Goal: Task Accomplishment & Management: Complete application form

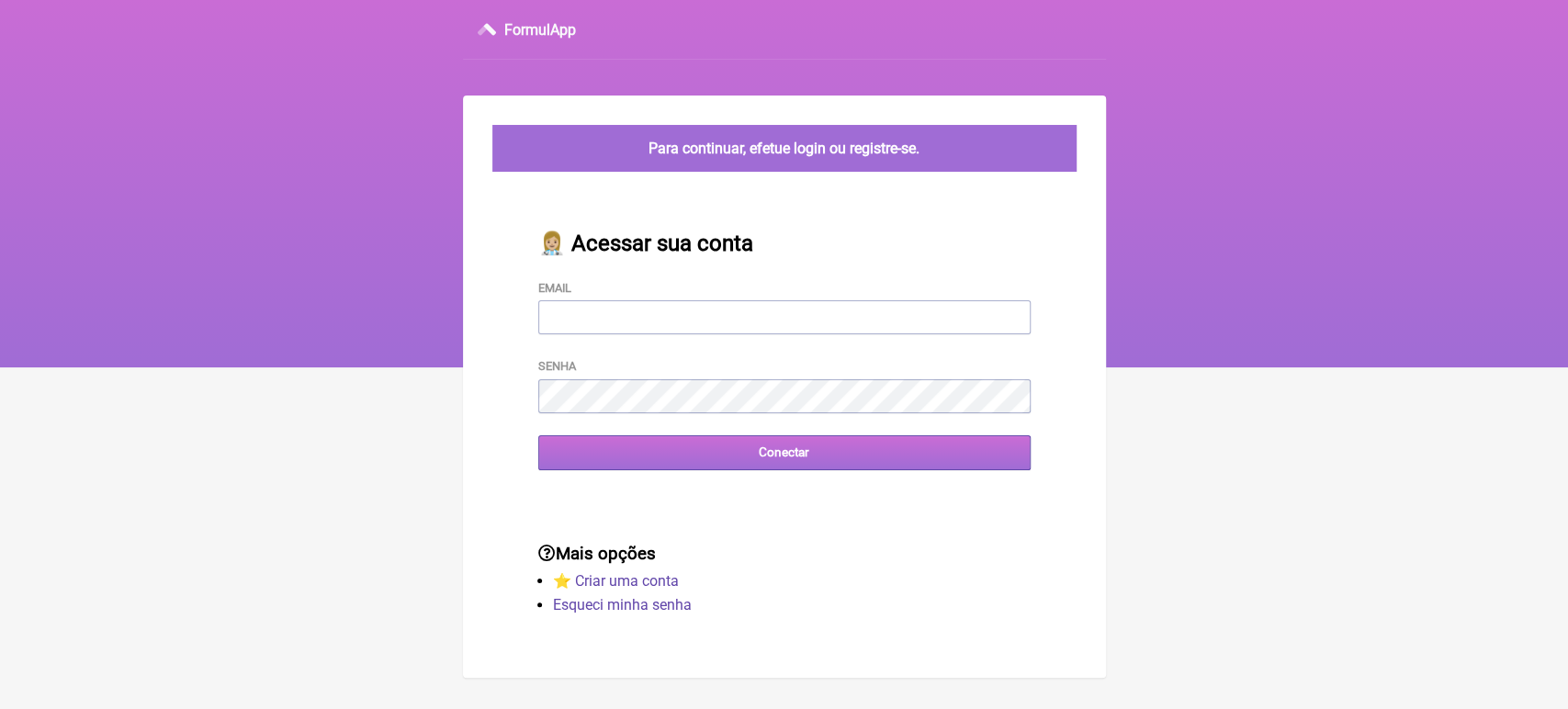
type input "[EMAIL_ADDRESS][DOMAIN_NAME]"
click at [646, 446] on input "Conectar" at bounding box center [784, 452] width 492 height 34
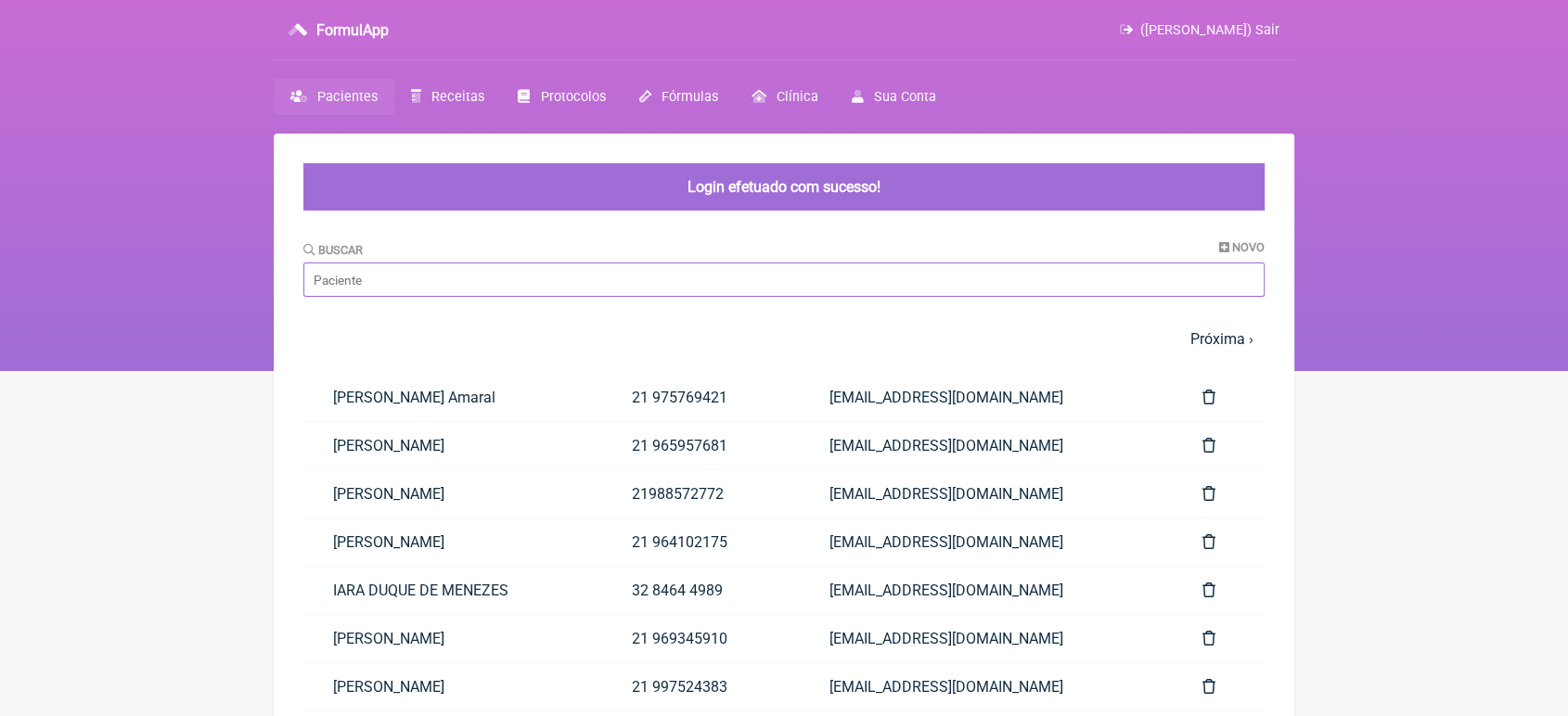
click at [500, 264] on input "Buscar" at bounding box center [784, 279] width 961 height 35
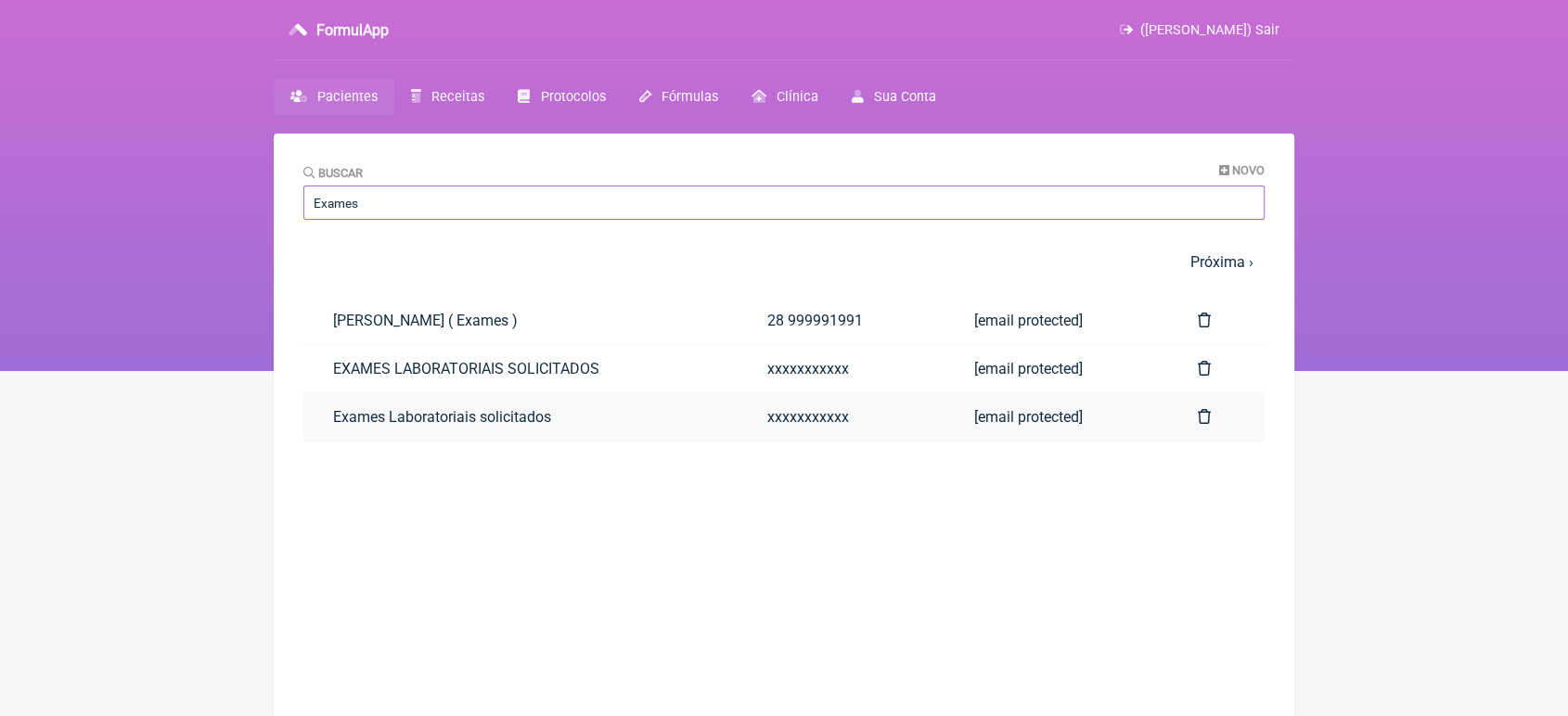
type input "Exames"
click at [359, 412] on link "Exames Laboratoriais solicitados" at bounding box center [520, 417] width 434 height 48
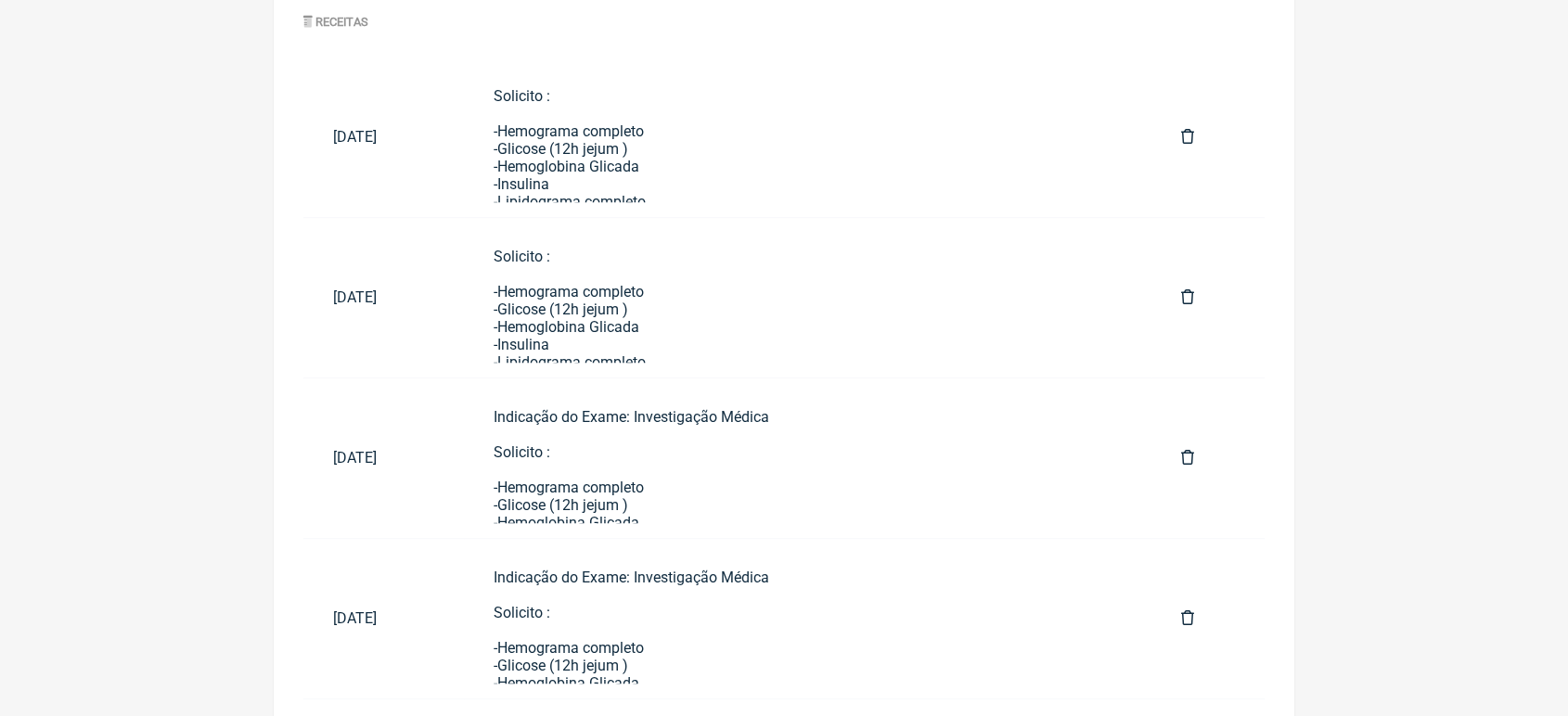
scroll to position [971, 0]
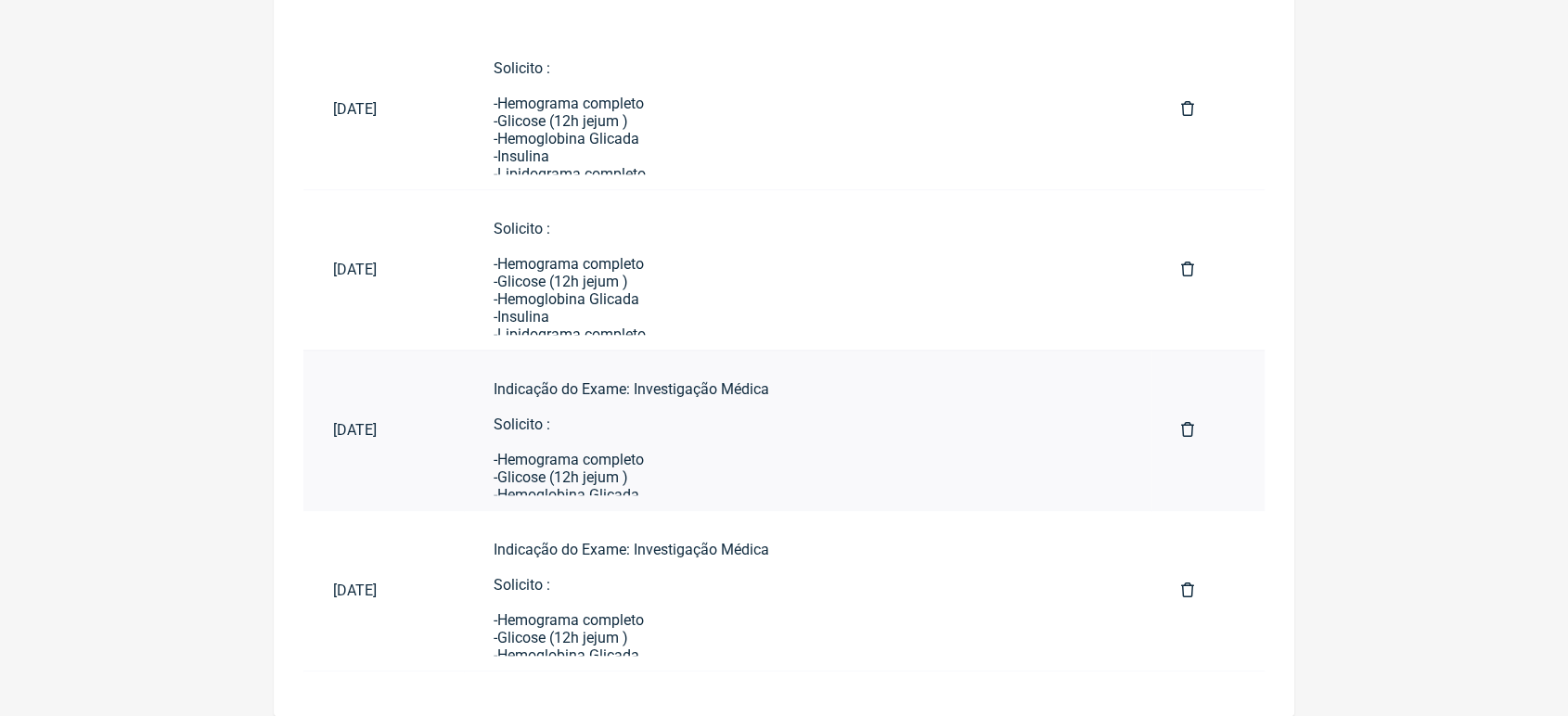
click at [690, 483] on div "Indicação do Exame: Investigação Médica Solicito : -Hemograma completo -Glicose…" at bounding box center [807, 652] width 628 height 546
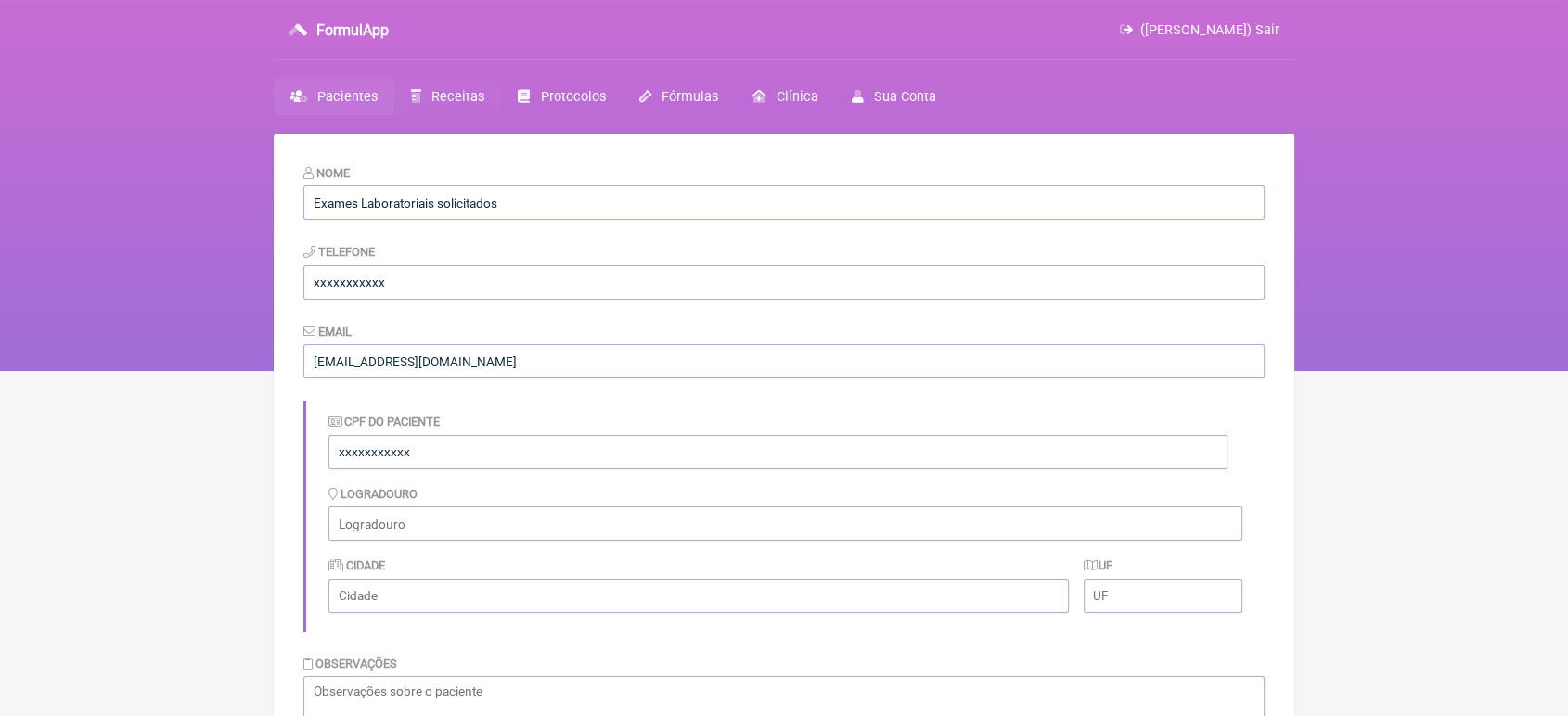
click at [432, 101] on span "Receitas" at bounding box center [458, 97] width 53 height 16
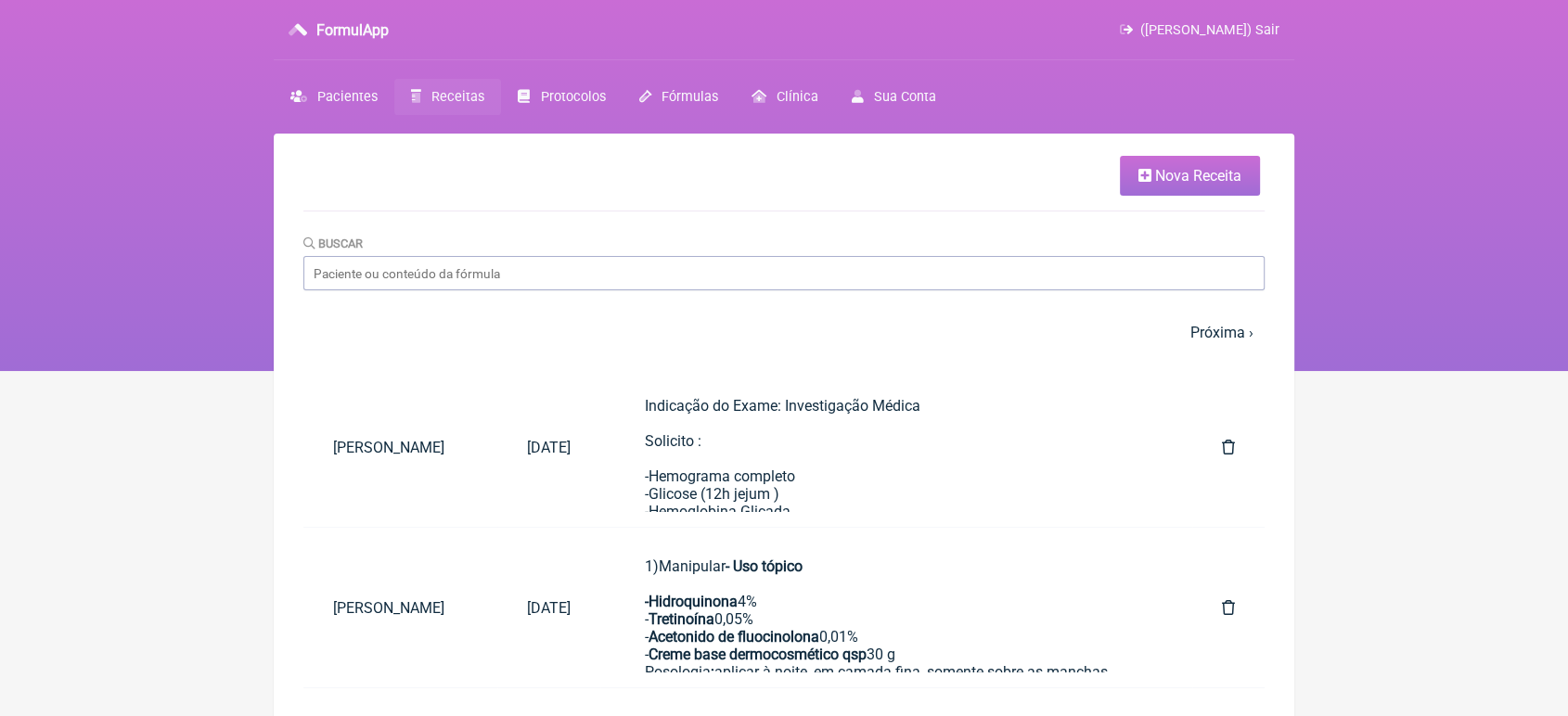
click at [1173, 174] on span "Nova Receita" at bounding box center [1198, 176] width 87 height 18
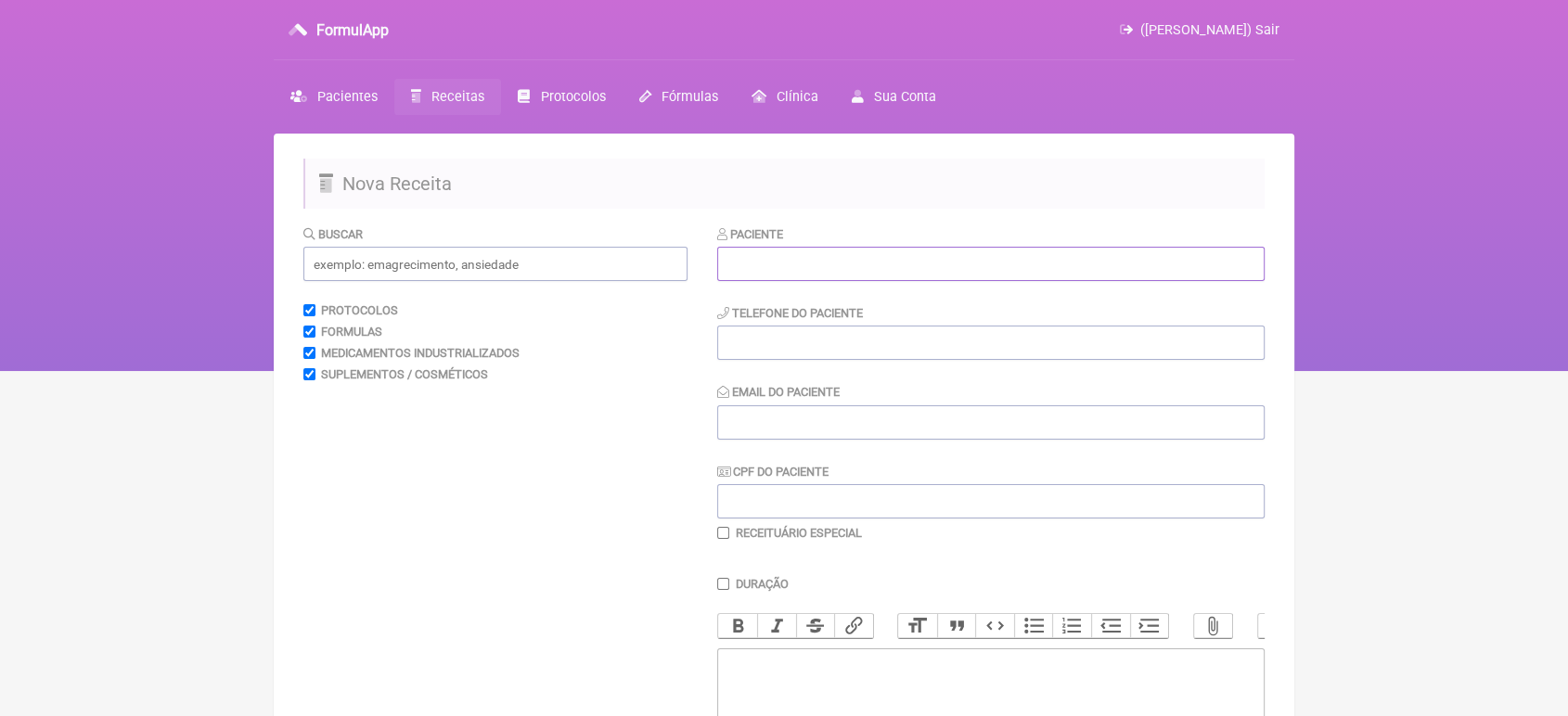
click at [909, 274] on input "text" at bounding box center [991, 264] width 547 height 35
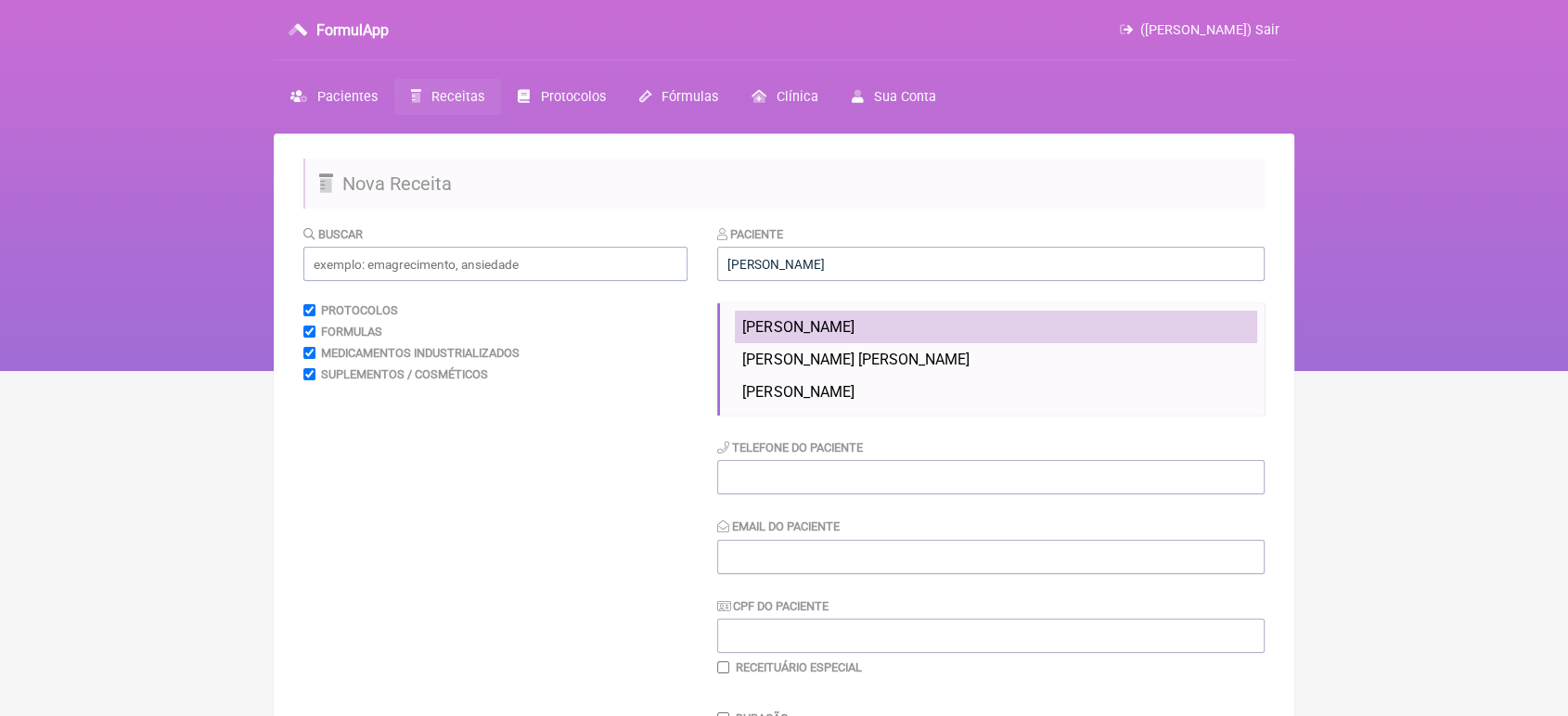
click at [748, 336] on span "Felipe Luiz de Almeida R Pereira" at bounding box center [798, 327] width 111 height 18
type input "Felipe Luiz de Almeida R Pereira"
type input "21 998875425"
type input "vini_paschoal@yahoo.com.br"
type input "127911047-39"
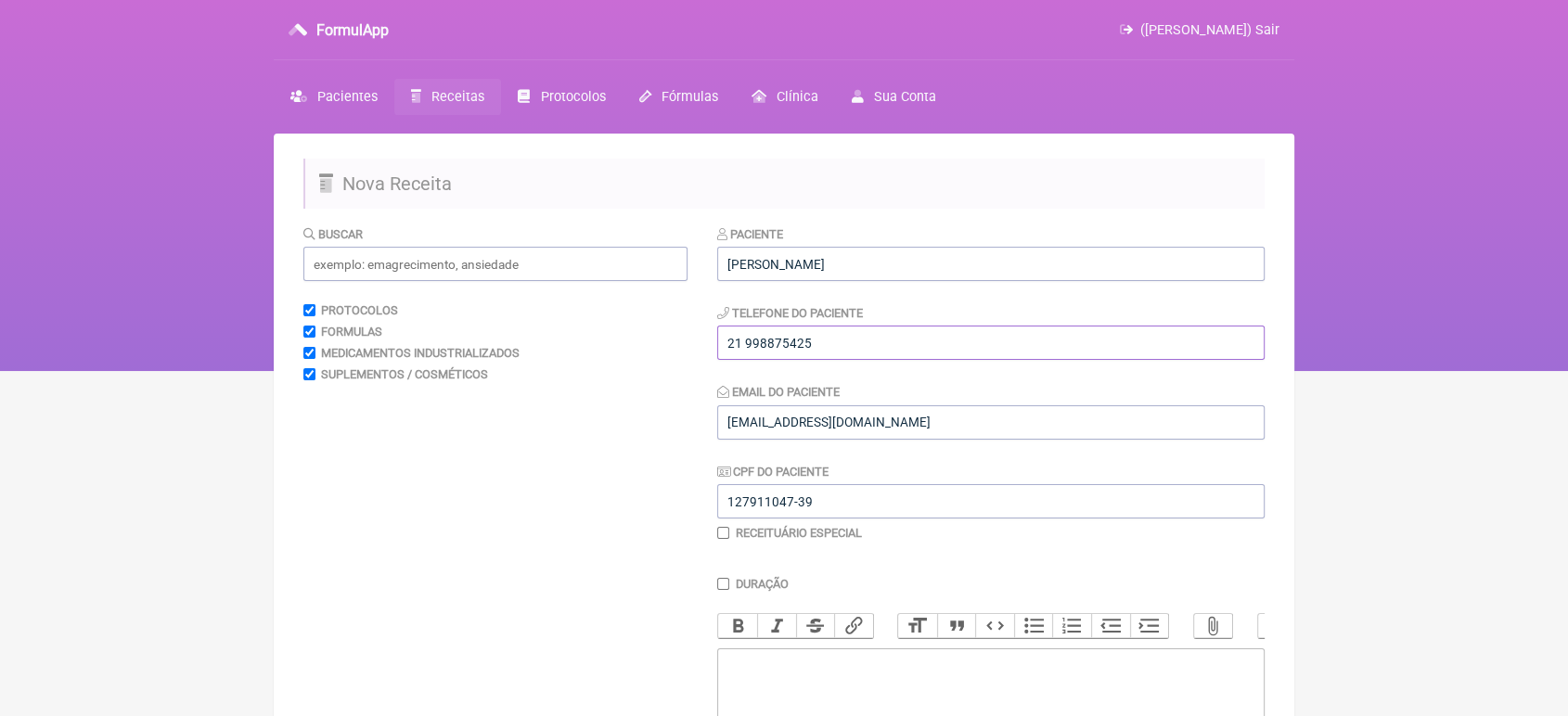
click at [748, 336] on input "21 998875425" at bounding box center [991, 342] width 547 height 35
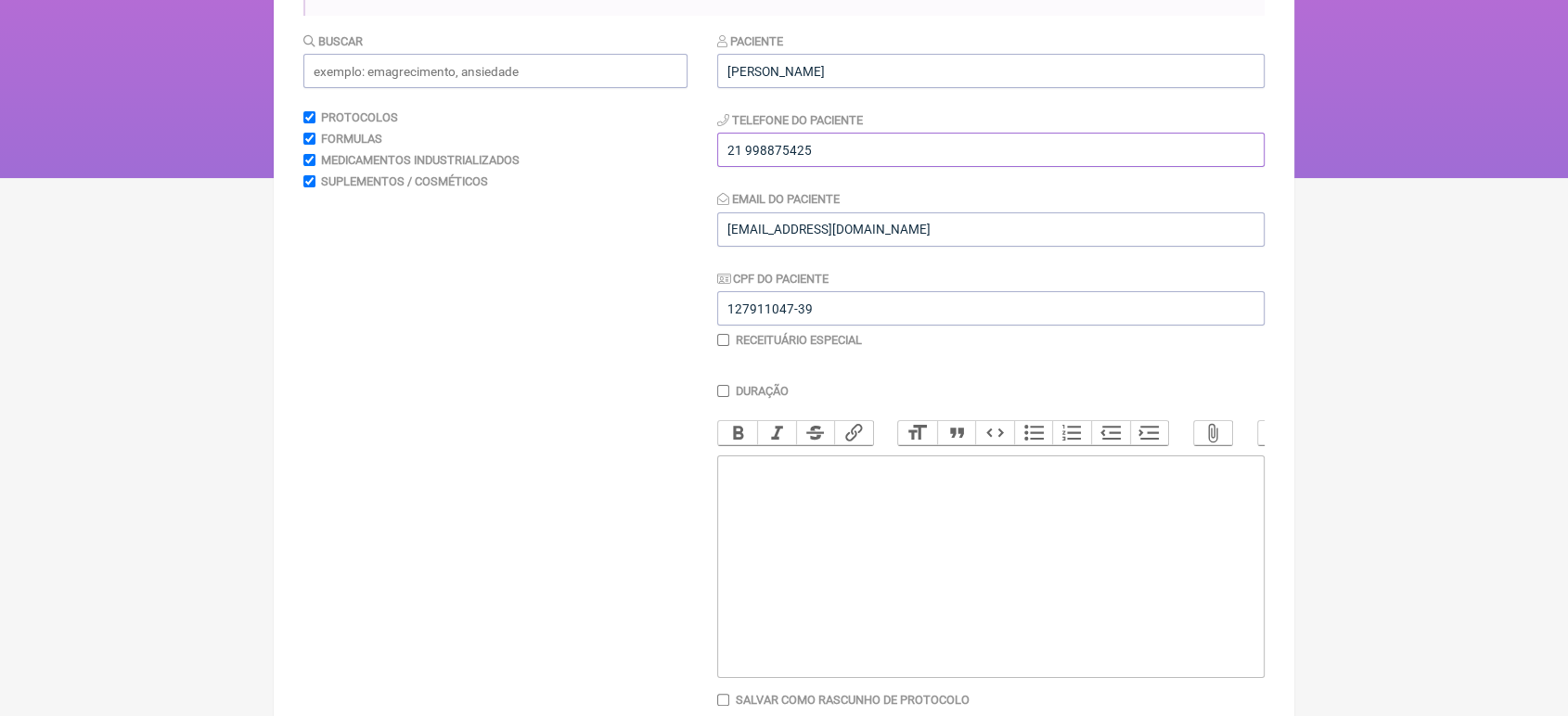
scroll to position [212, 0]
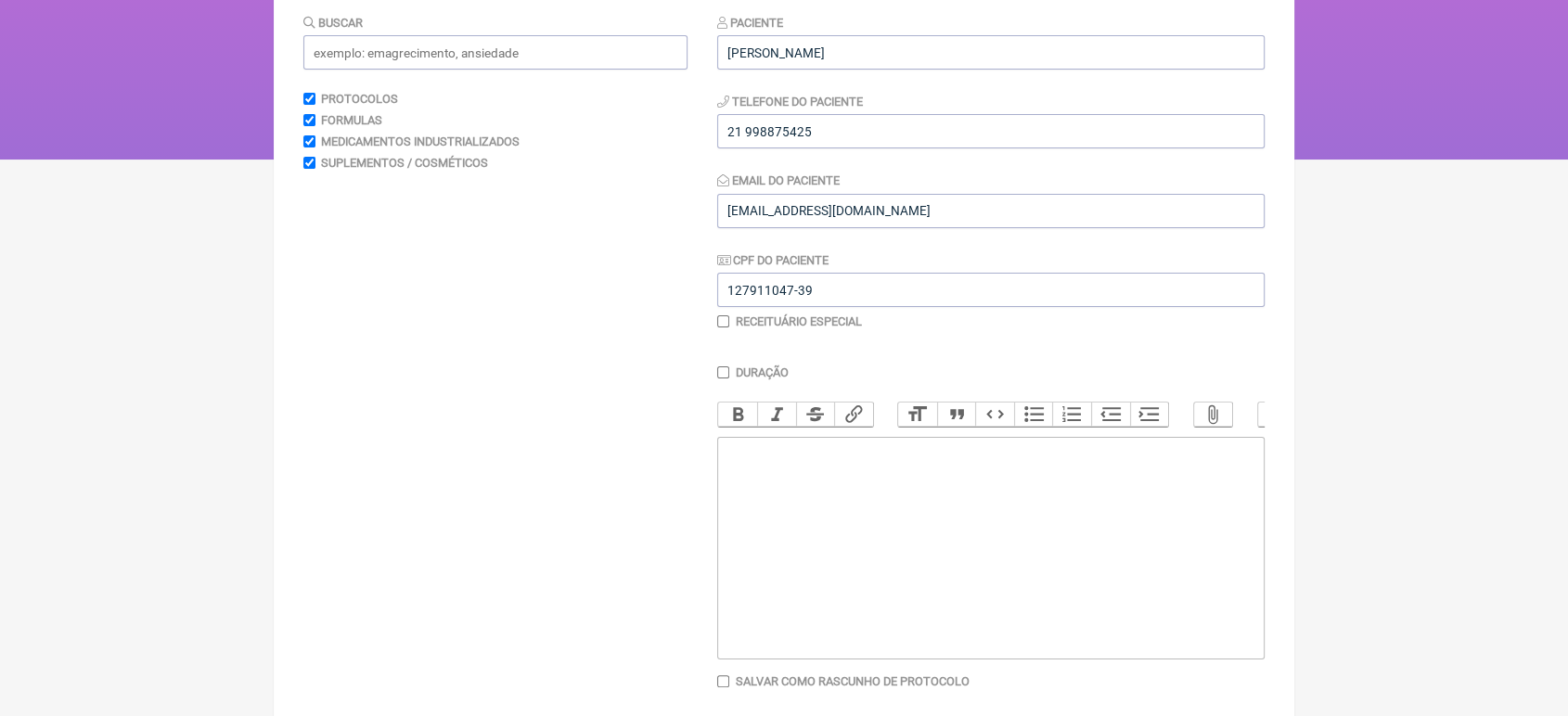
click at [930, 517] on trix-editor at bounding box center [991, 548] width 547 height 223
type trix-editor "<div>!</div>"
click at [889, 487] on div "1- Solicito Espermograma Indicação: Infertilidade" at bounding box center [991, 469] width 527 height 53
click at [1078, 496] on div "1- Solicito Espermograma Indicação: Infertilidade" at bounding box center [991, 469] width 527 height 53
drag, startPoint x: 1014, startPoint y: 490, endPoint x: 902, endPoint y: 505, distance: 113.0
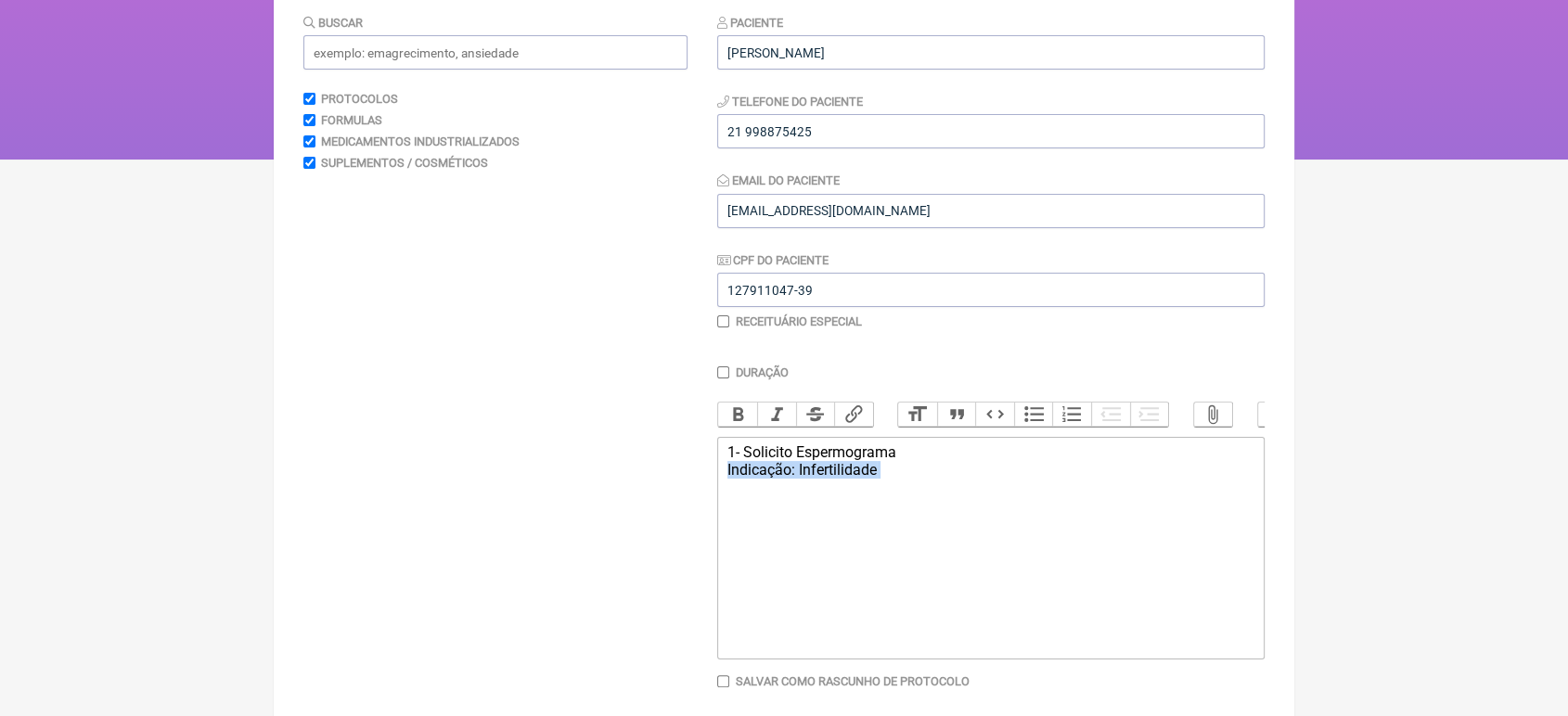
click at [902, 496] on div "1- Solicito Espermograma Indicação: Infertilidade" at bounding box center [991, 469] width 527 height 53
type trix-editor "<div>1- Solicito Espermograma<br>Indicação: Infertilidade</div>"
click at [458, 7] on main "Nova Receita Buscar Protocolos Formulas Medicamentos Industrializados Suplement…" at bounding box center [784, 356] width 1021 height 867
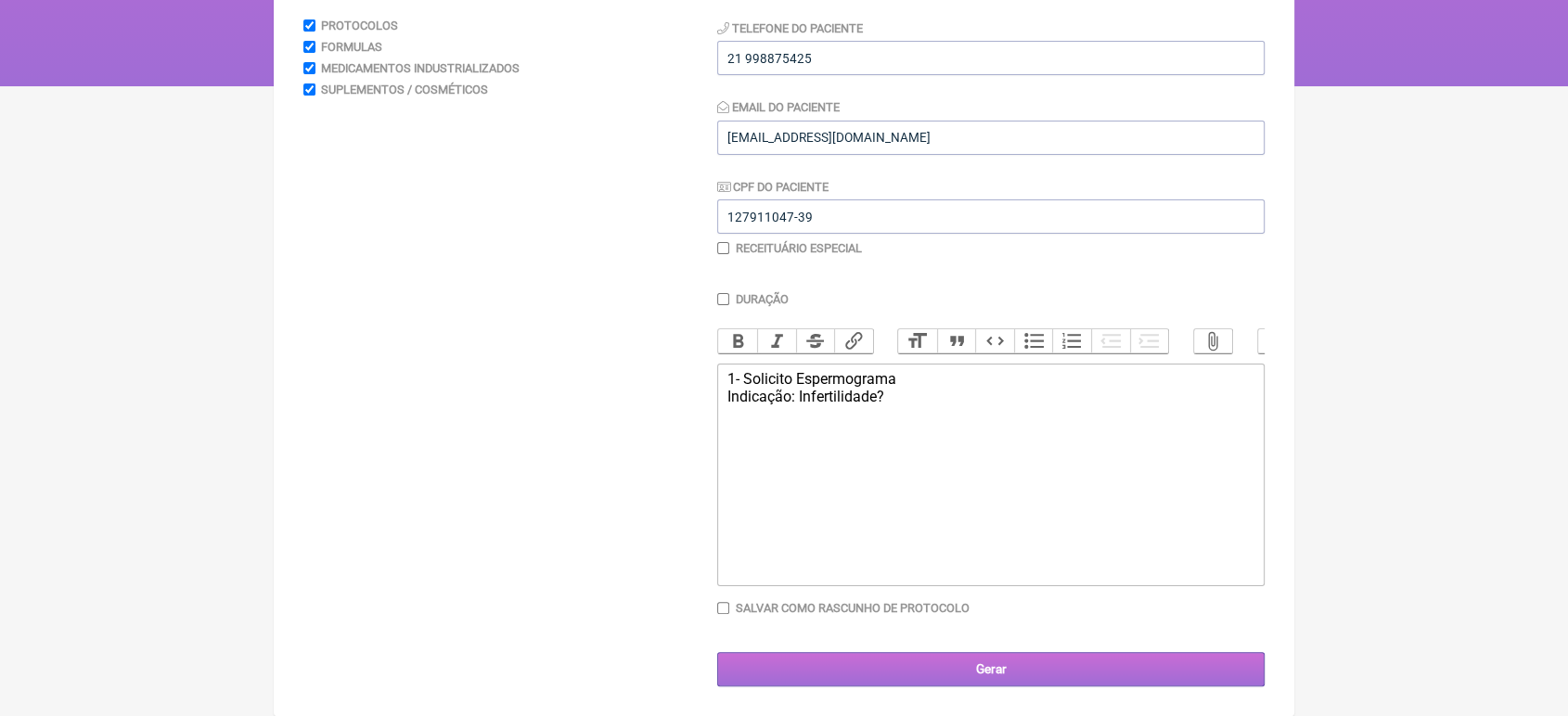
click at [941, 677] on input "Gerar" at bounding box center [991, 669] width 547 height 35
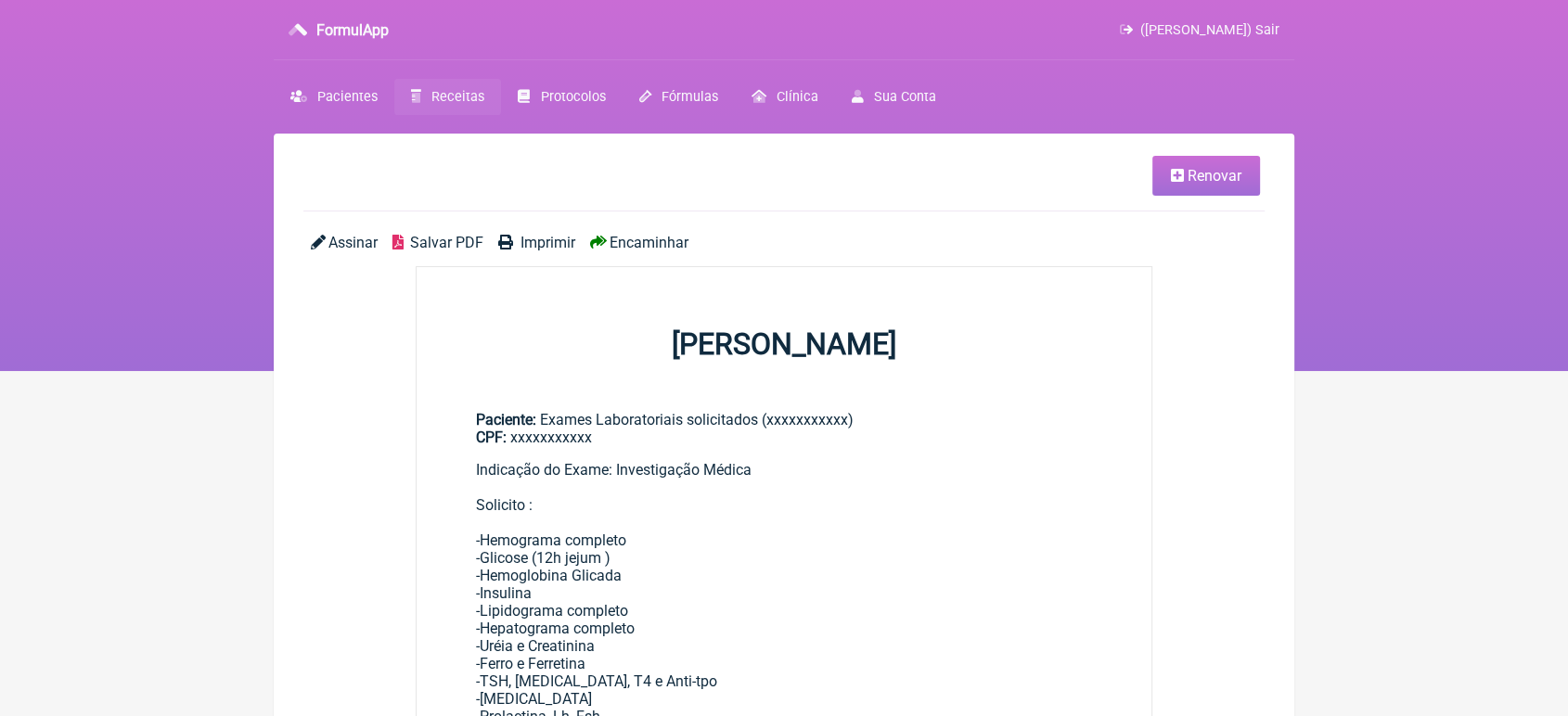
click at [1196, 164] on link "Renovar" at bounding box center [1206, 176] width 107 height 40
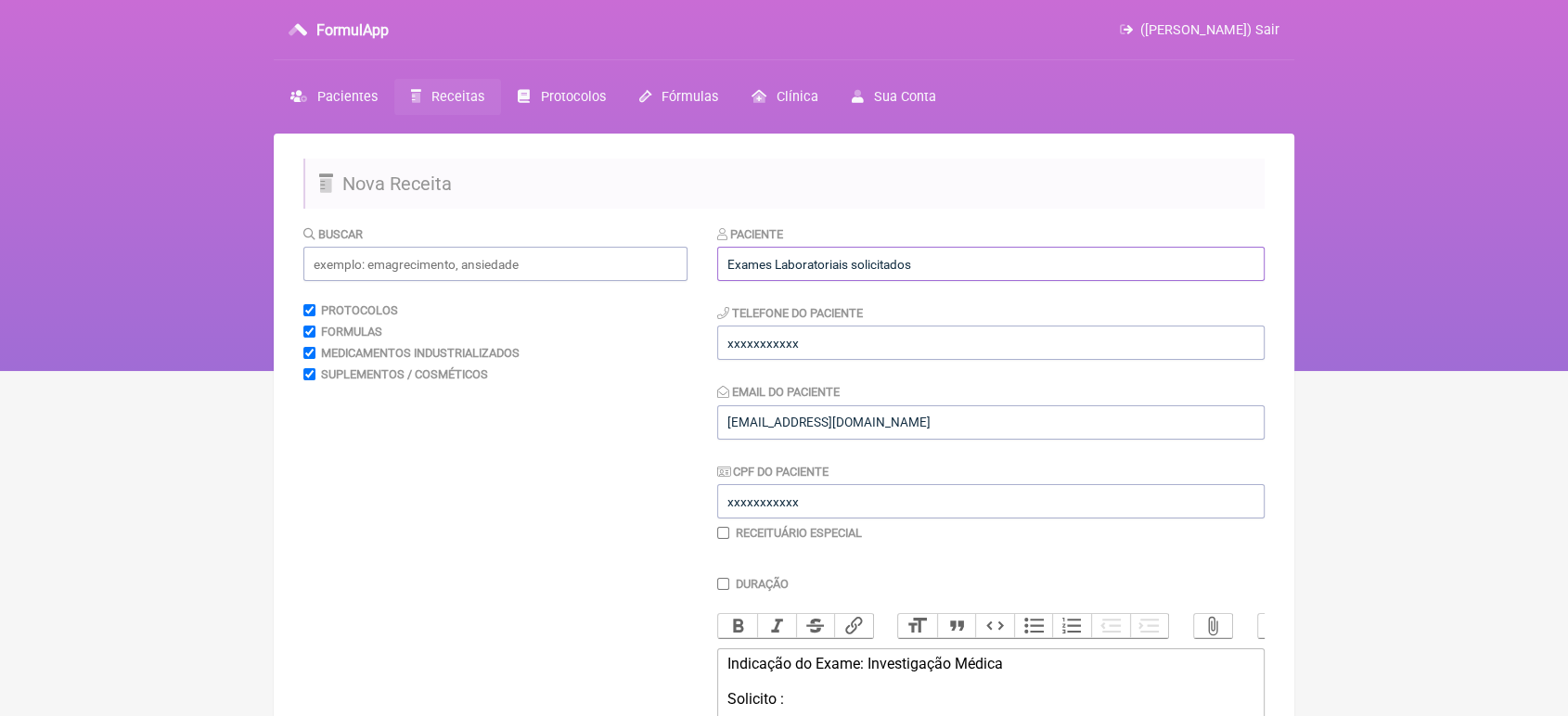
click at [947, 280] on input "Exames Laboratoriais solicitados" at bounding box center [991, 264] width 547 height 35
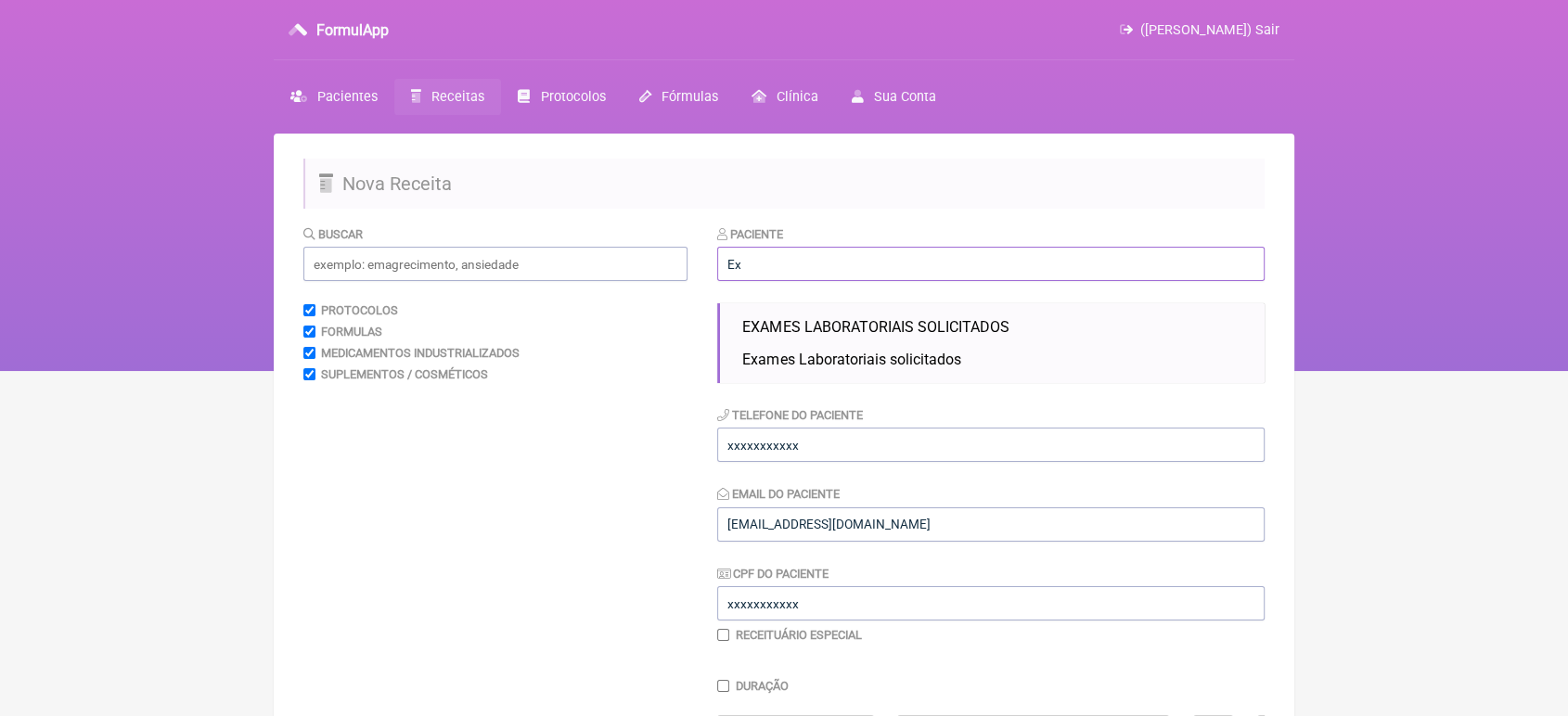
type input "E"
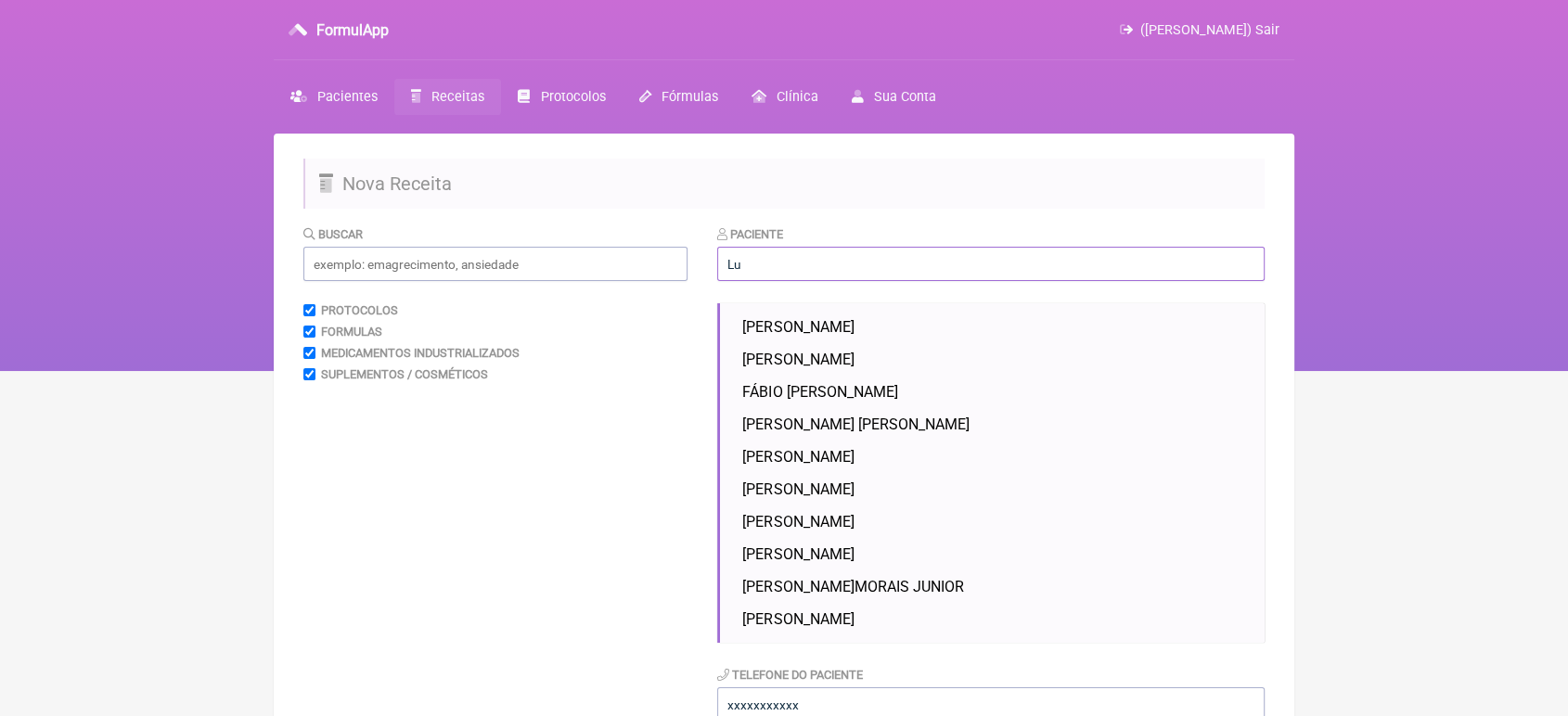
type input "L"
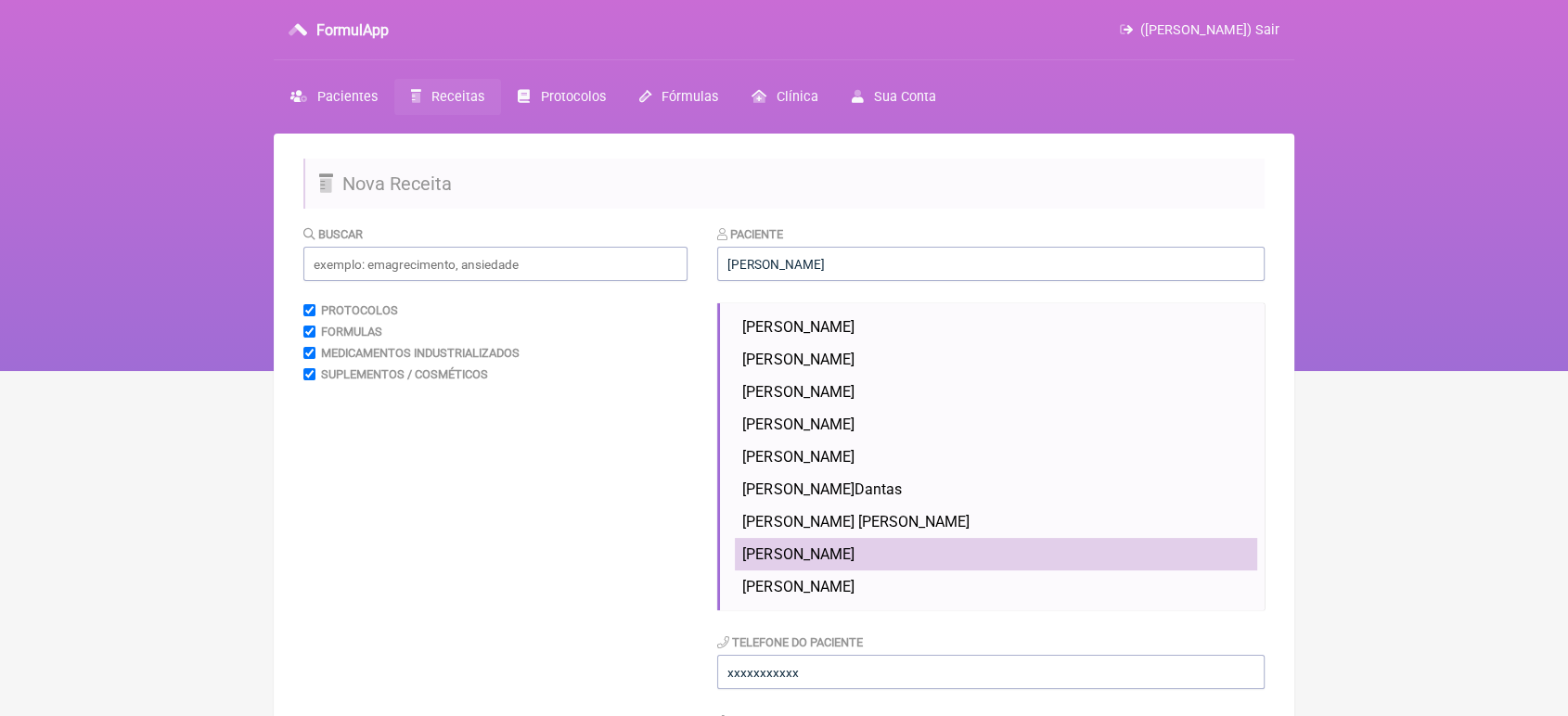
click at [854, 562] on span "Felipe Luiz de Almeida R Pereira" at bounding box center [798, 554] width 111 height 18
type input "Felipe Luiz de Almeida R Pereira"
type input "21 998875425"
type input "127911047-39"
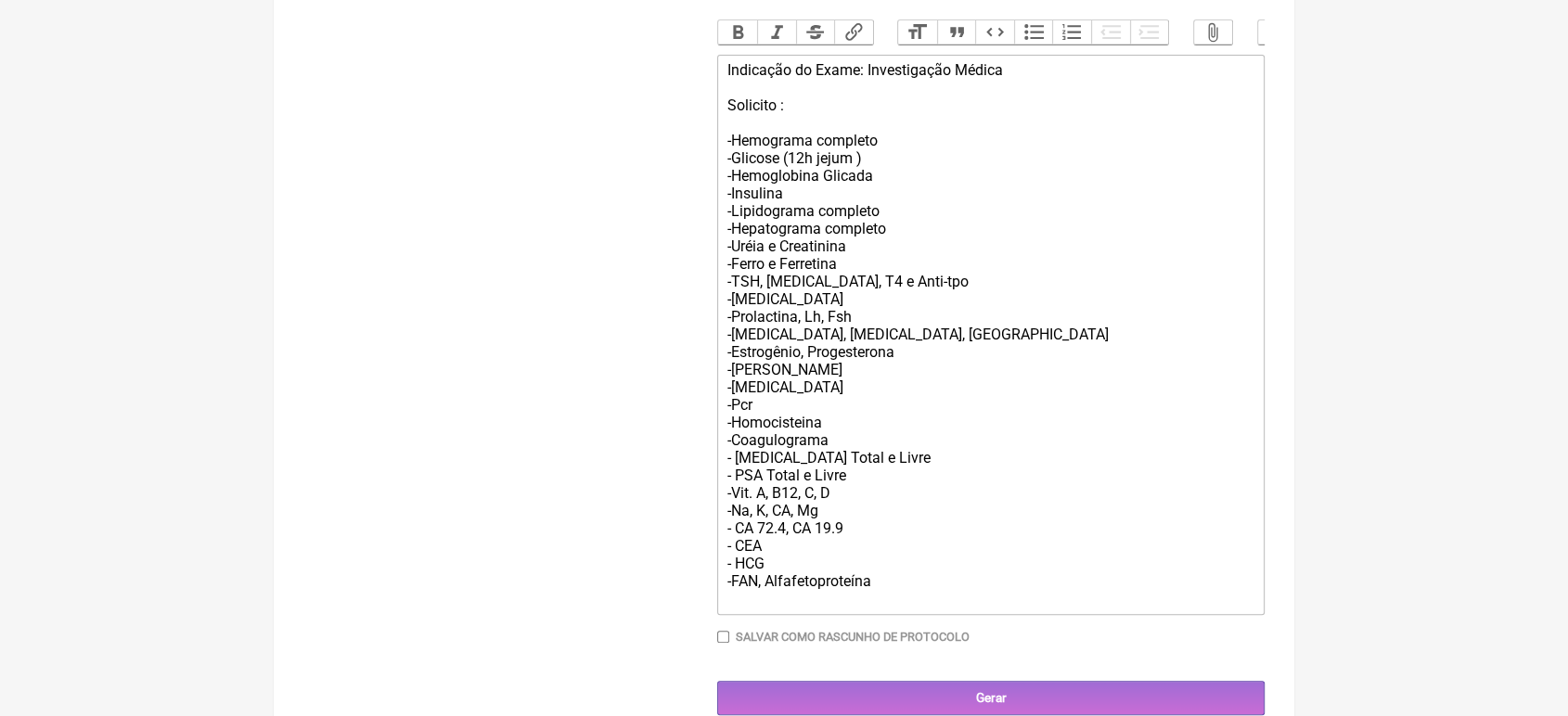
scroll to position [660, 0]
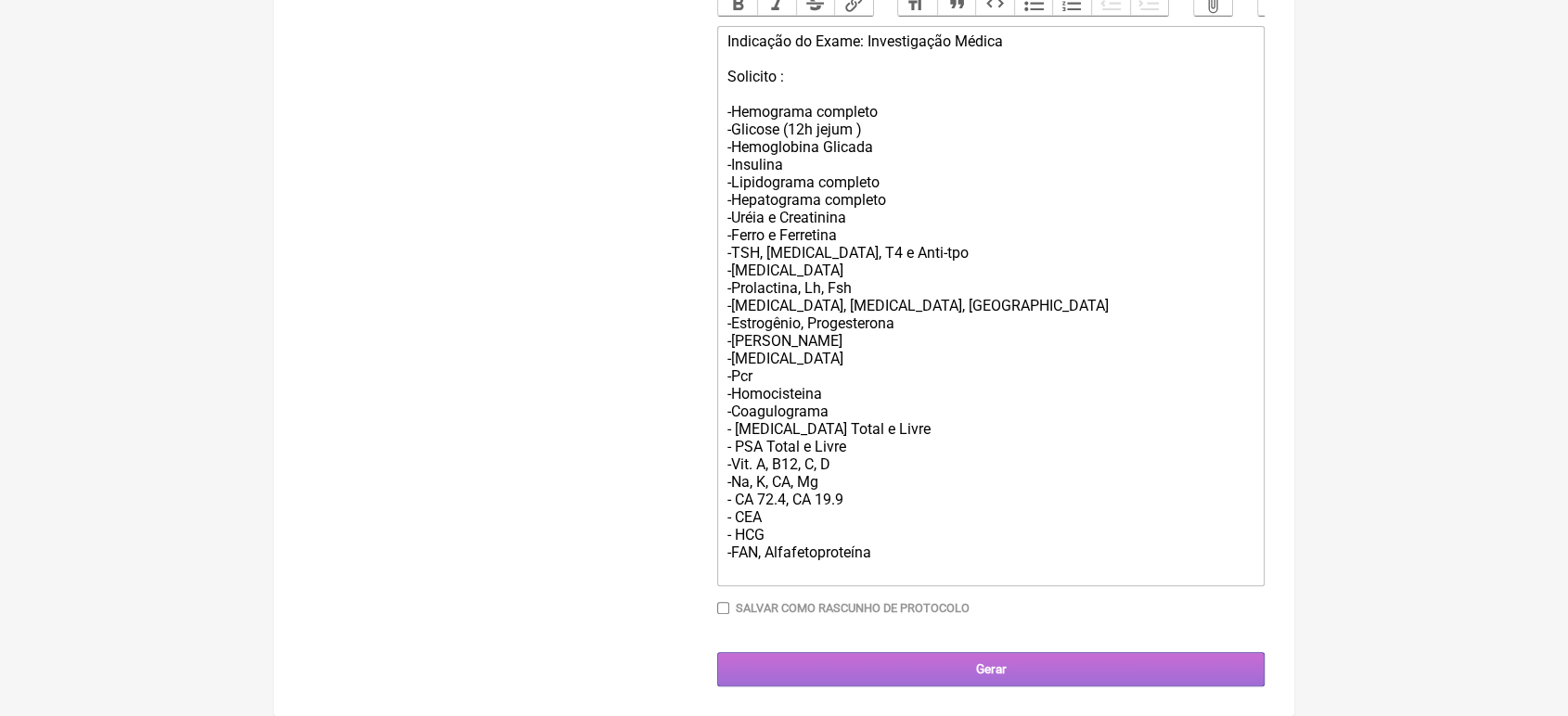
click at [1036, 655] on input "Gerar" at bounding box center [991, 669] width 547 height 35
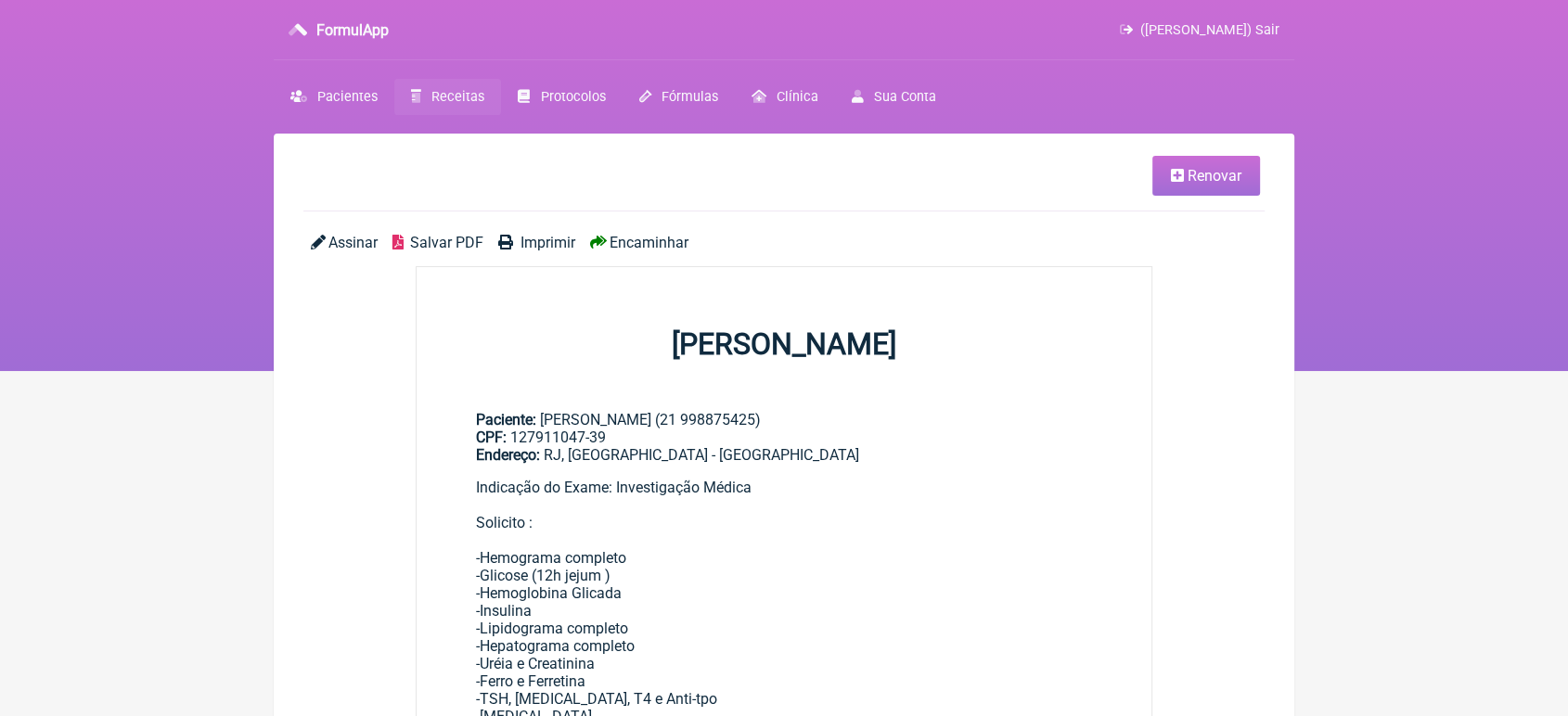
click at [619, 247] on span "Encaminhar" at bounding box center [649, 243] width 79 height 18
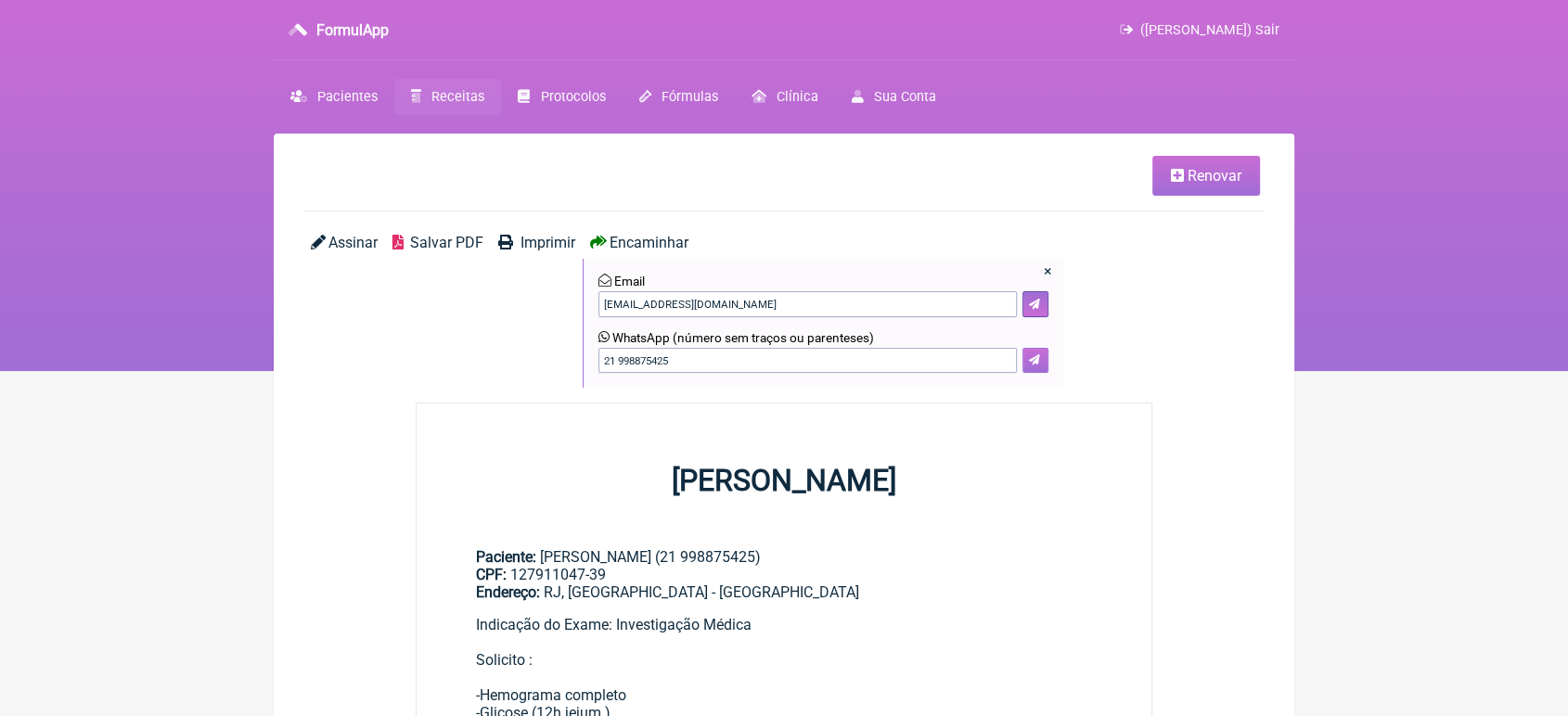
click at [1036, 360] on icon at bounding box center [1034, 359] width 11 height 11
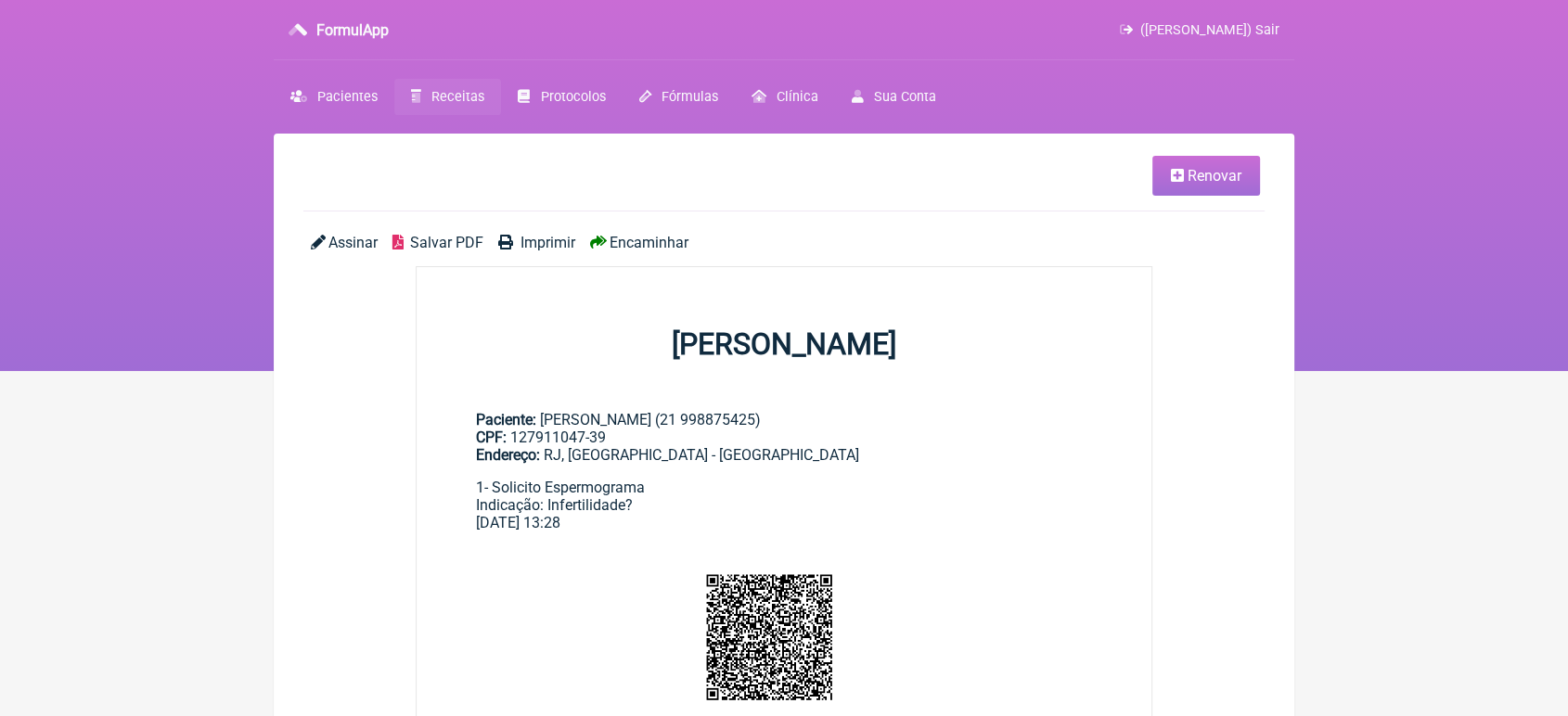
click at [608, 239] on link "Encaminhar" at bounding box center [639, 243] width 98 height 18
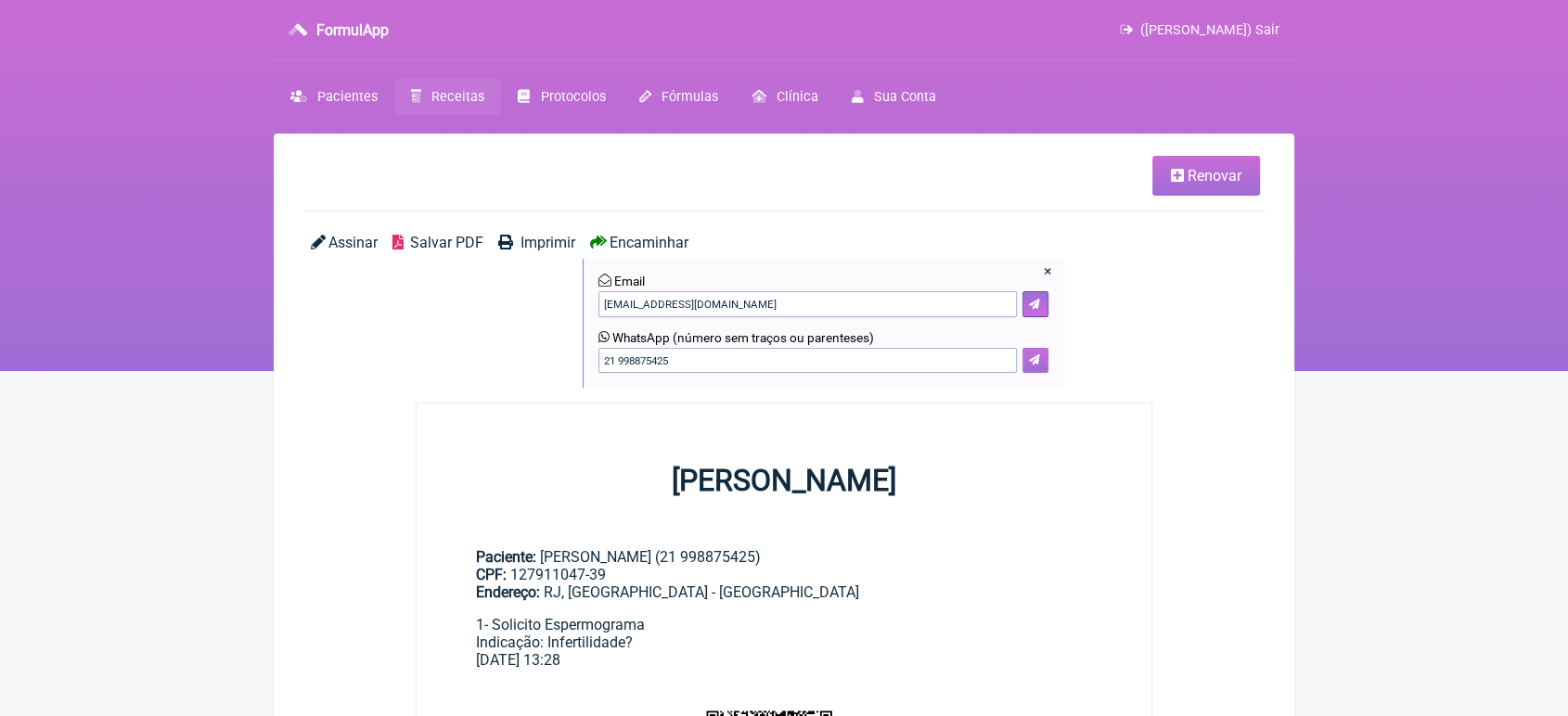
click at [1038, 353] on button at bounding box center [1036, 361] width 26 height 26
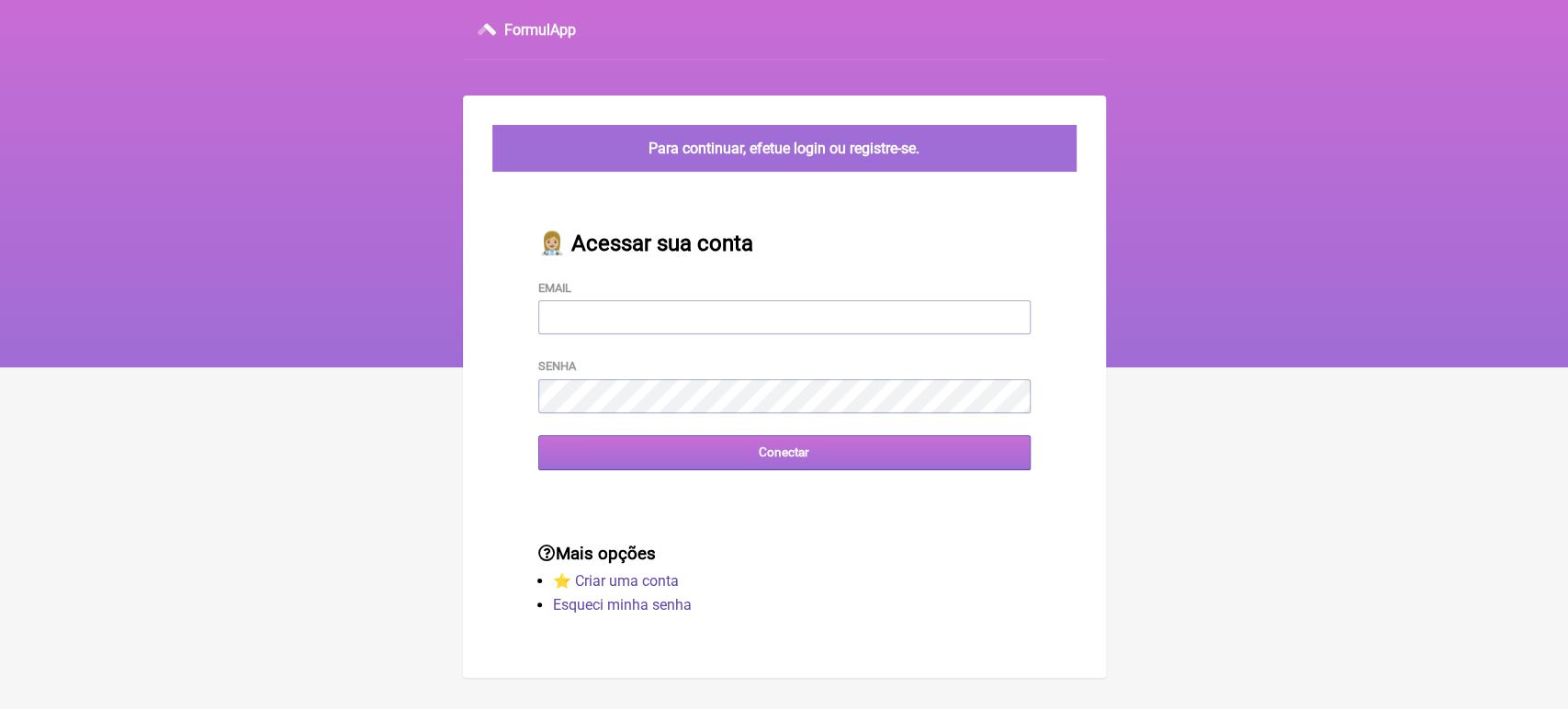
type input "[EMAIL_ADDRESS][DOMAIN_NAME]"
click at [781, 456] on input "Conectar" at bounding box center [784, 452] width 492 height 34
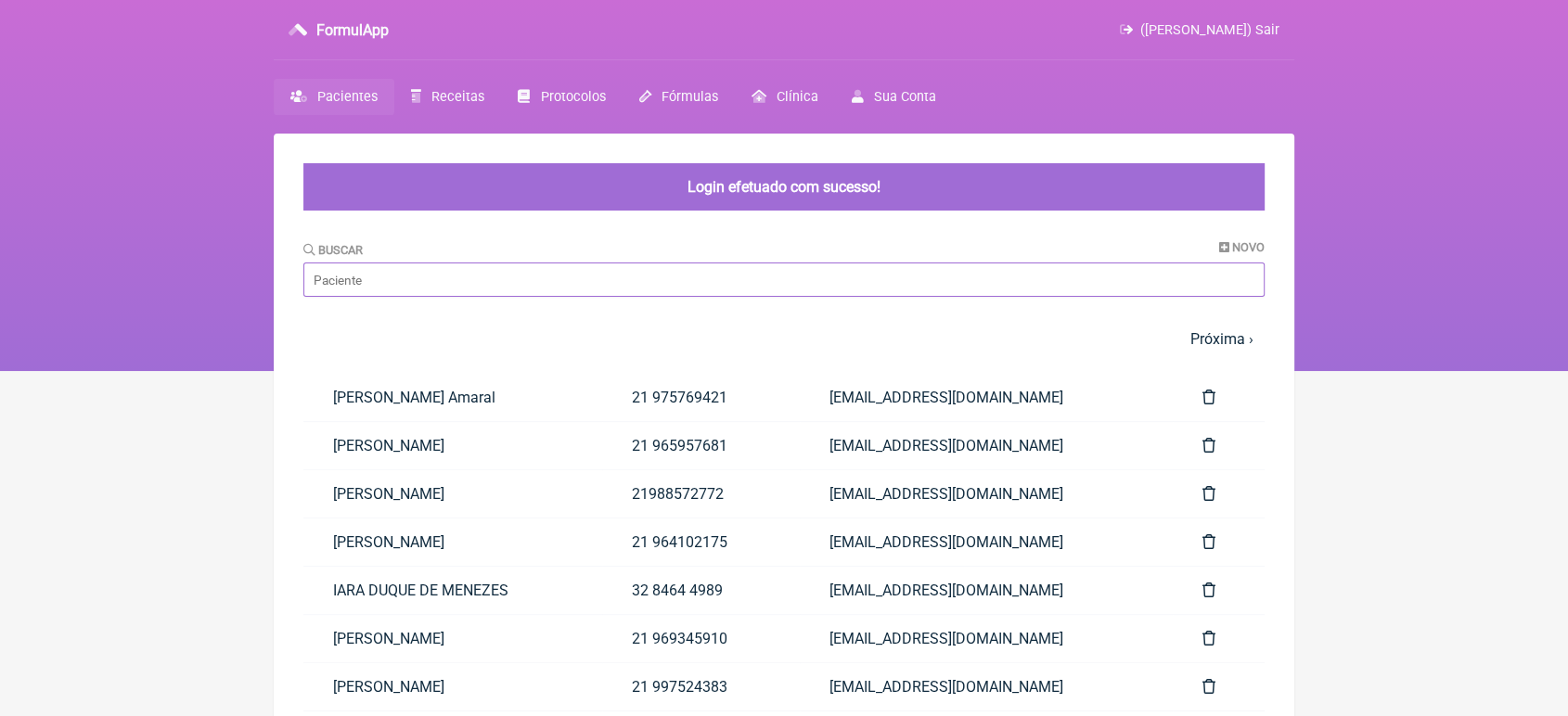
click at [619, 280] on input "Buscar" at bounding box center [784, 279] width 961 height 35
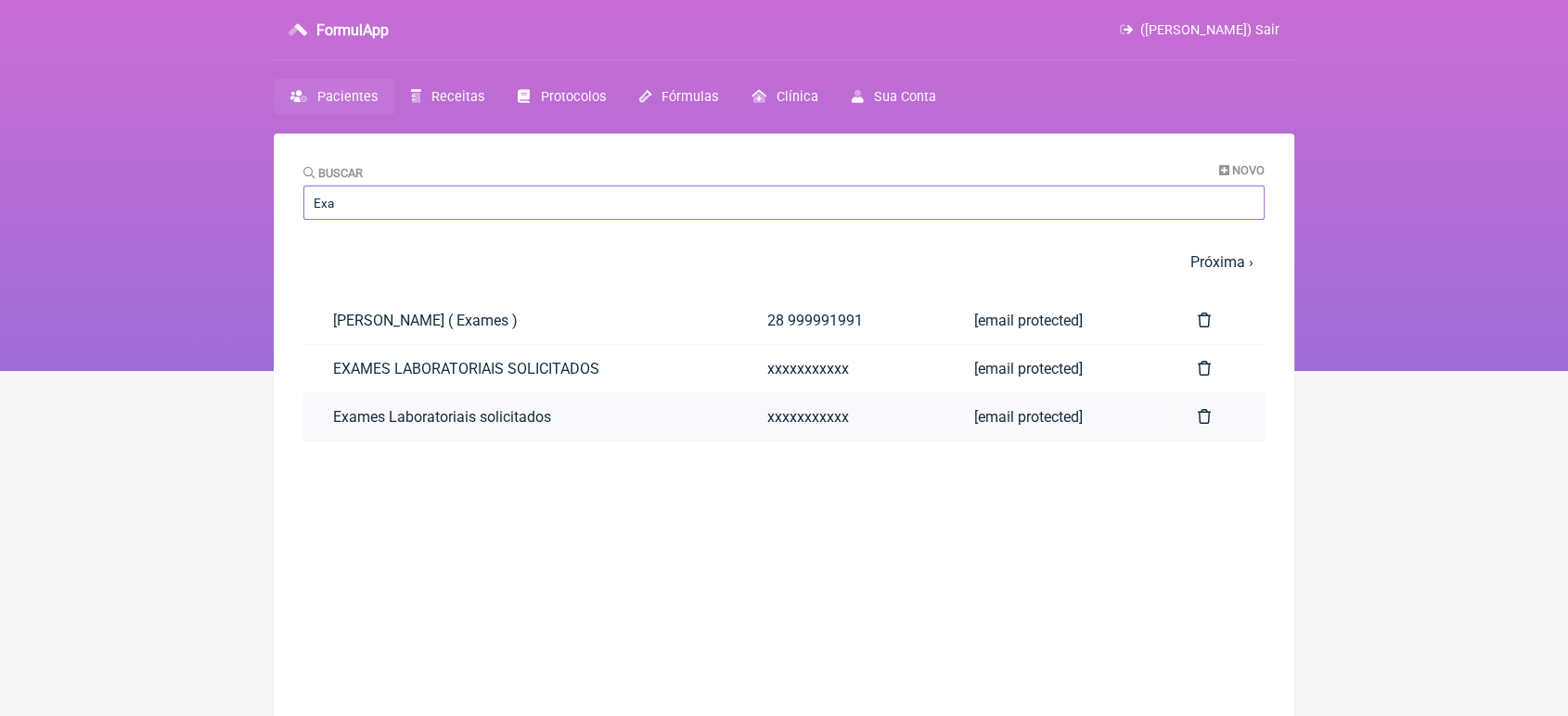
type input "Exa"
click at [339, 426] on link "Exames Laboratoriais solicitados" at bounding box center [520, 417] width 434 height 48
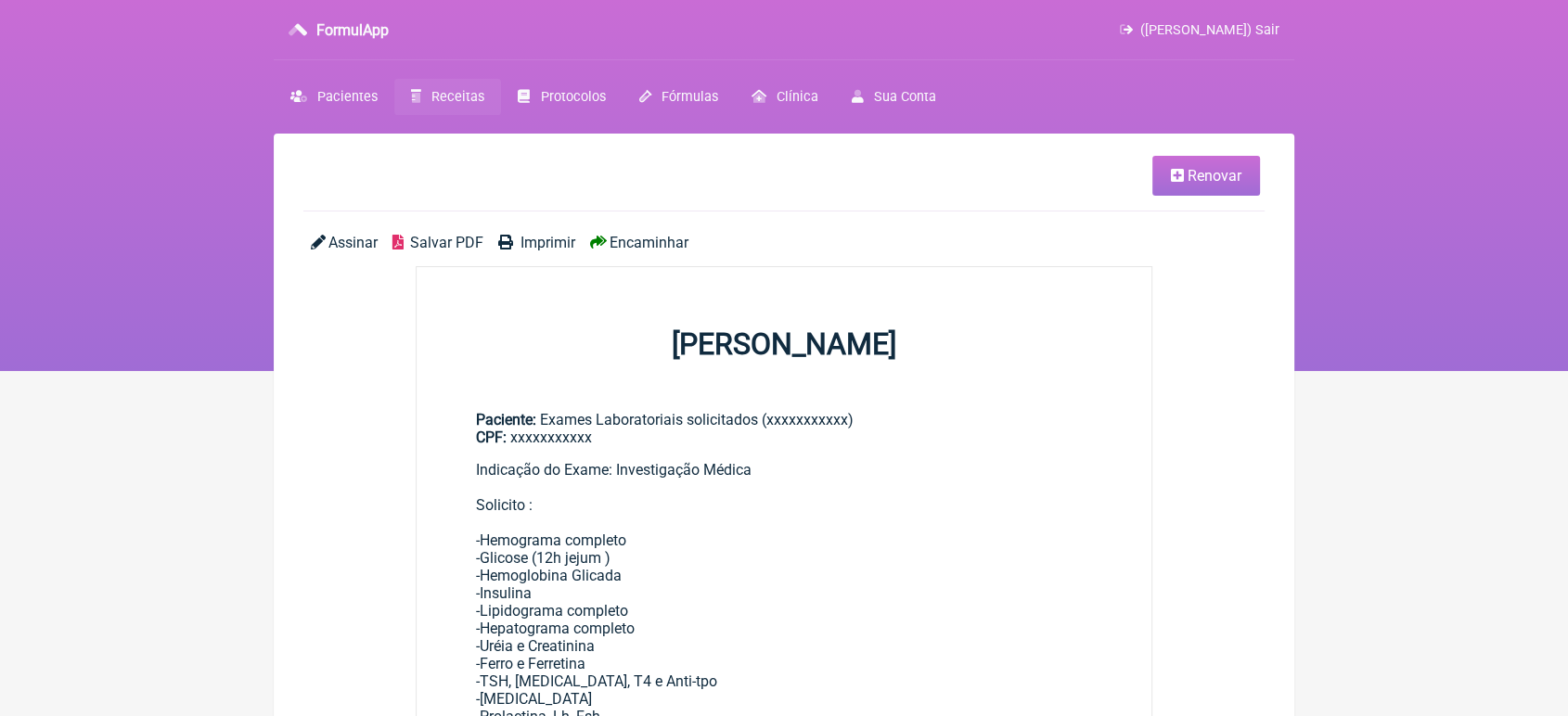
click at [1175, 187] on link "Renovar" at bounding box center [1206, 176] width 107 height 40
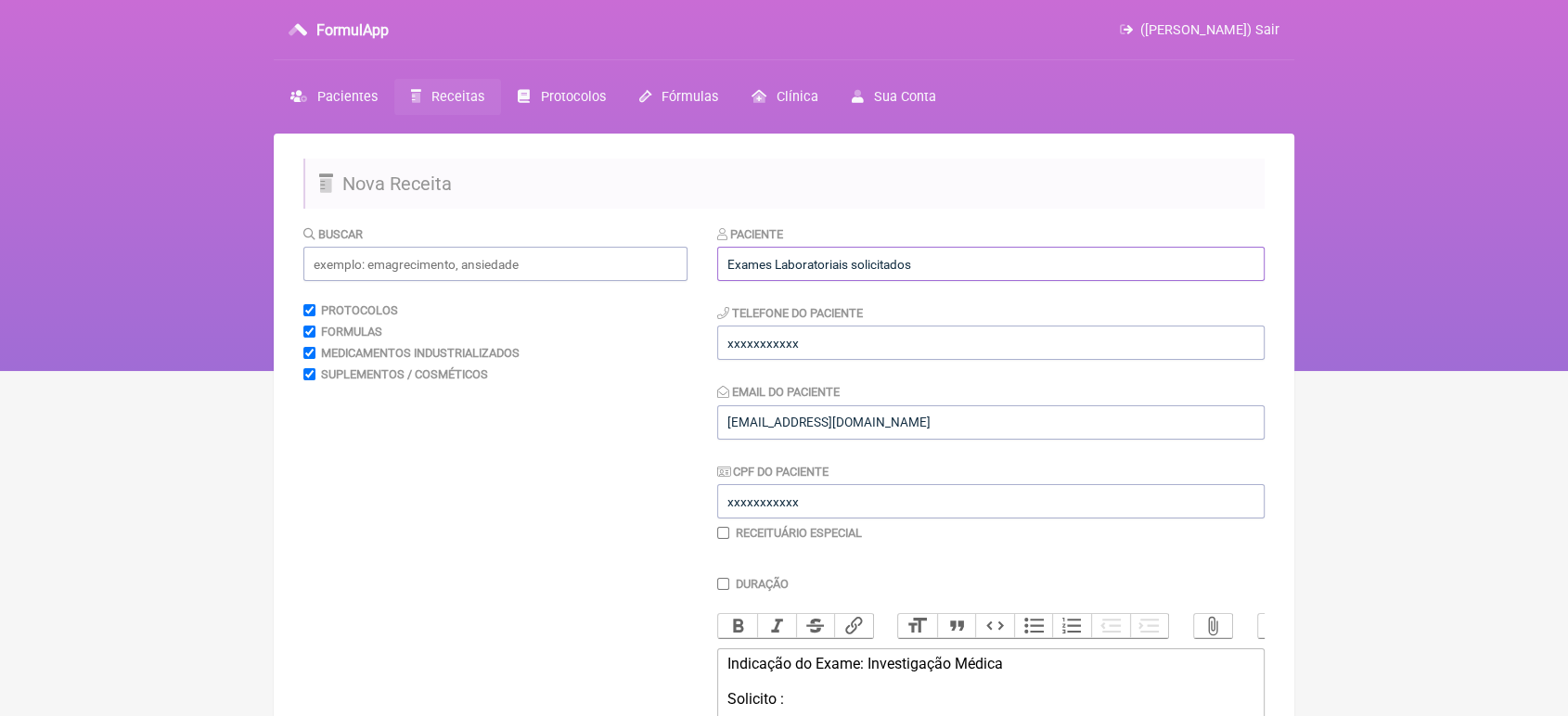
click at [1072, 254] on input "Exames Laboratoriais solicitados" at bounding box center [991, 264] width 547 height 35
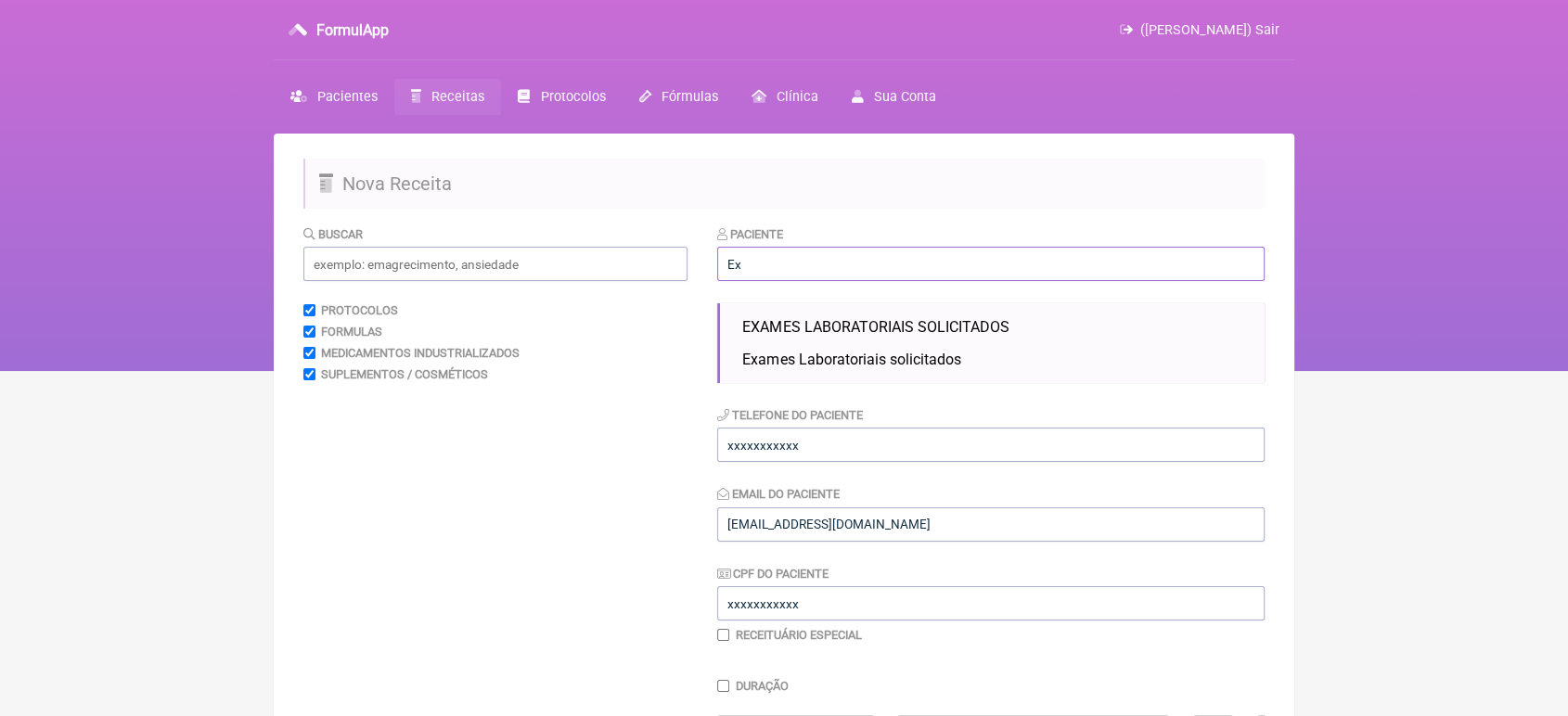
type input "E"
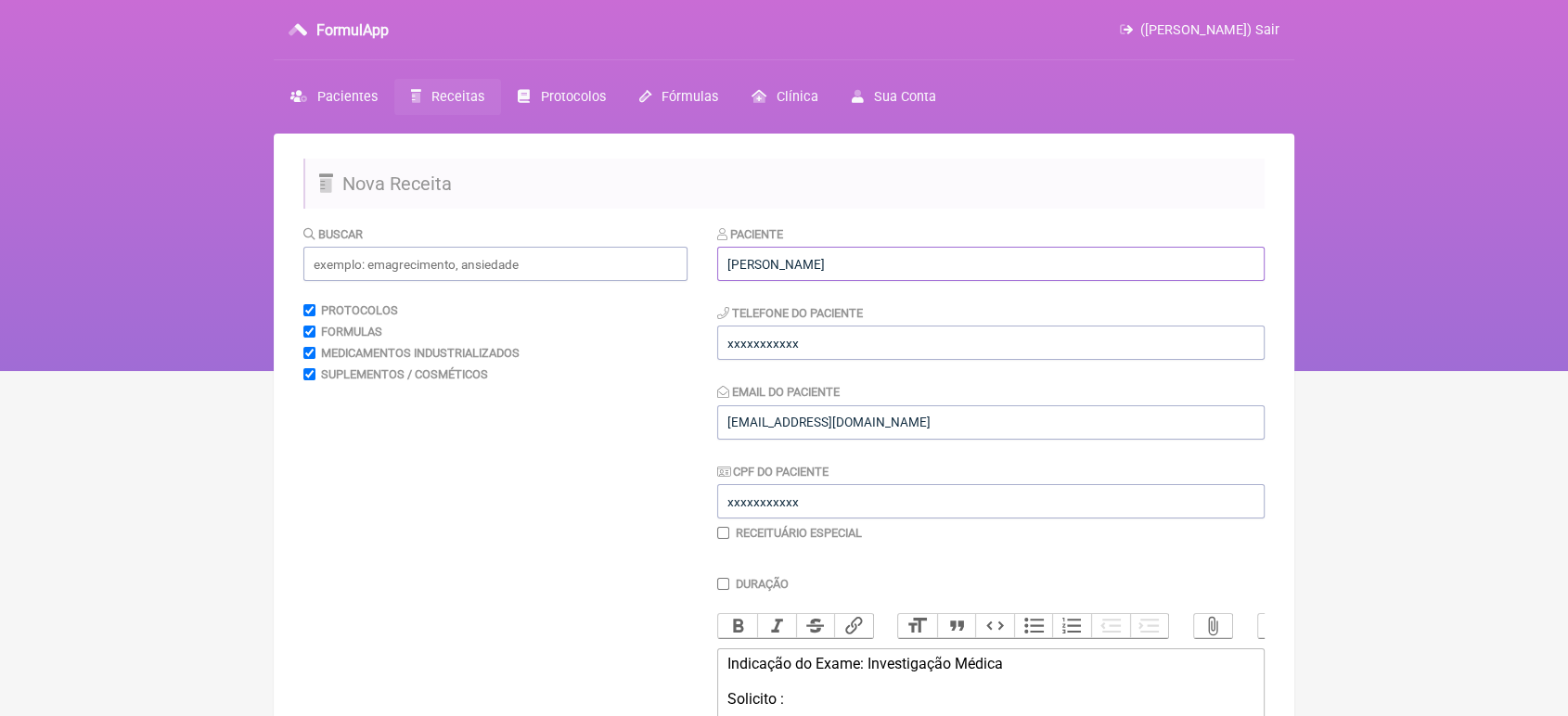
type input "[PERSON_NAME]"
click at [905, 348] on input "xxxxxxxxxxx" at bounding box center [991, 342] width 547 height 35
type input "x"
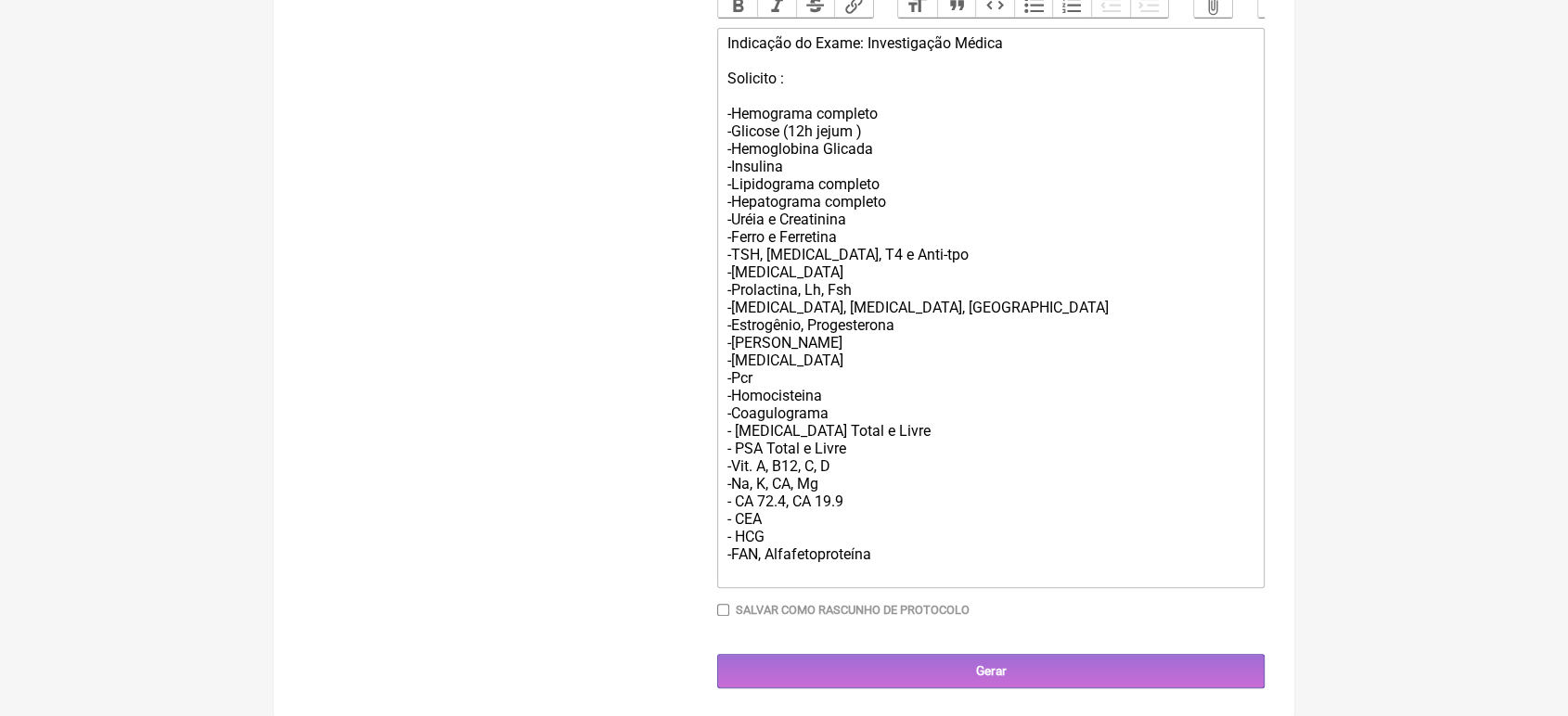
scroll to position [660, 0]
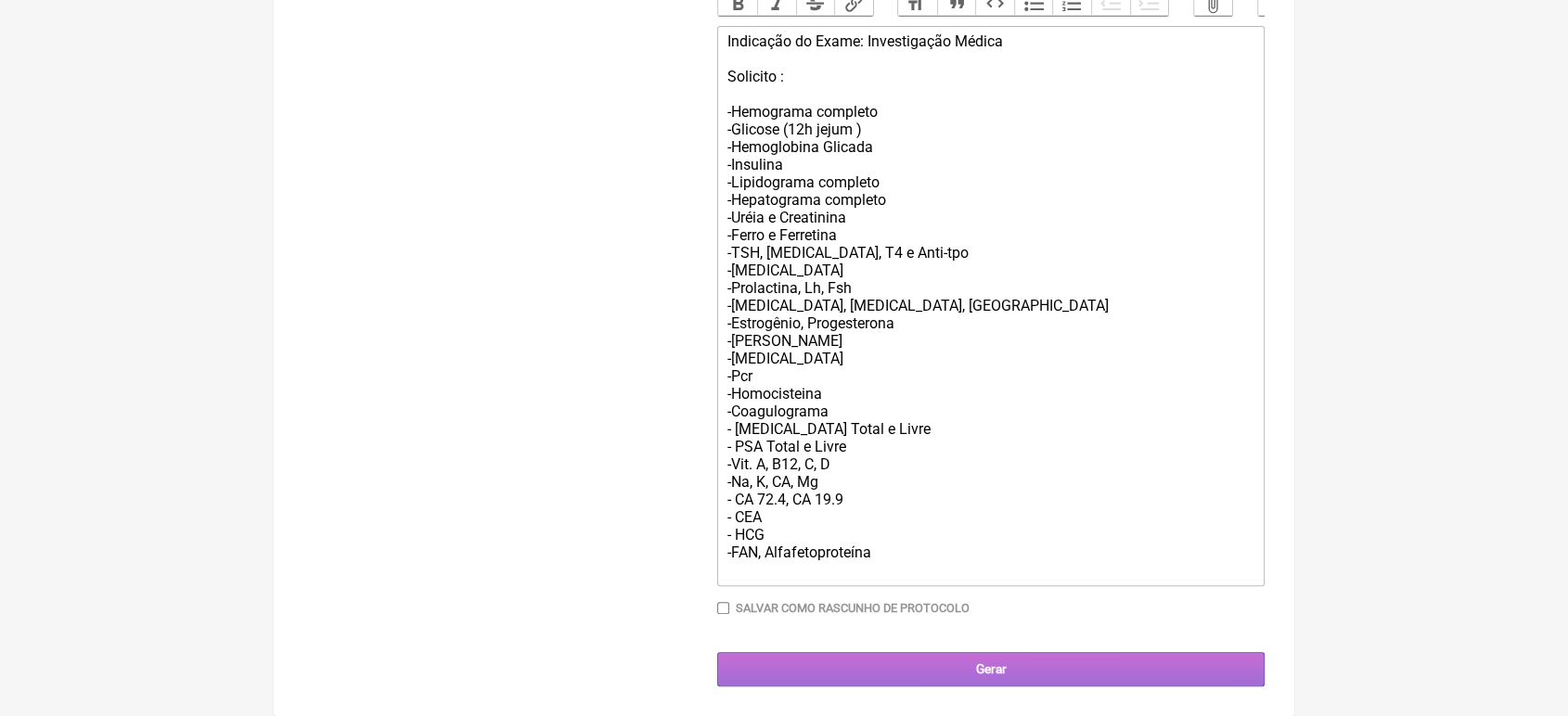
type input "21993661195"
click at [1049, 655] on input "Gerar" at bounding box center [991, 669] width 547 height 35
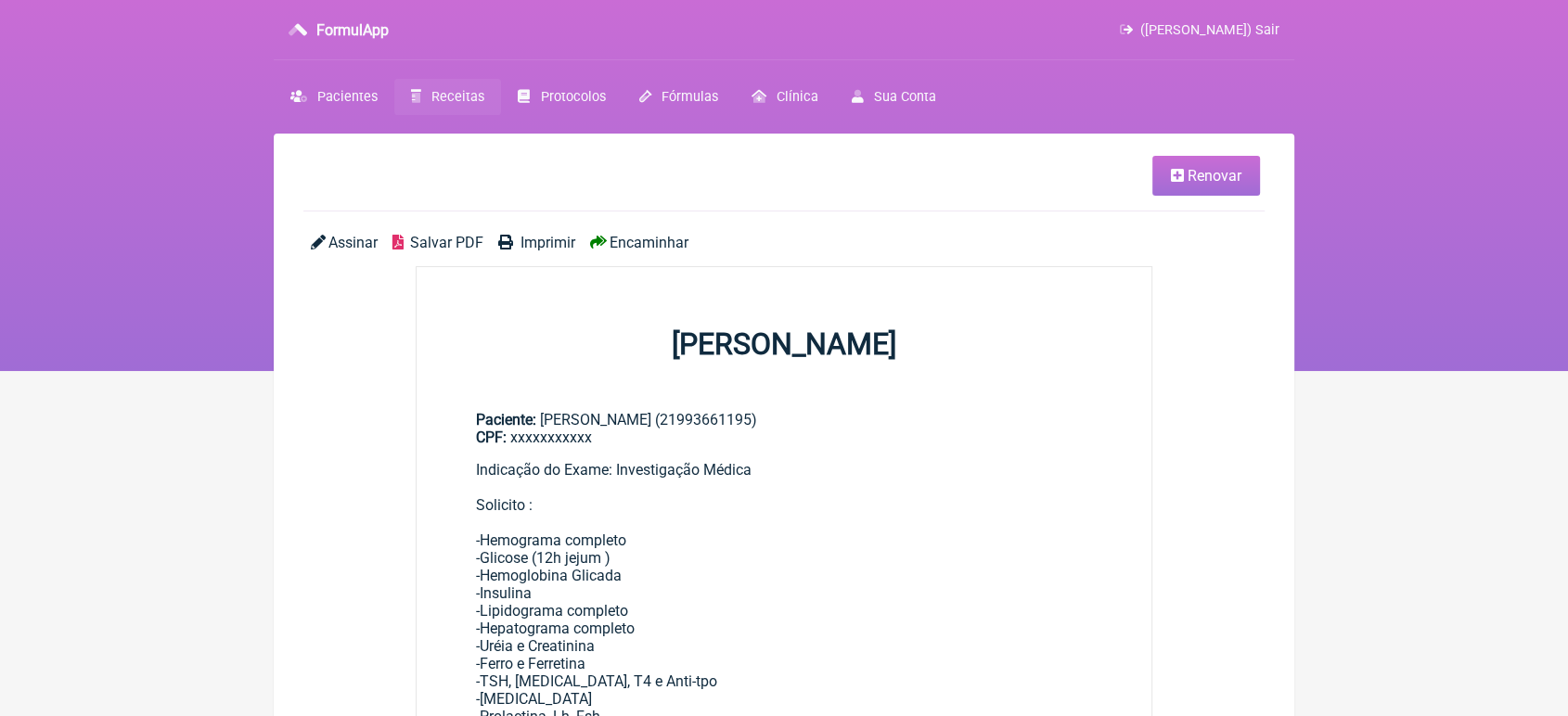
click at [641, 241] on span "Encaminhar" at bounding box center [649, 243] width 79 height 18
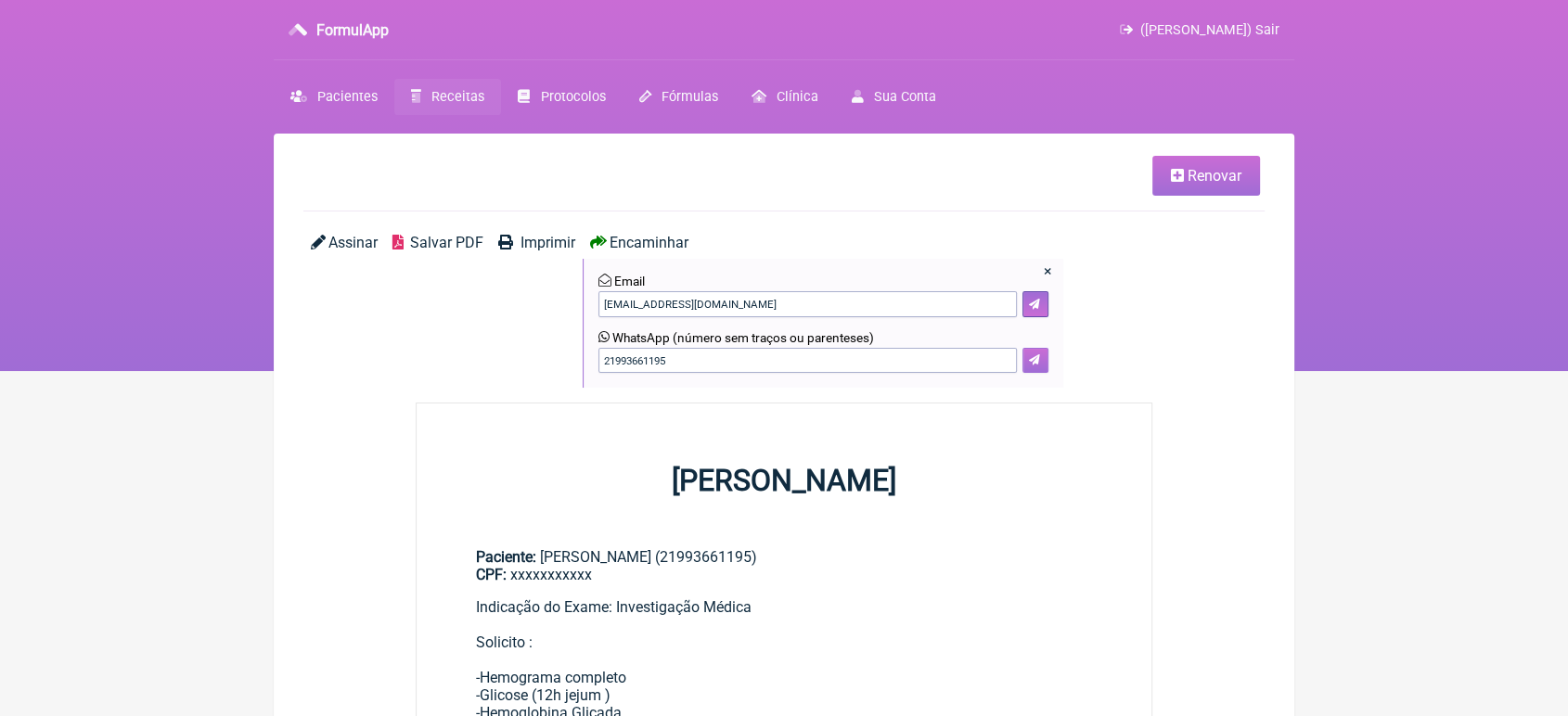
click at [1037, 358] on icon at bounding box center [1034, 359] width 11 height 11
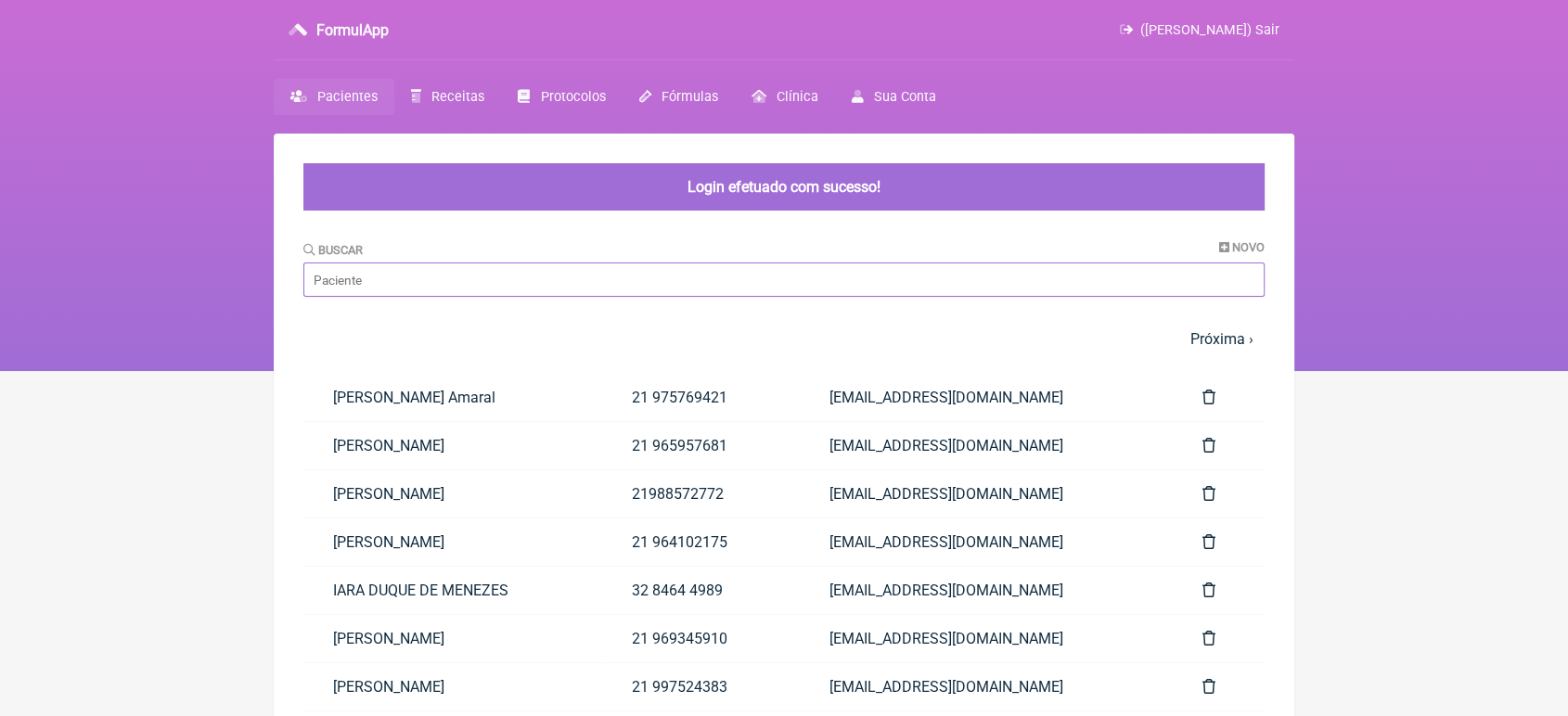
click at [316, 288] on input "Buscar" at bounding box center [784, 279] width 961 height 35
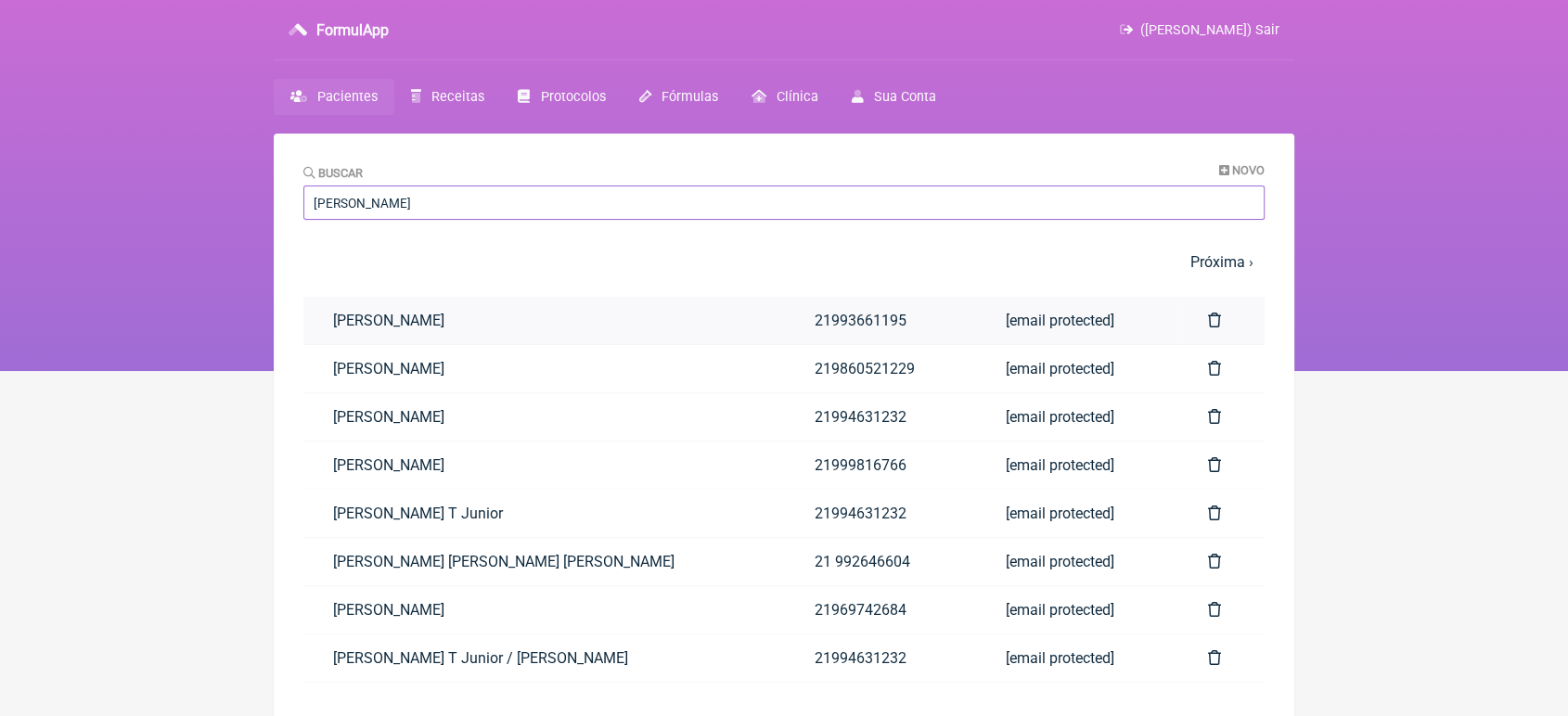
type input "[PERSON_NAME]"
click at [497, 328] on link "[PERSON_NAME]" at bounding box center [544, 320] width 482 height 48
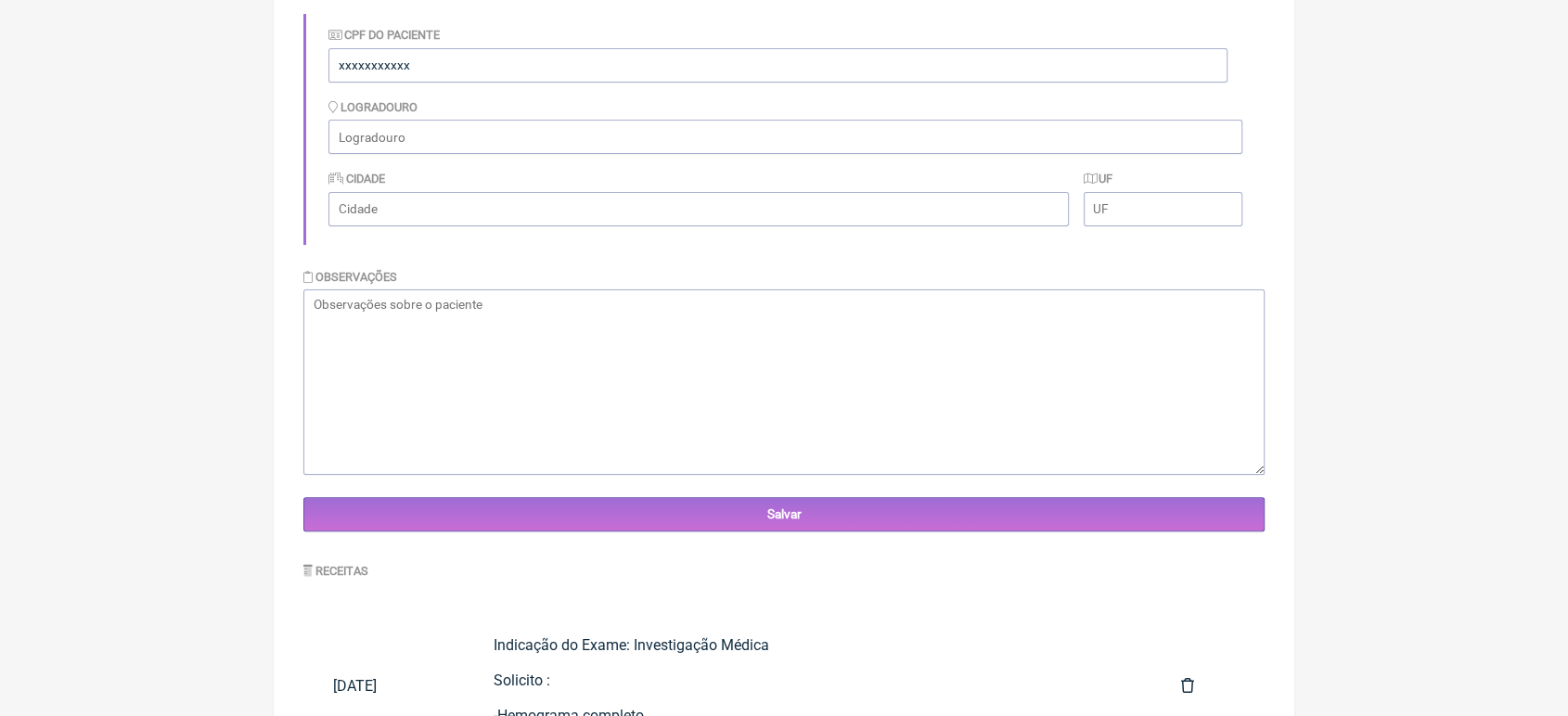
scroll to position [409, 0]
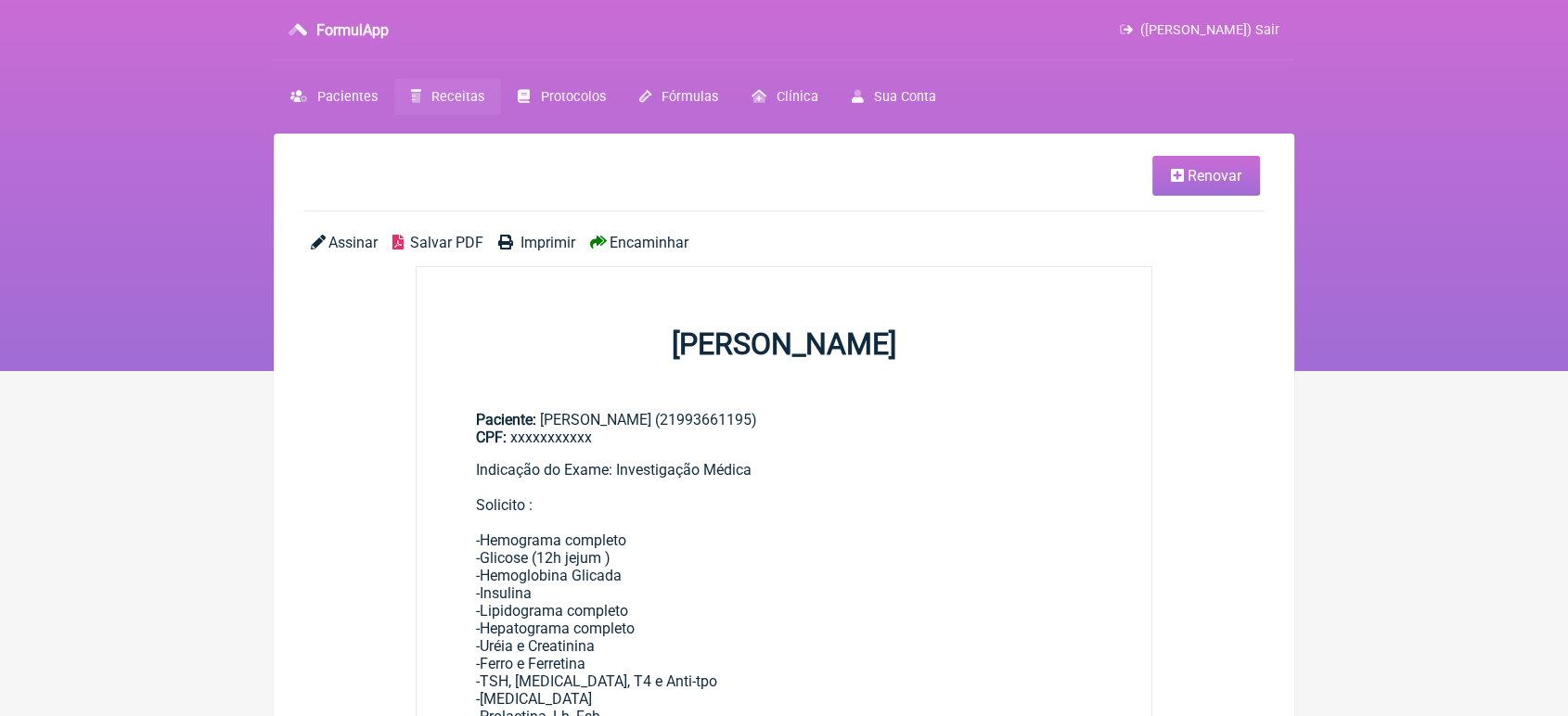
click at [1202, 167] on span "Renovar" at bounding box center [1215, 176] width 54 height 18
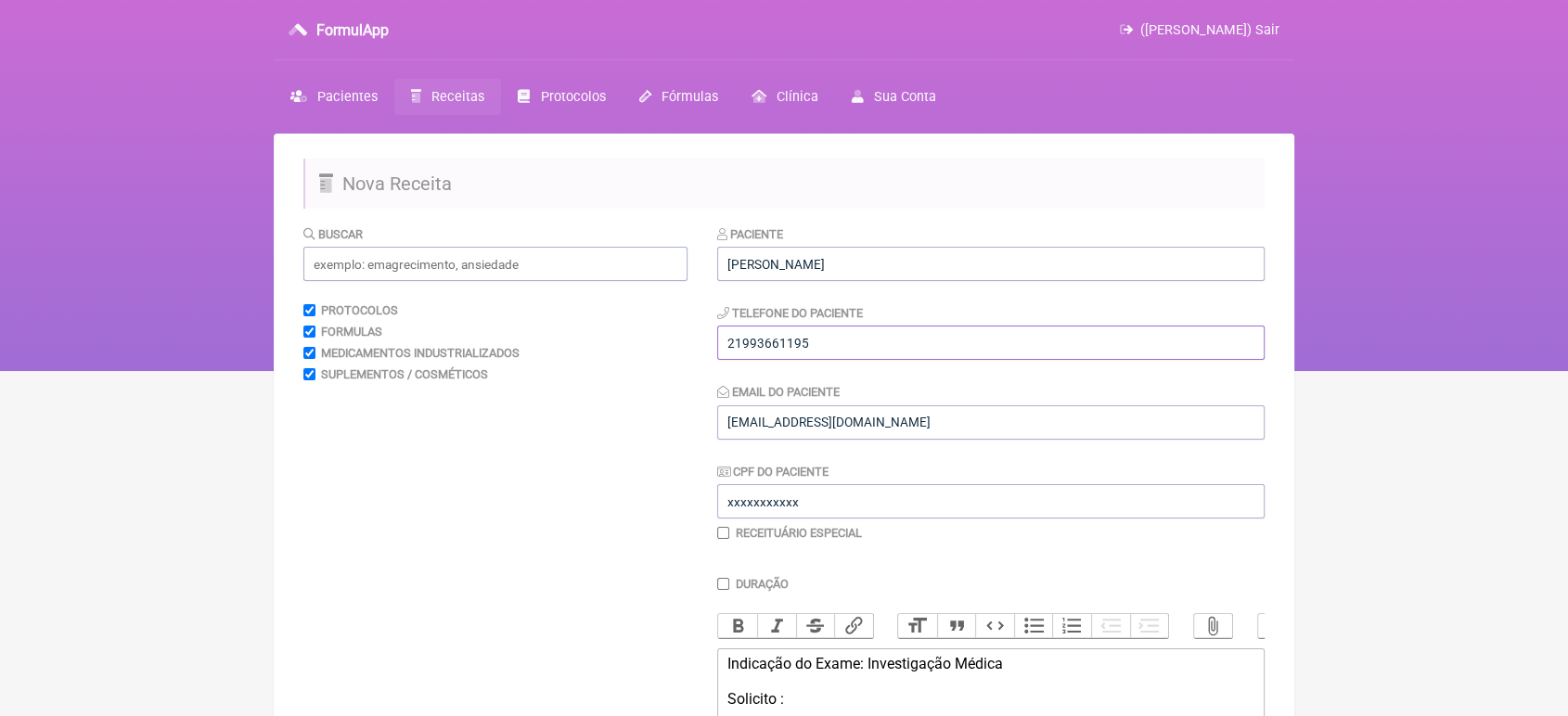
click at [899, 354] on input "21993661195" at bounding box center [991, 342] width 547 height 35
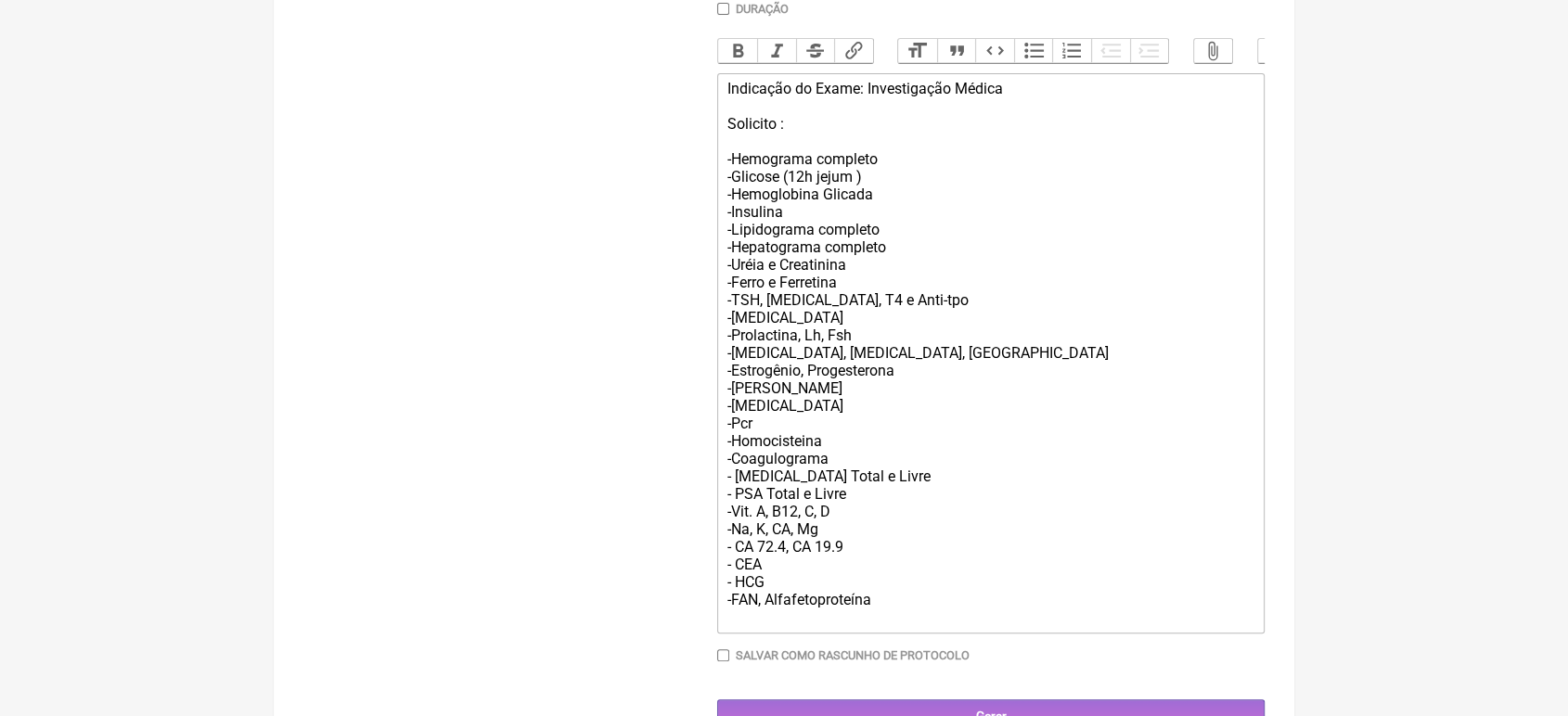
scroll to position [660, 0]
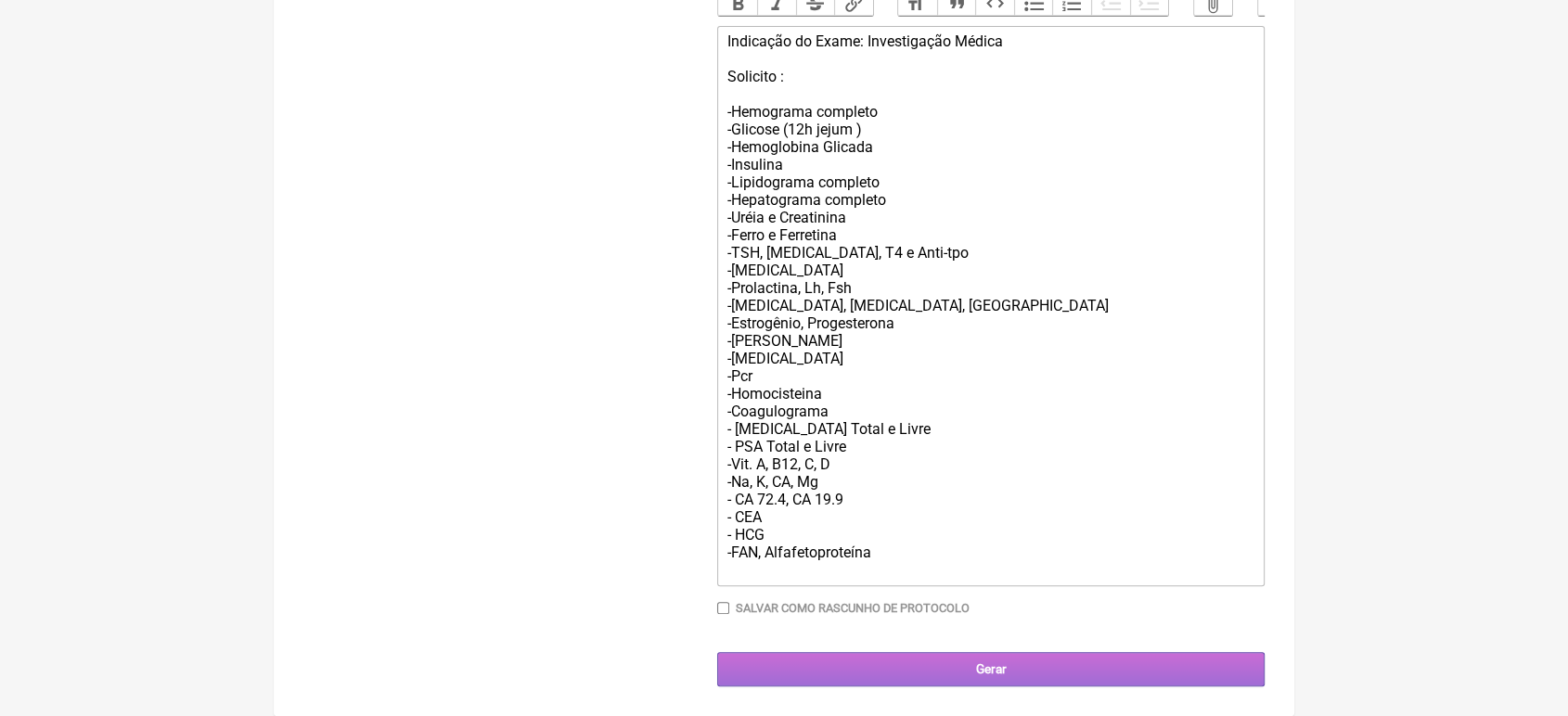
type input "21993573553"
click at [960, 674] on input "Gerar" at bounding box center [991, 669] width 547 height 35
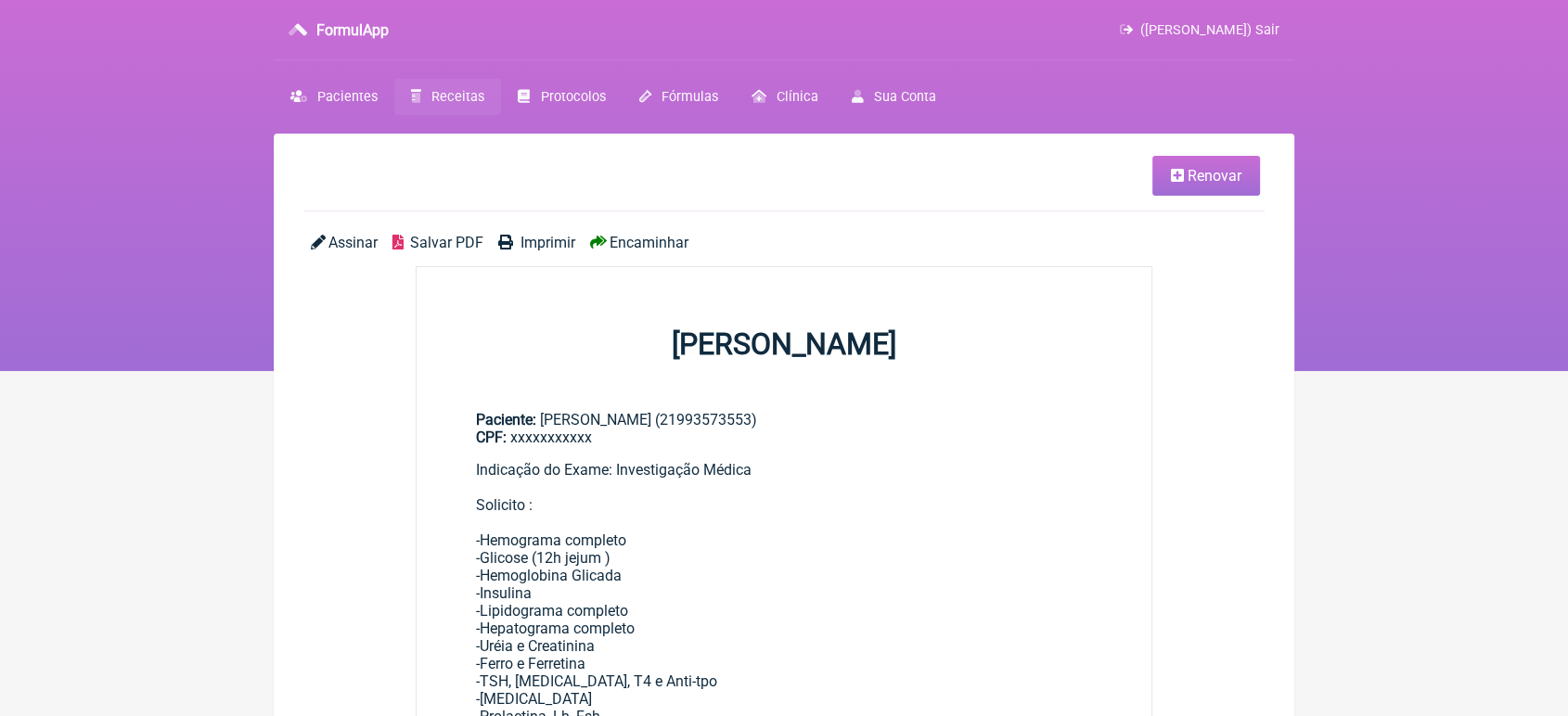
click at [660, 241] on span "Encaminhar" at bounding box center [649, 243] width 79 height 18
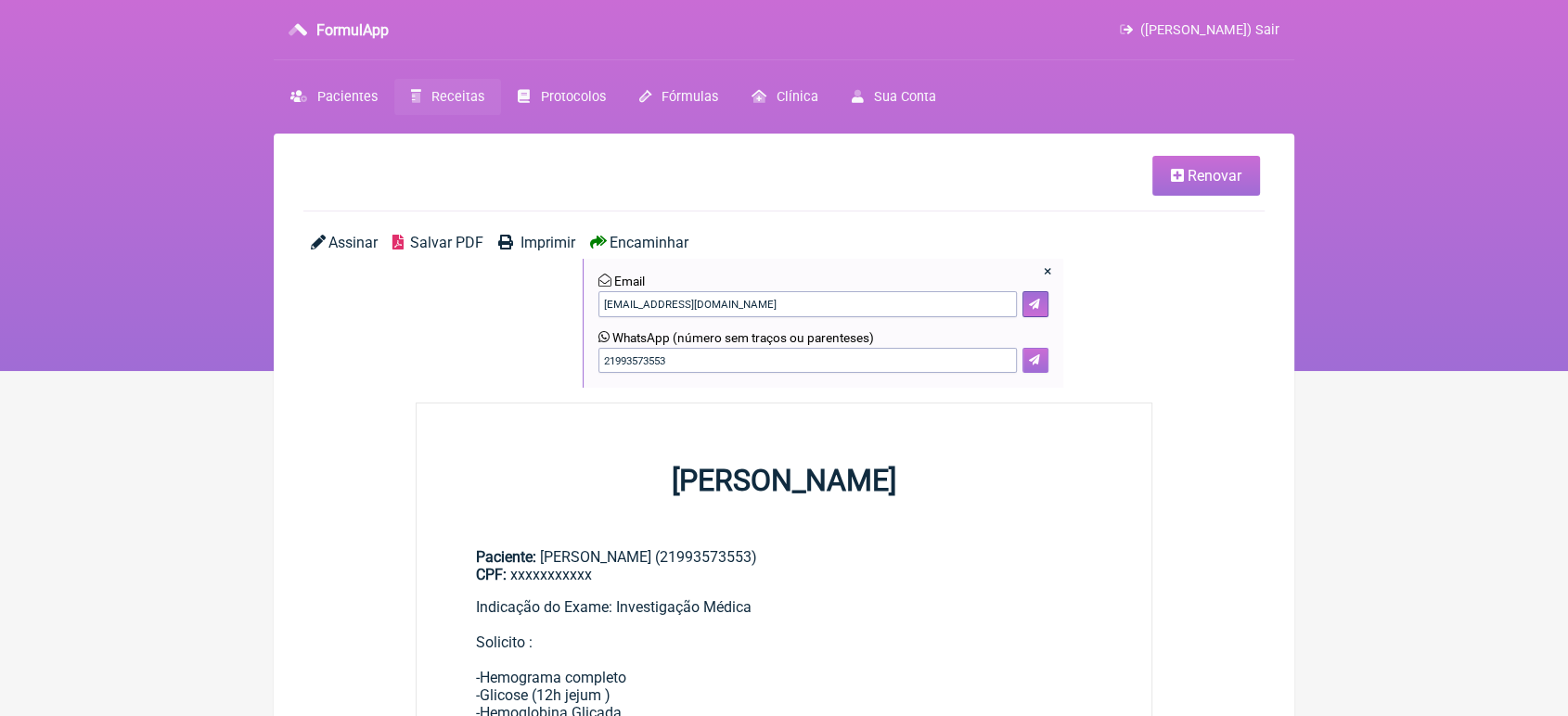
click at [1030, 358] on icon at bounding box center [1034, 359] width 11 height 11
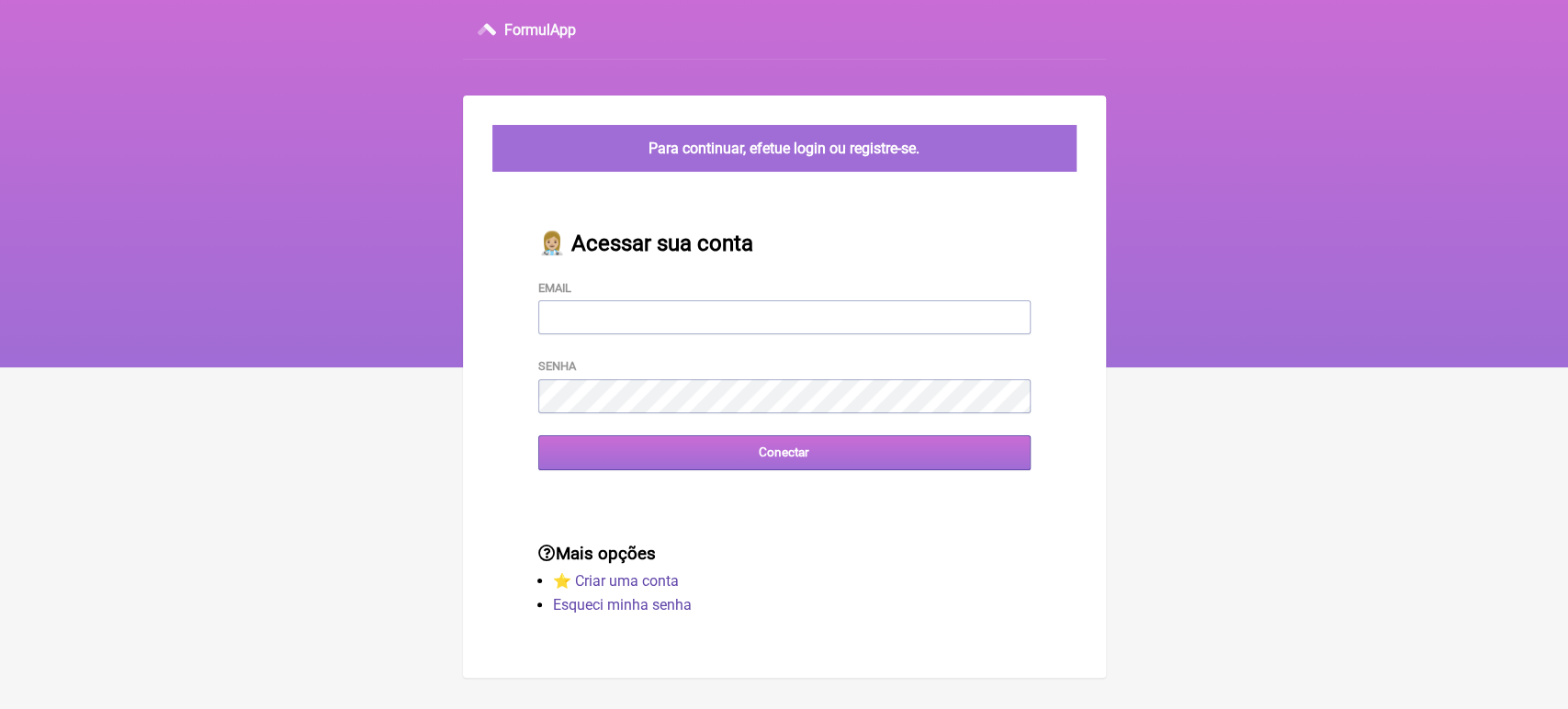
type input "[EMAIL_ADDRESS][DOMAIN_NAME]"
click at [698, 462] on input "Conectar" at bounding box center [784, 452] width 492 height 34
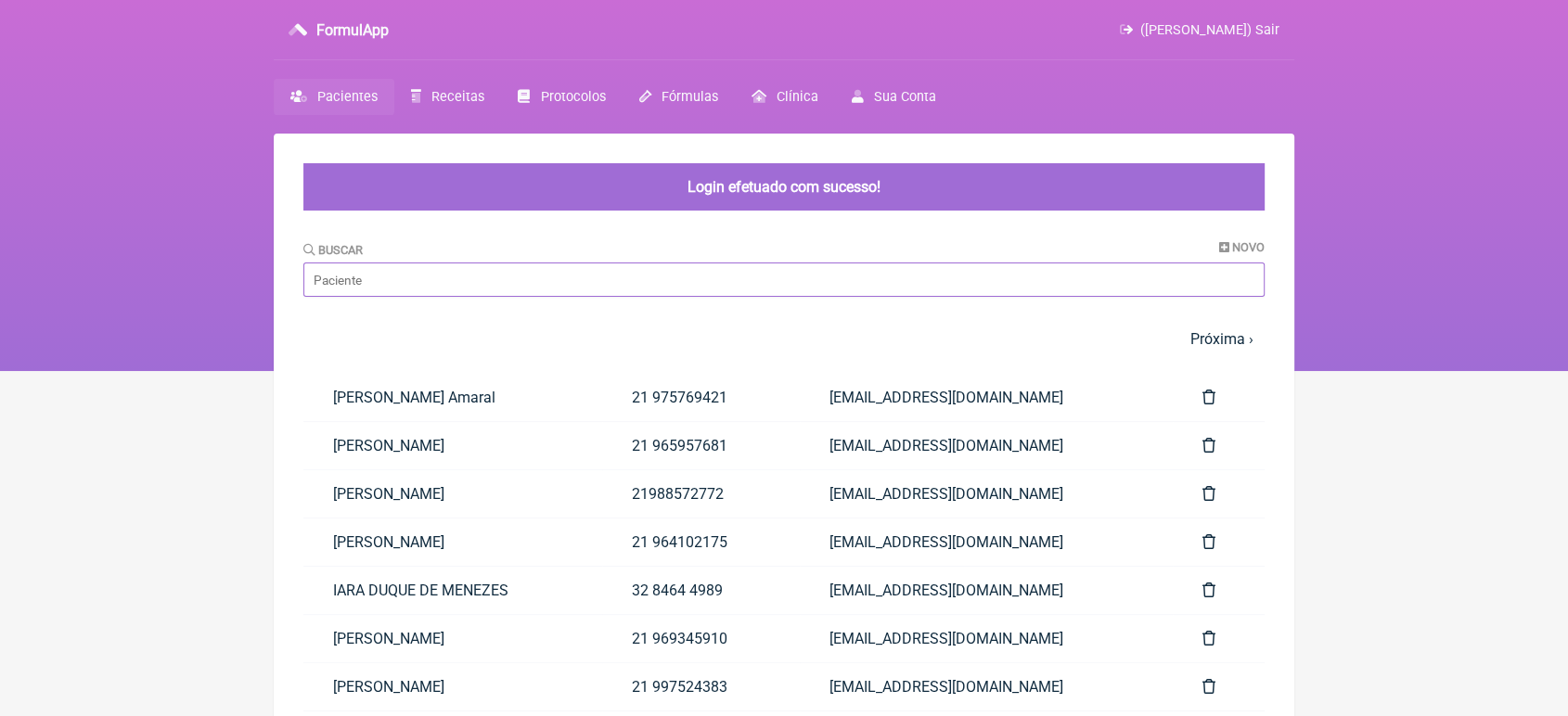
click at [502, 281] on input "Buscar" at bounding box center [784, 279] width 961 height 35
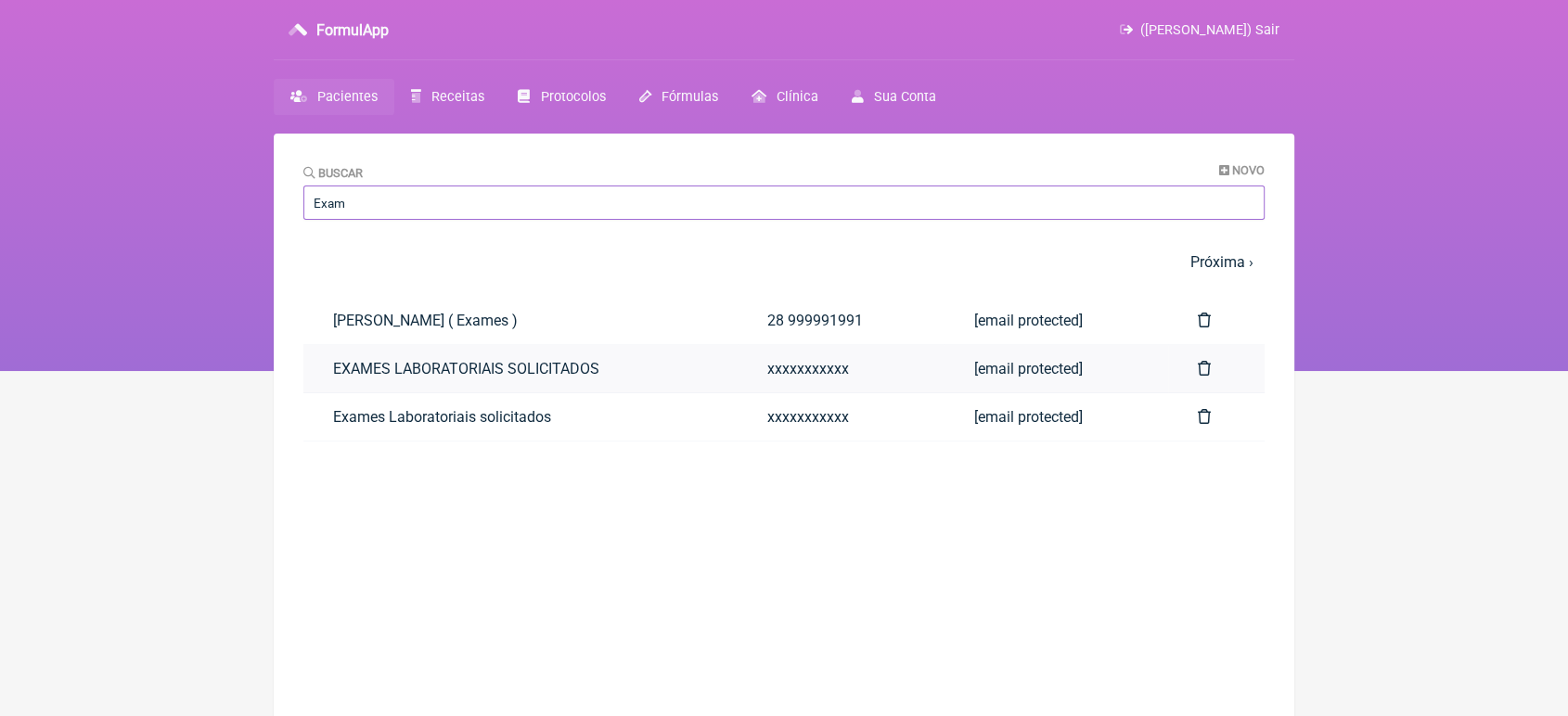
type input "Exam"
click at [347, 369] on link "EXAMES LABORATORIAIS SOLICITADOS" at bounding box center [520, 369] width 434 height 48
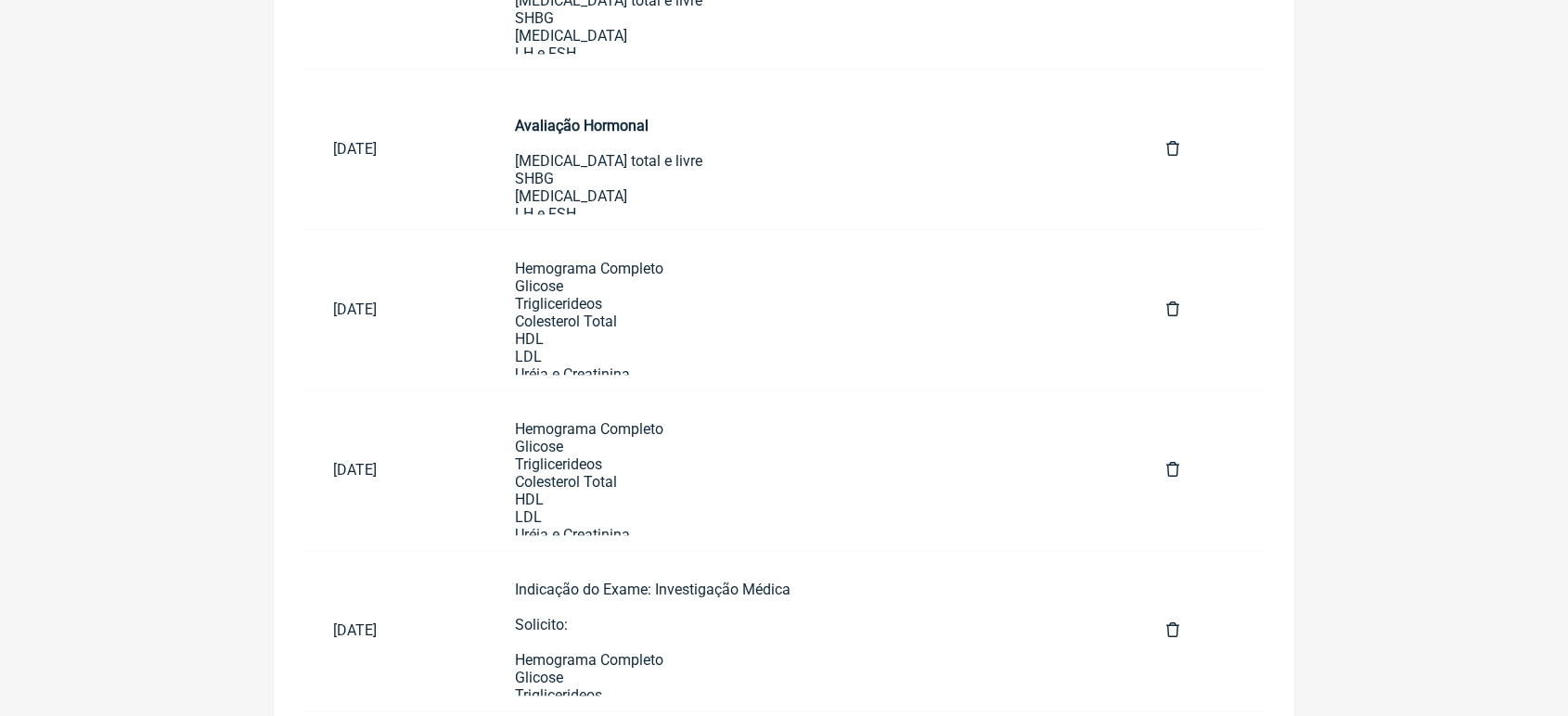
scroll to position [1131, 0]
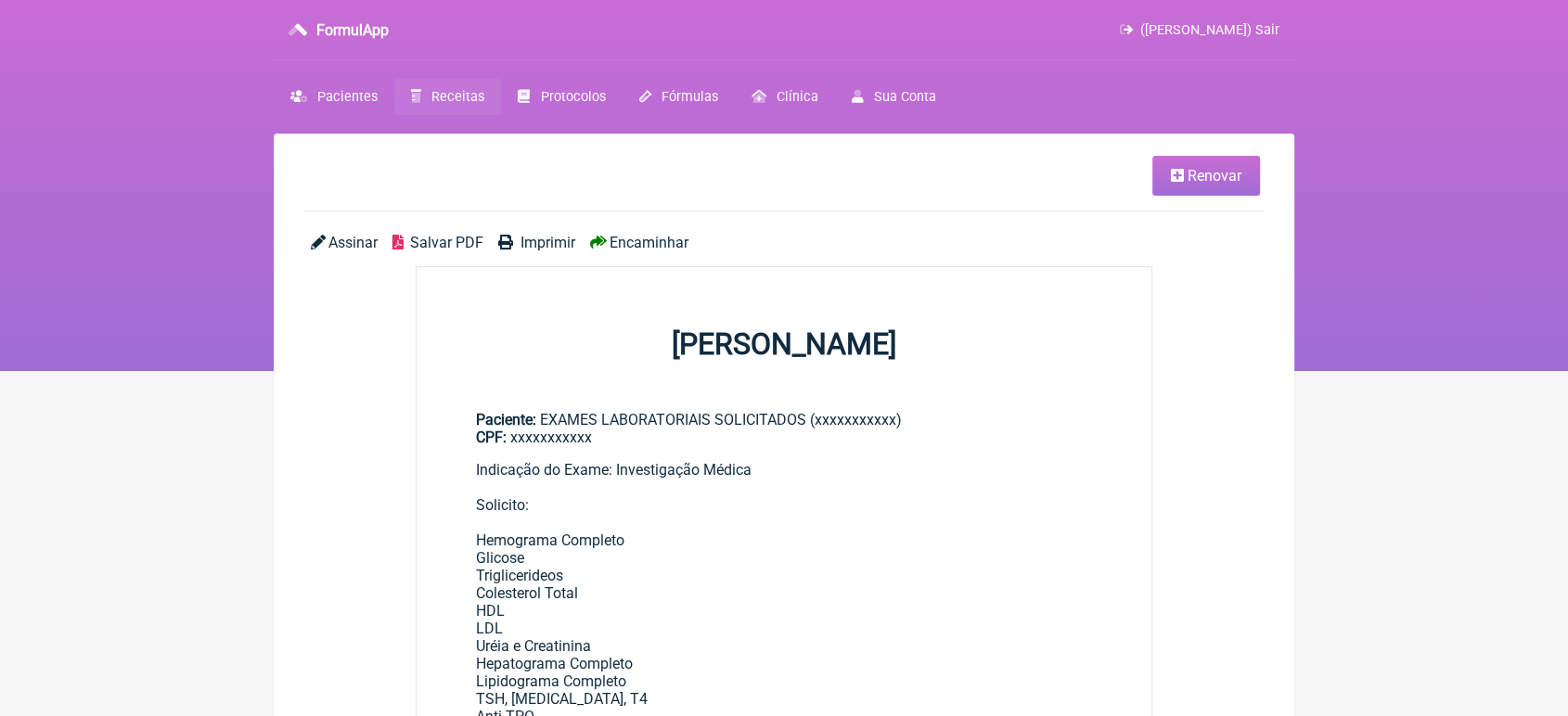
click at [1226, 159] on link "Renovar" at bounding box center [1206, 176] width 107 height 40
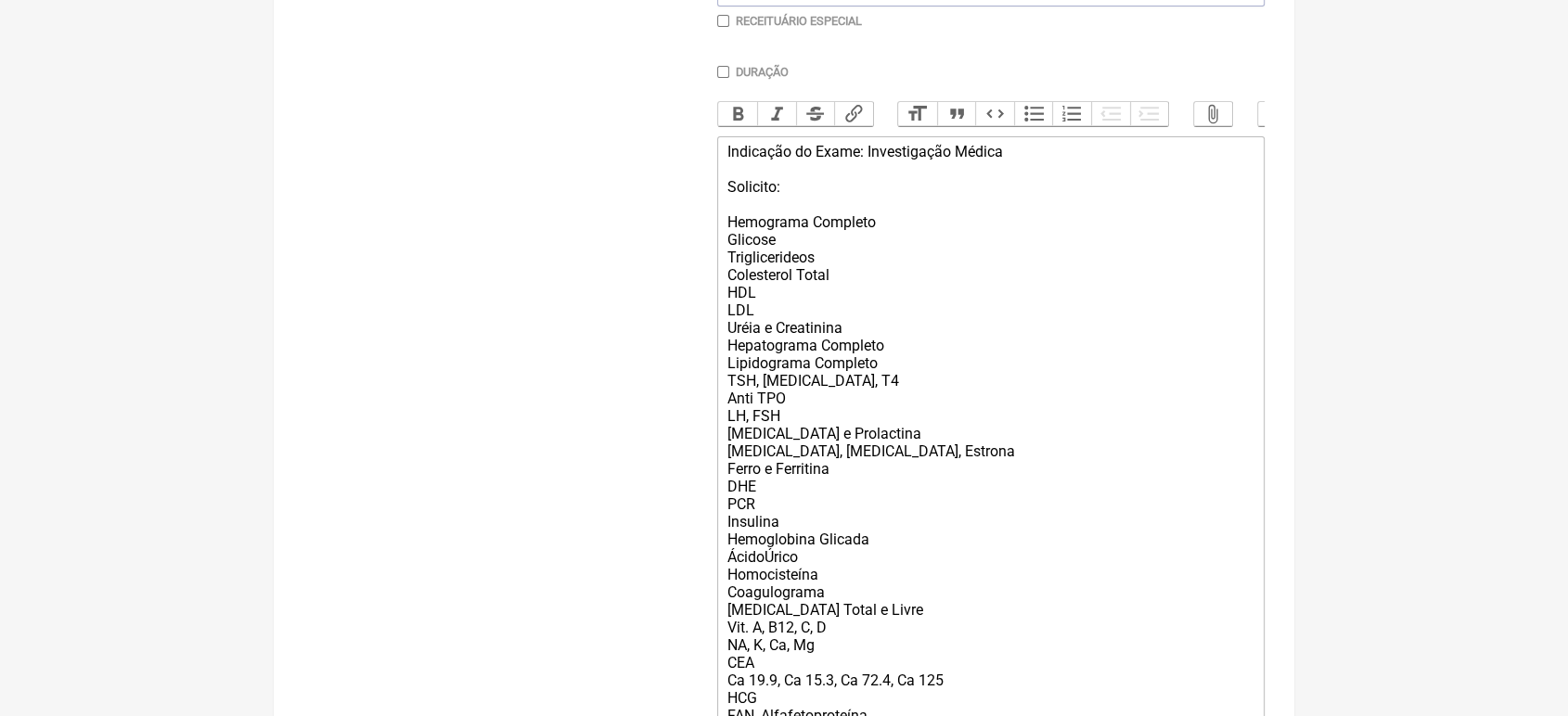
scroll to position [520, 0]
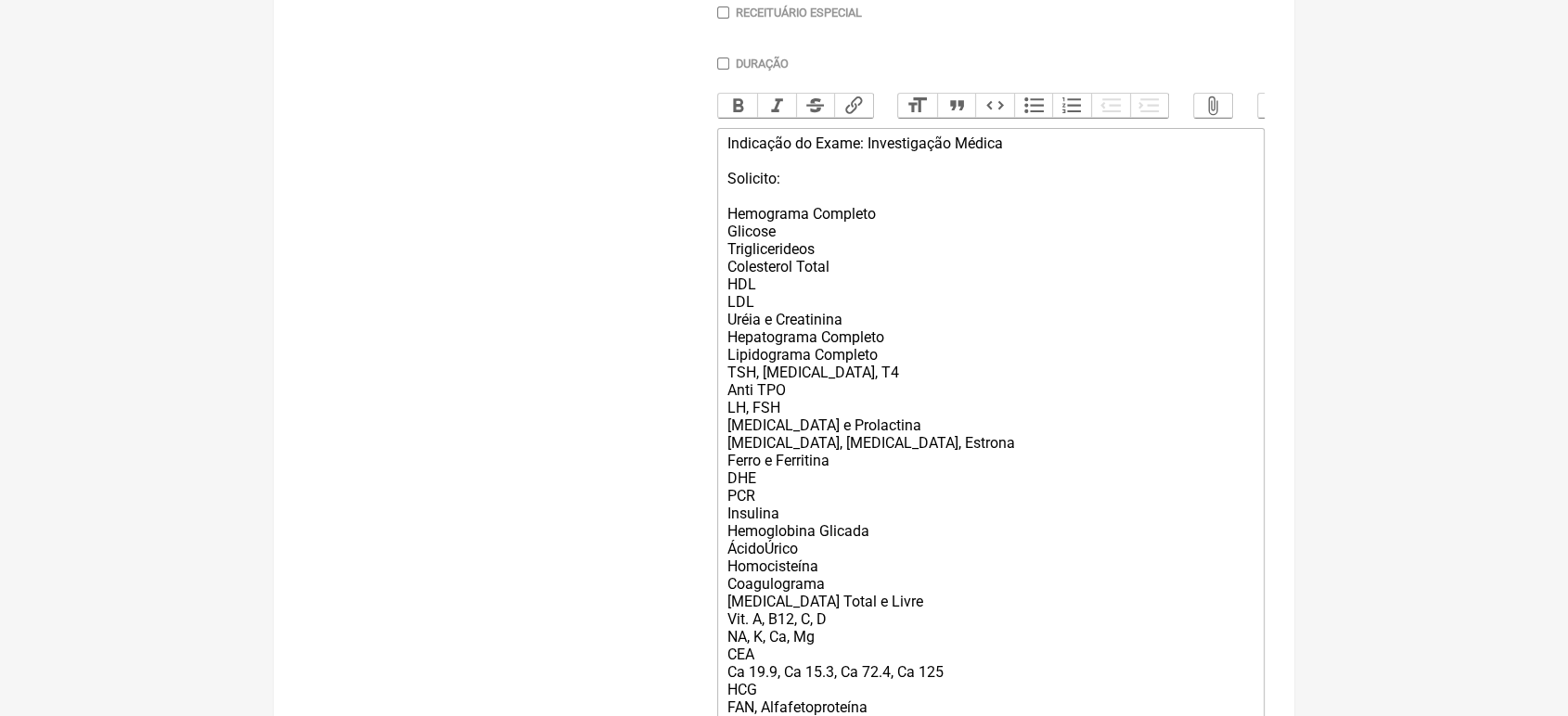
click at [796, 527] on div "Indicação do Exame: Investigação Médica Solicito: Hemograma Completo Glicose Tr…" at bounding box center [991, 468] width 527 height 669
click at [778, 502] on div "Indicação do Exame: Investigação Médica Solicito: Hemograma Completo Glicose Tr…" at bounding box center [991, 468] width 527 height 669
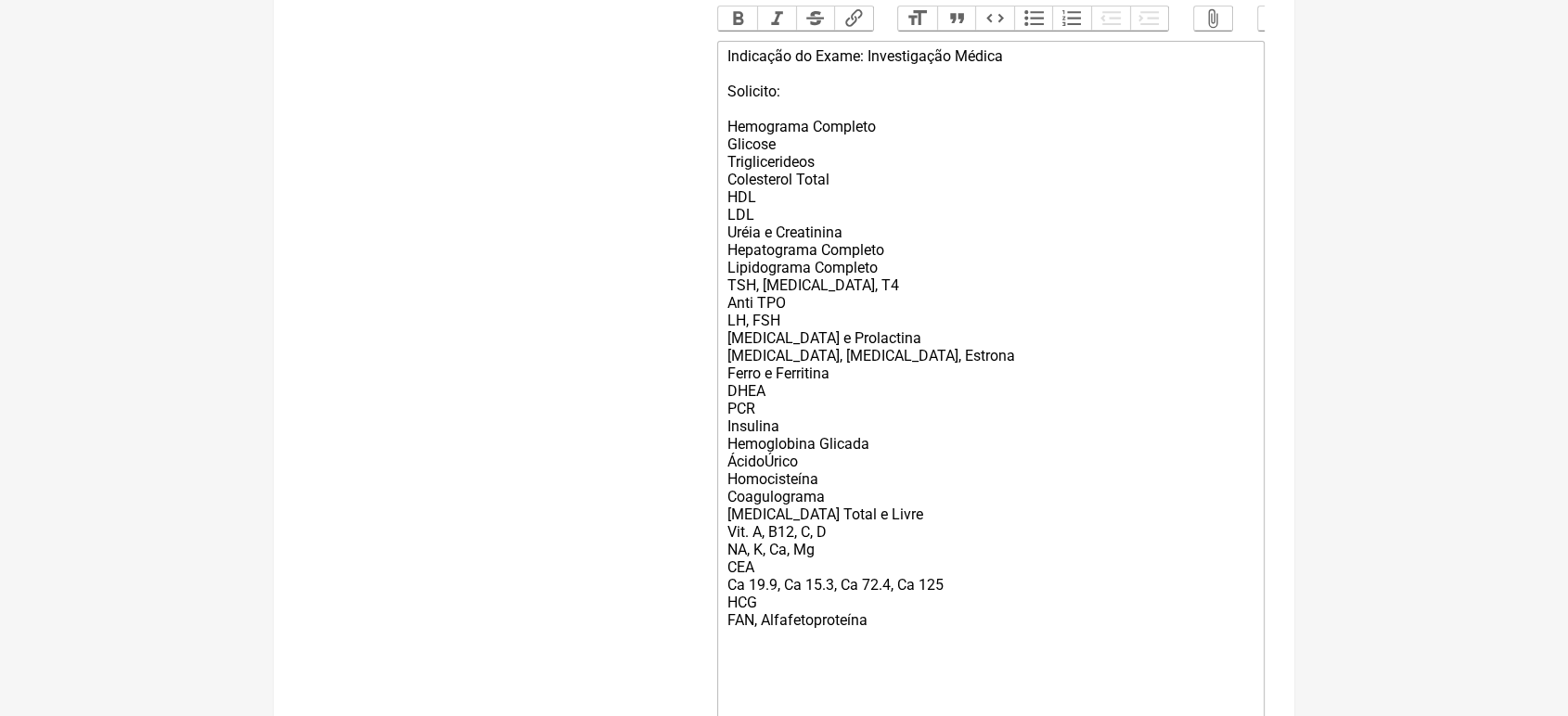
scroll to position [609, 0]
click at [761, 487] on div "Indicação do Exame: Investigação Médica Solicito: Hemograma Completo Glicose Tr…" at bounding box center [991, 381] width 527 height 669
click at [906, 643] on div "Indicação do Exame: Investigação Médica Solicito: Hemograma Completo Glicose Tr…" at bounding box center [991, 381] width 527 height 669
click at [871, 671] on div "Indicação do Exame: Investigação Médica Solicito: Hemograma Completo Glicose Tr…" at bounding box center [991, 381] width 527 height 669
click at [876, 658] on div "Indicação do Exame: Investigação Médica Solicito: Hemograma Completo Glicose Tr…" at bounding box center [991, 381] width 527 height 669
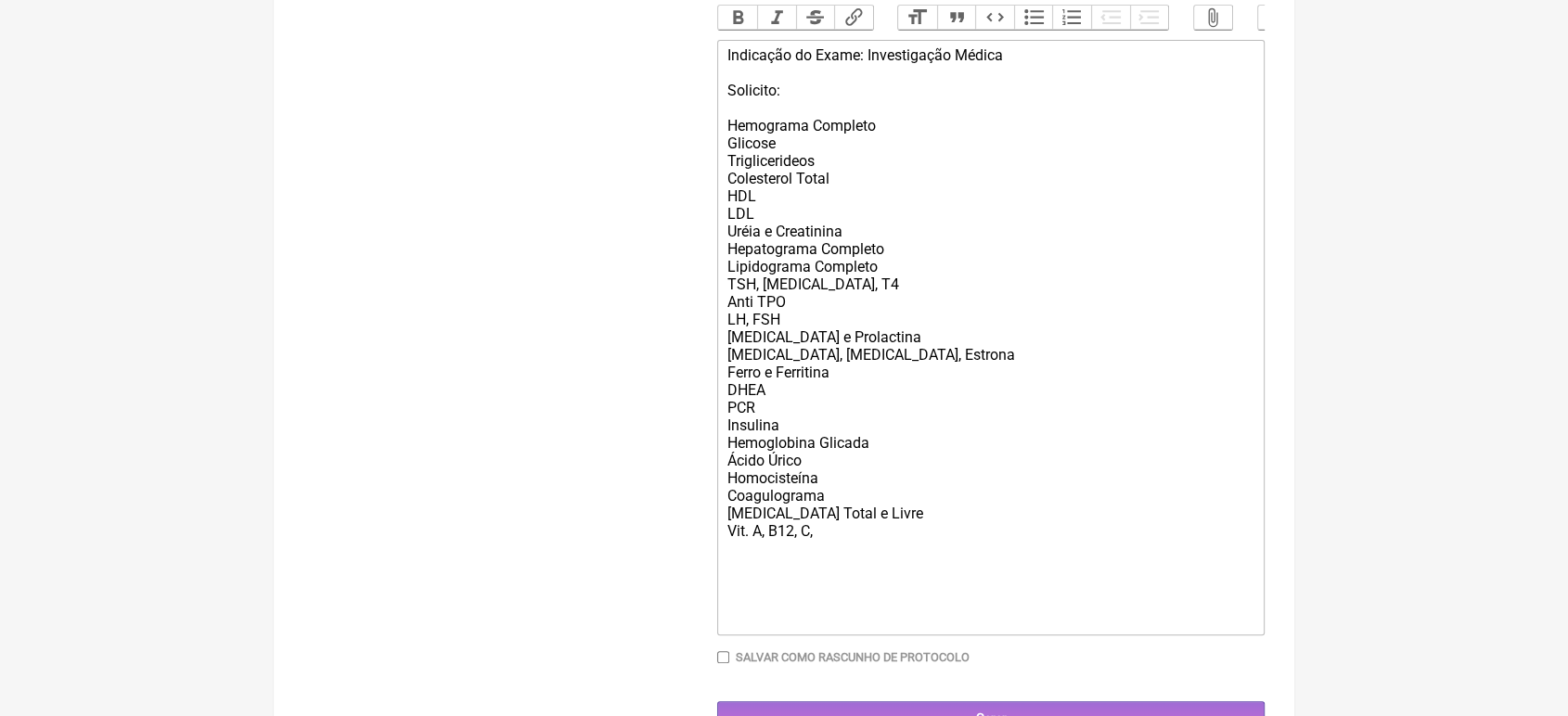
click at [876, 627] on div "Indicação do Exame: Investigação Médica Solicito: Hemograma Completo Glicose Tr…" at bounding box center [991, 337] width 527 height 582
click at [859, 562] on div "Indicação do Exame: Investigação Médica Solicito: Hemograma Completo Glicose Tr…" at bounding box center [991, 337] width 527 height 582
click at [762, 559] on div "Indicação do Exame: Investigação Médica Solicito: Hemograma Completo Glicose Tr…" at bounding box center [991, 337] width 527 height 582
type trix-editor "<div>Indicação do Exame: Investigação Médica<br><br>Solicito:<br><br>Hemograma …"
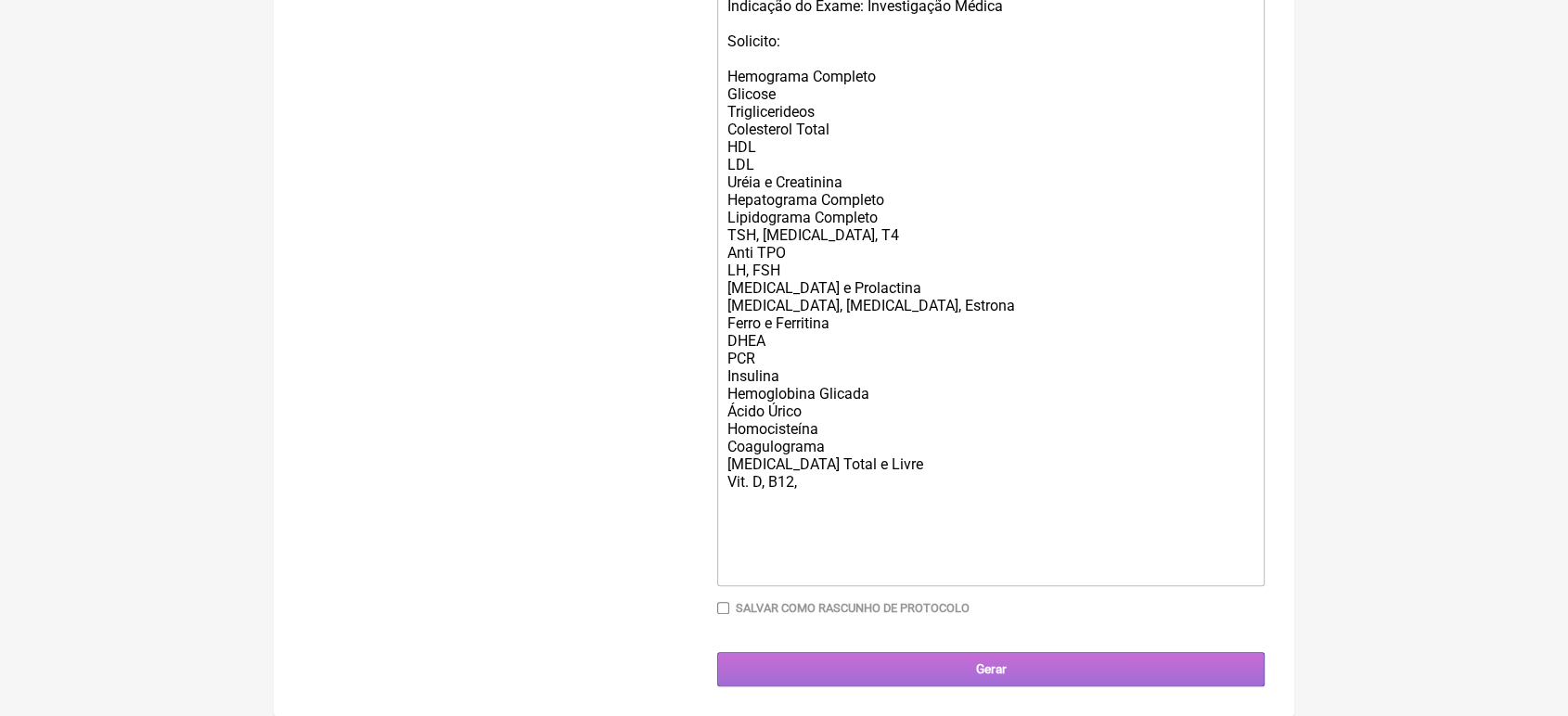
click at [1069, 679] on input "Gerar" at bounding box center [991, 669] width 547 height 35
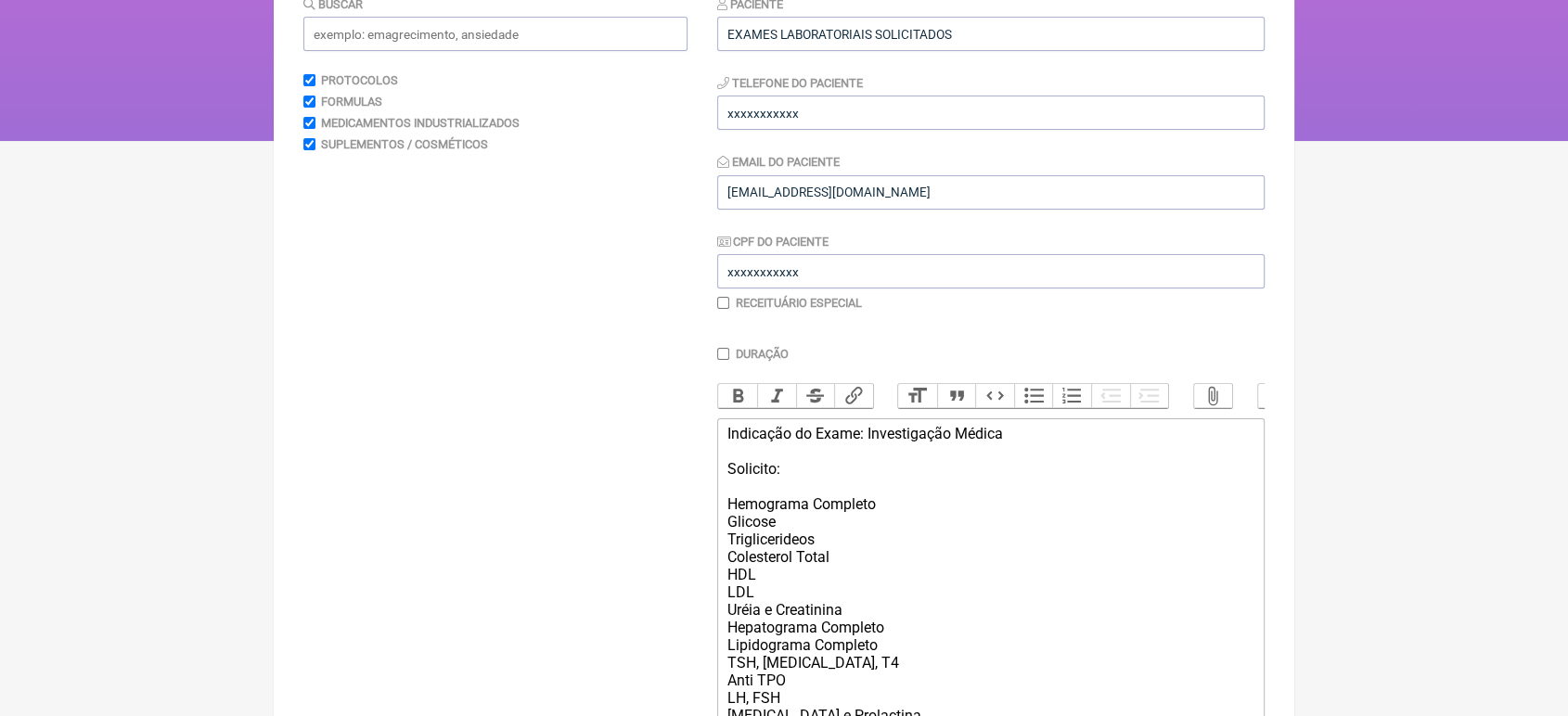
scroll to position [227, 0]
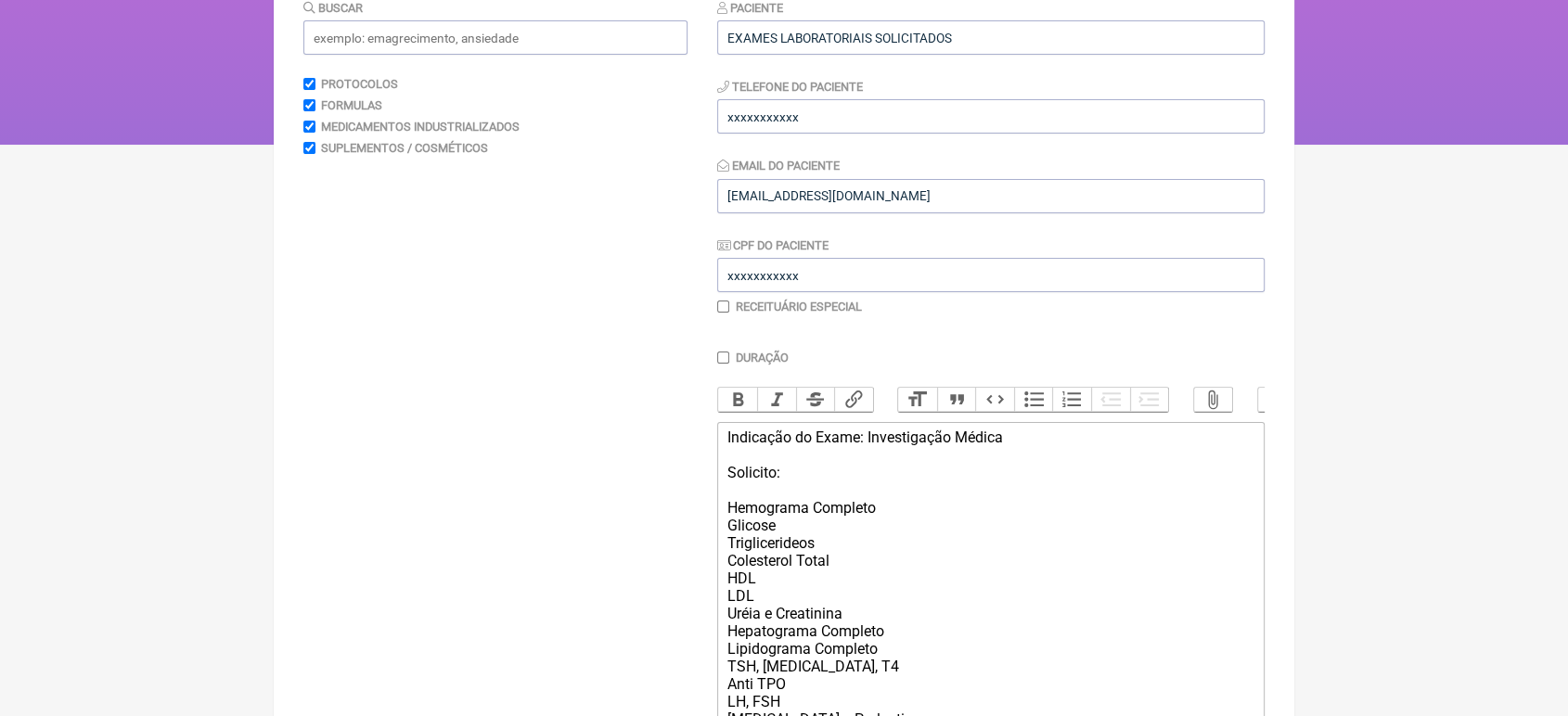
click at [1072, 17] on div "Paciente EXAMES LABORATORIAIS SOLICITADOS" at bounding box center [991, 26] width 547 height 57
click at [963, 44] on input "EXAMES LABORATORIAIS SOLICITADOS" at bounding box center [991, 38] width 547 height 35
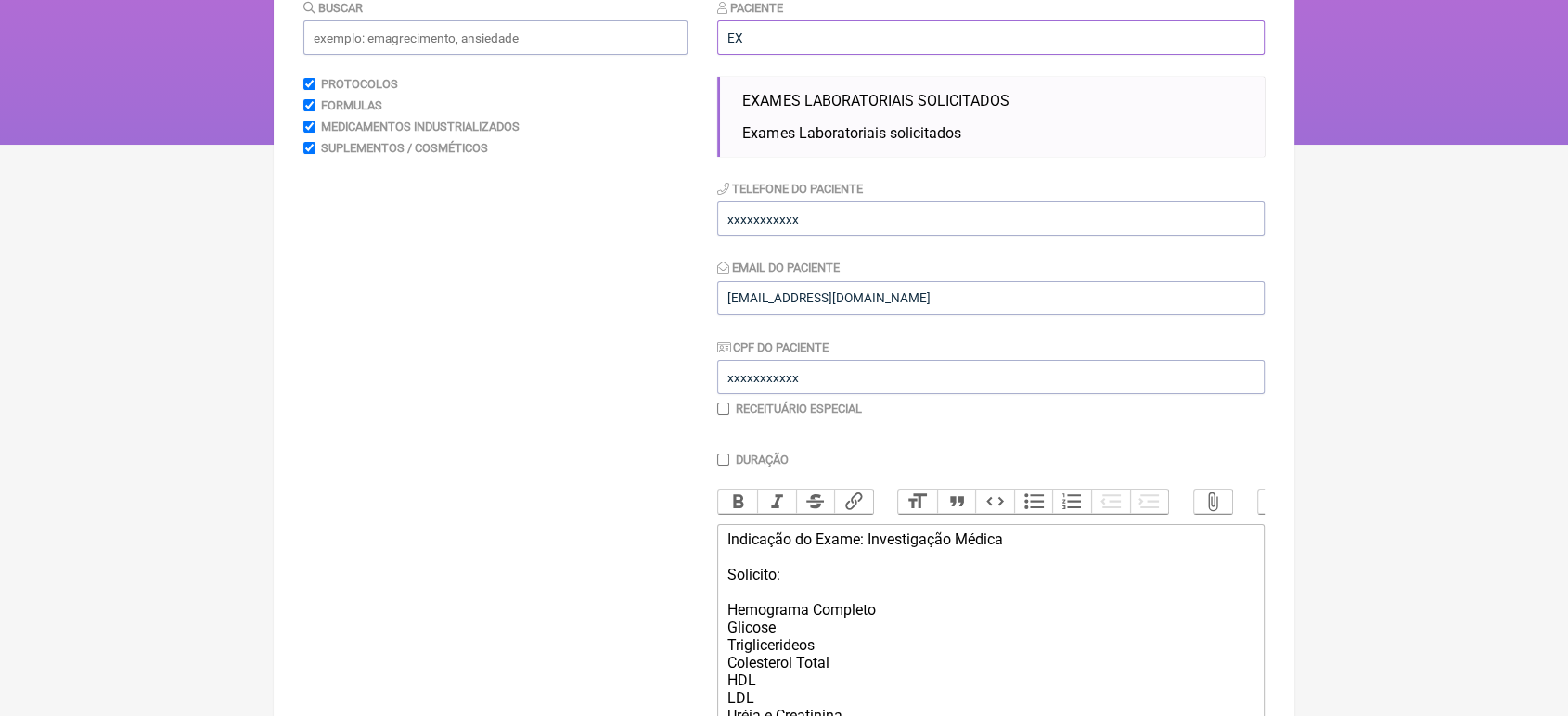
type input "E"
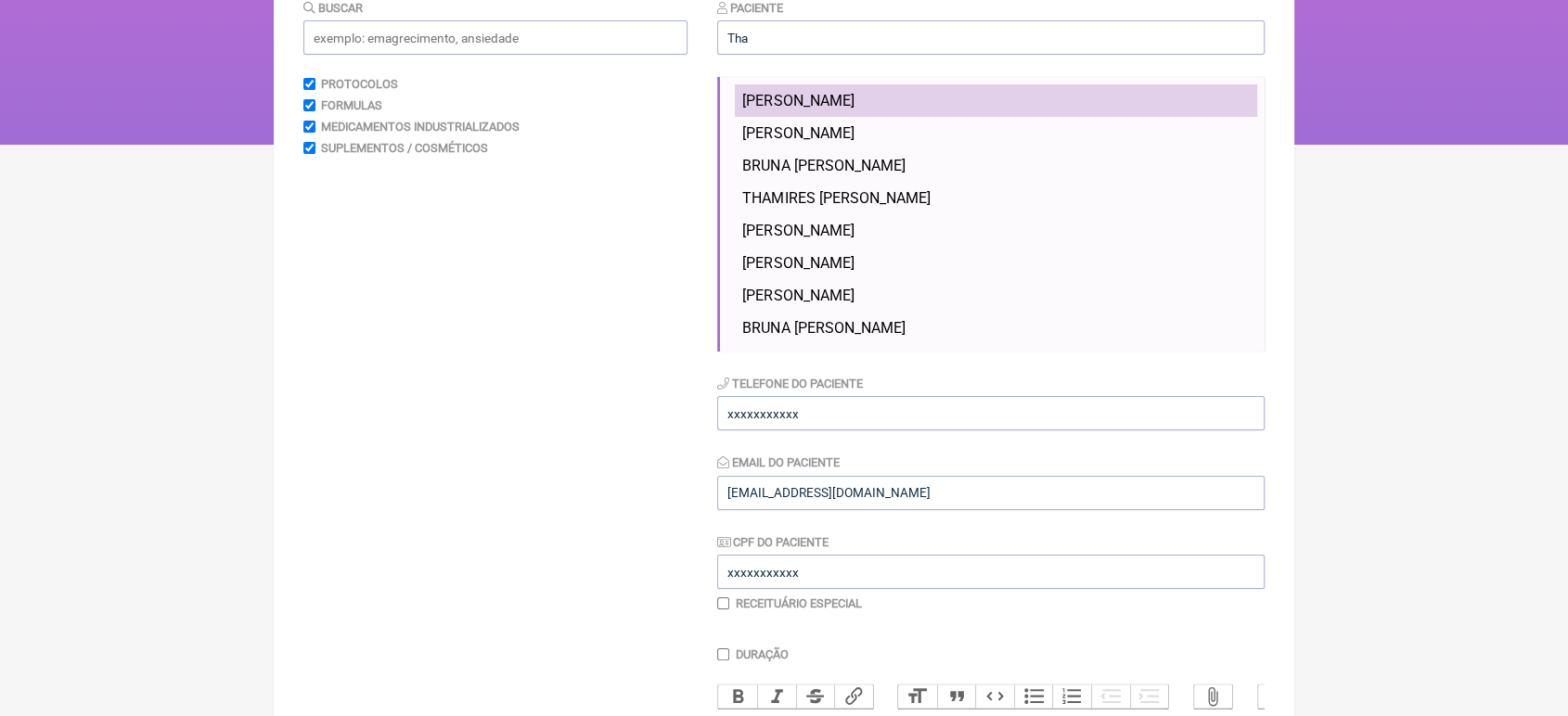
click at [913, 88] on li "THAIS BARBOSA TEIXEIRA" at bounding box center [995, 100] width 522 height 33
type input "THAIS BARBOSA TEIXEIRA"
type input "21 969647058"
type input "[EMAIL_ADDRESS][DOMAIN_NAME]"
type input "XXXXXXXXXXX"
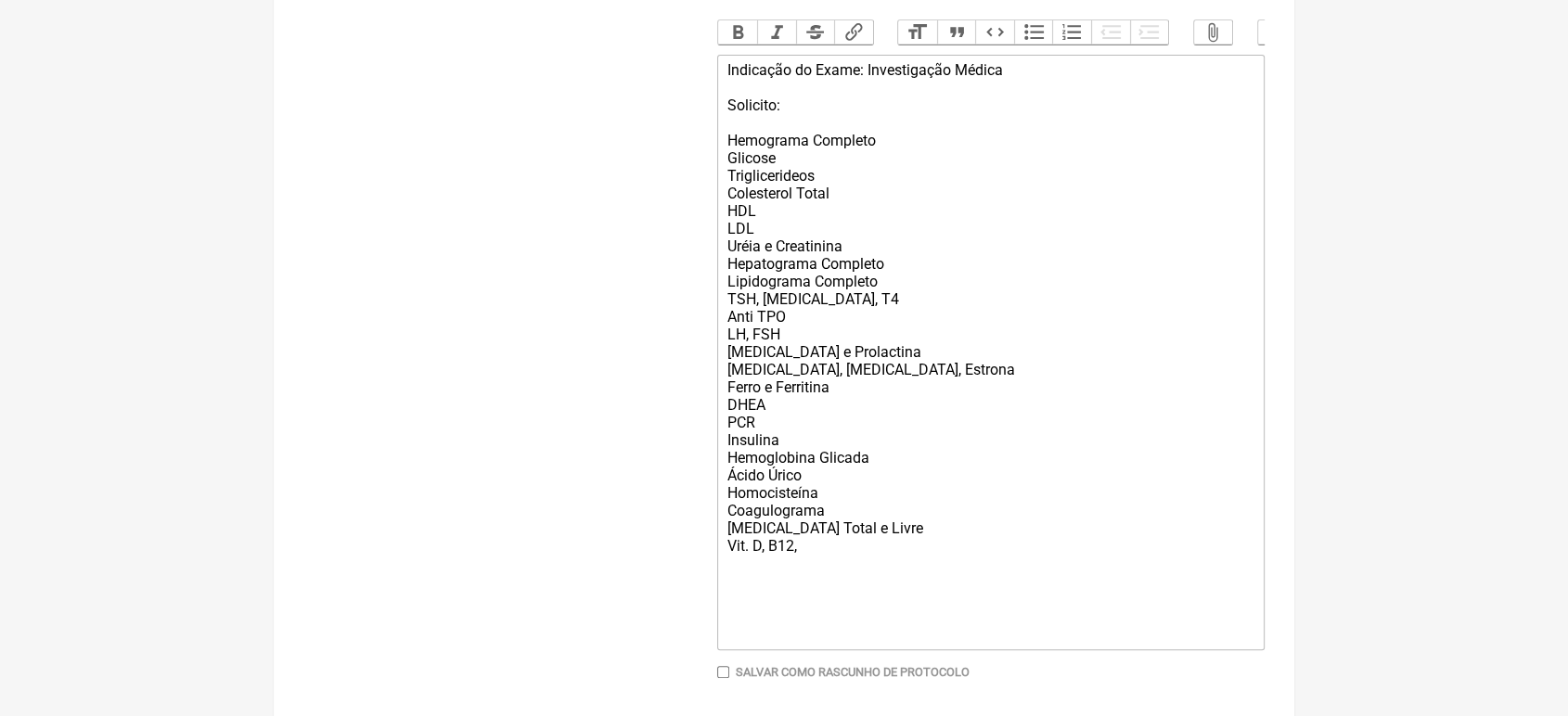
scroll to position [696, 0]
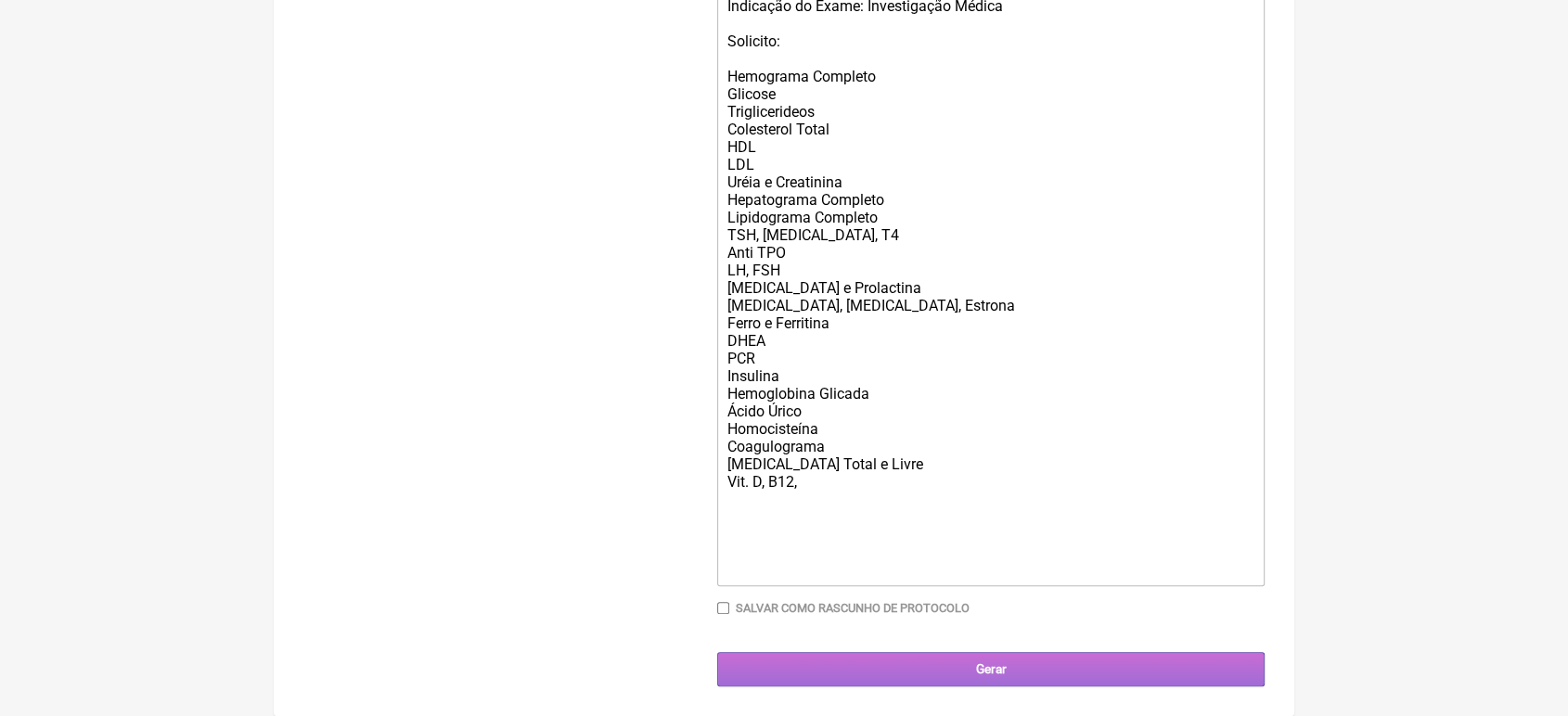
click at [1130, 656] on input "Gerar" at bounding box center [991, 669] width 547 height 35
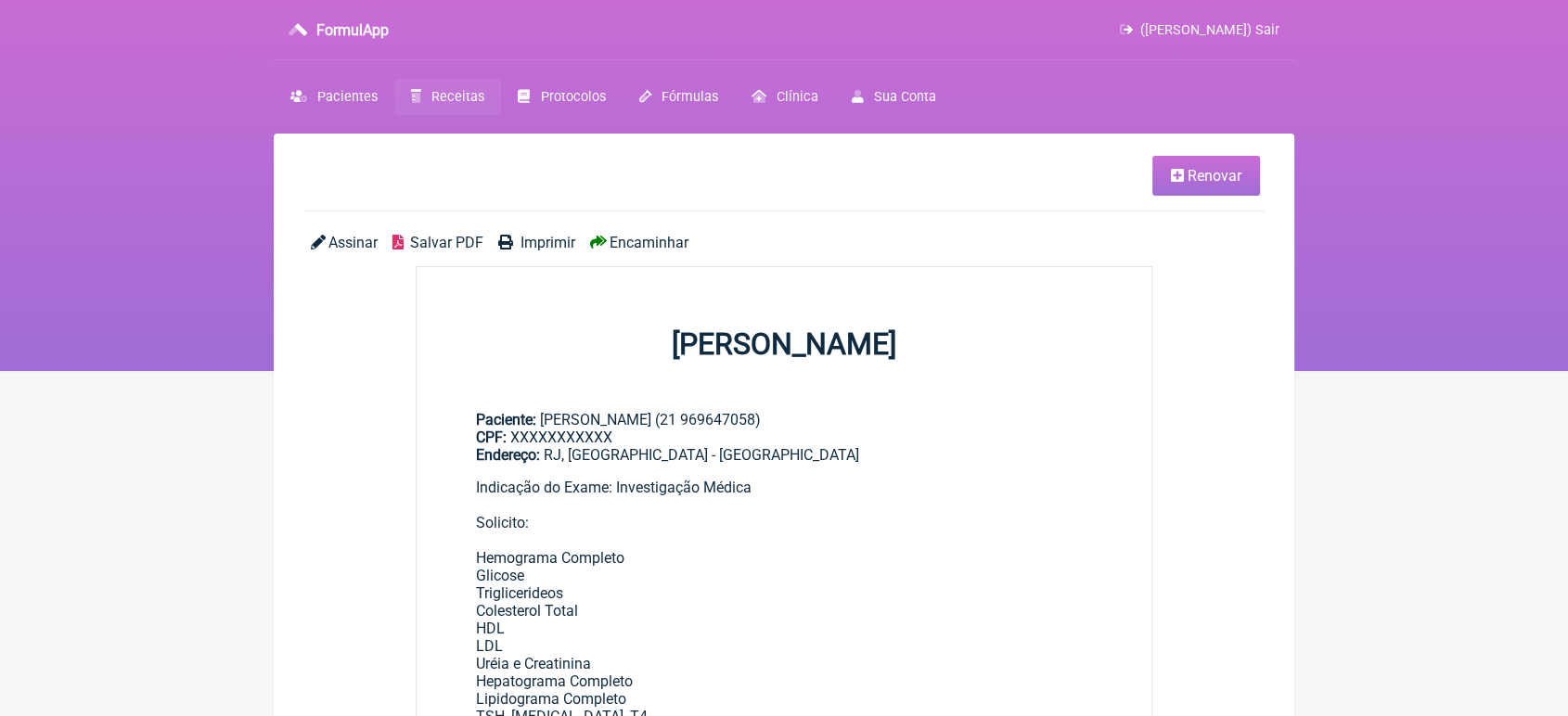
click at [646, 242] on span "Encaminhar" at bounding box center [649, 243] width 79 height 18
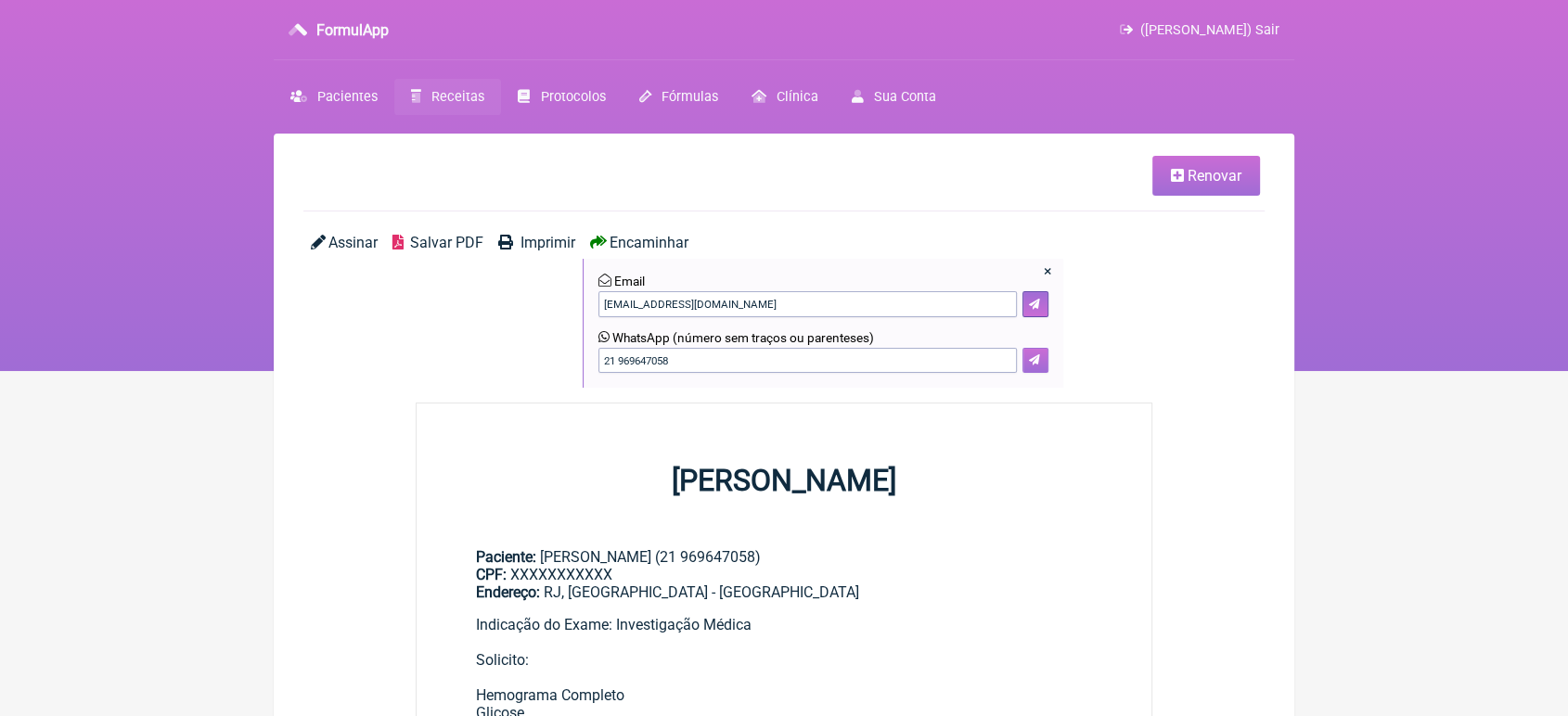
click at [1035, 358] on icon at bounding box center [1034, 359] width 11 height 11
